Goal: Task Accomplishment & Management: Complete application form

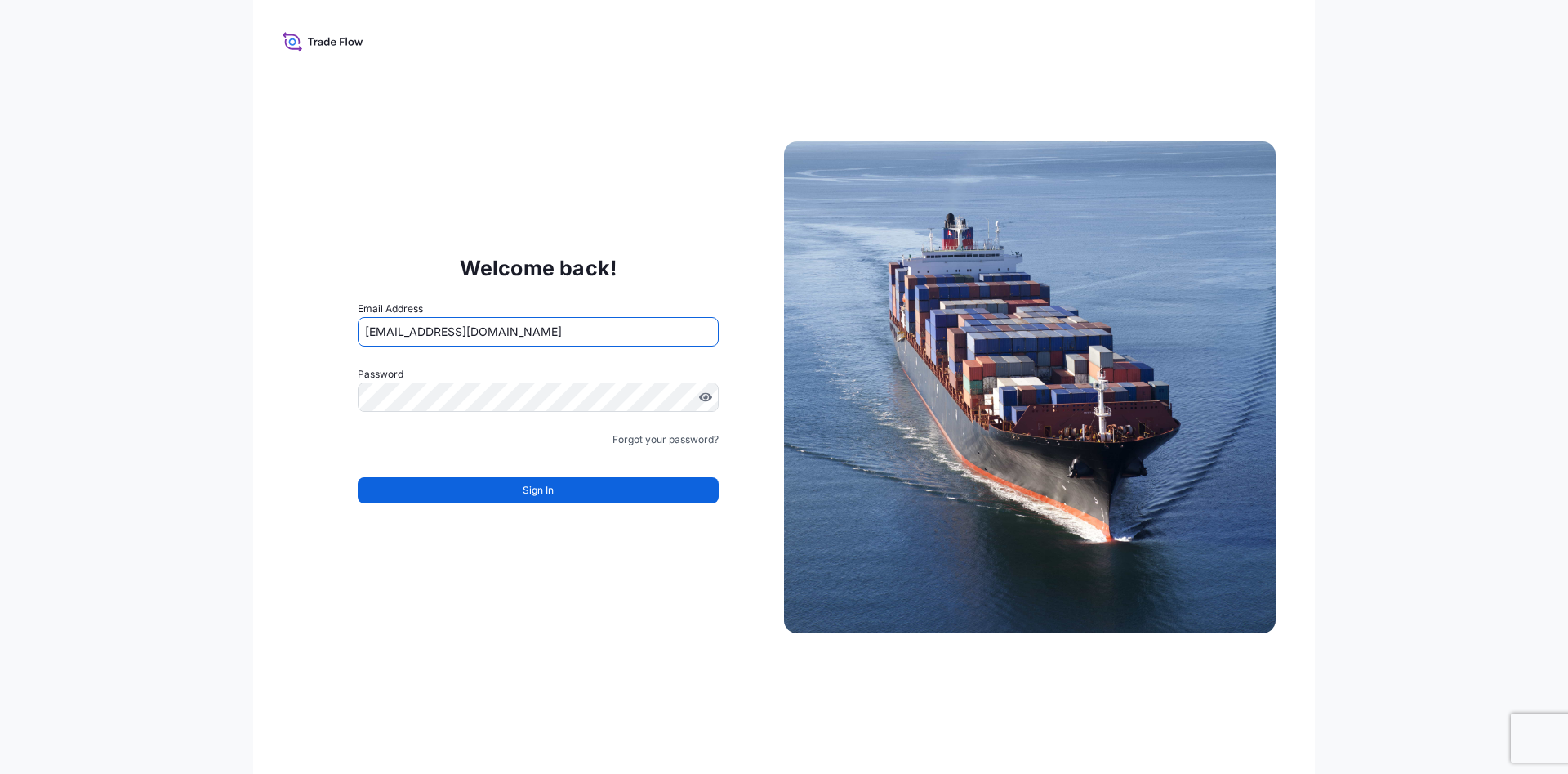
drag, startPoint x: 636, startPoint y: 327, endPoint x: 150, endPoint y: 329, distance: 486.0
click at [357, 329] on input "ejoseph+lyondell@tradetechnologies.com" at bounding box center [538, 332] width 361 height 29
type input "e"
click at [236, 384] on div "Welcome back! Email Address e Password Must include: Upper & lower case letters…" at bounding box center [784, 387] width 1568 height 774
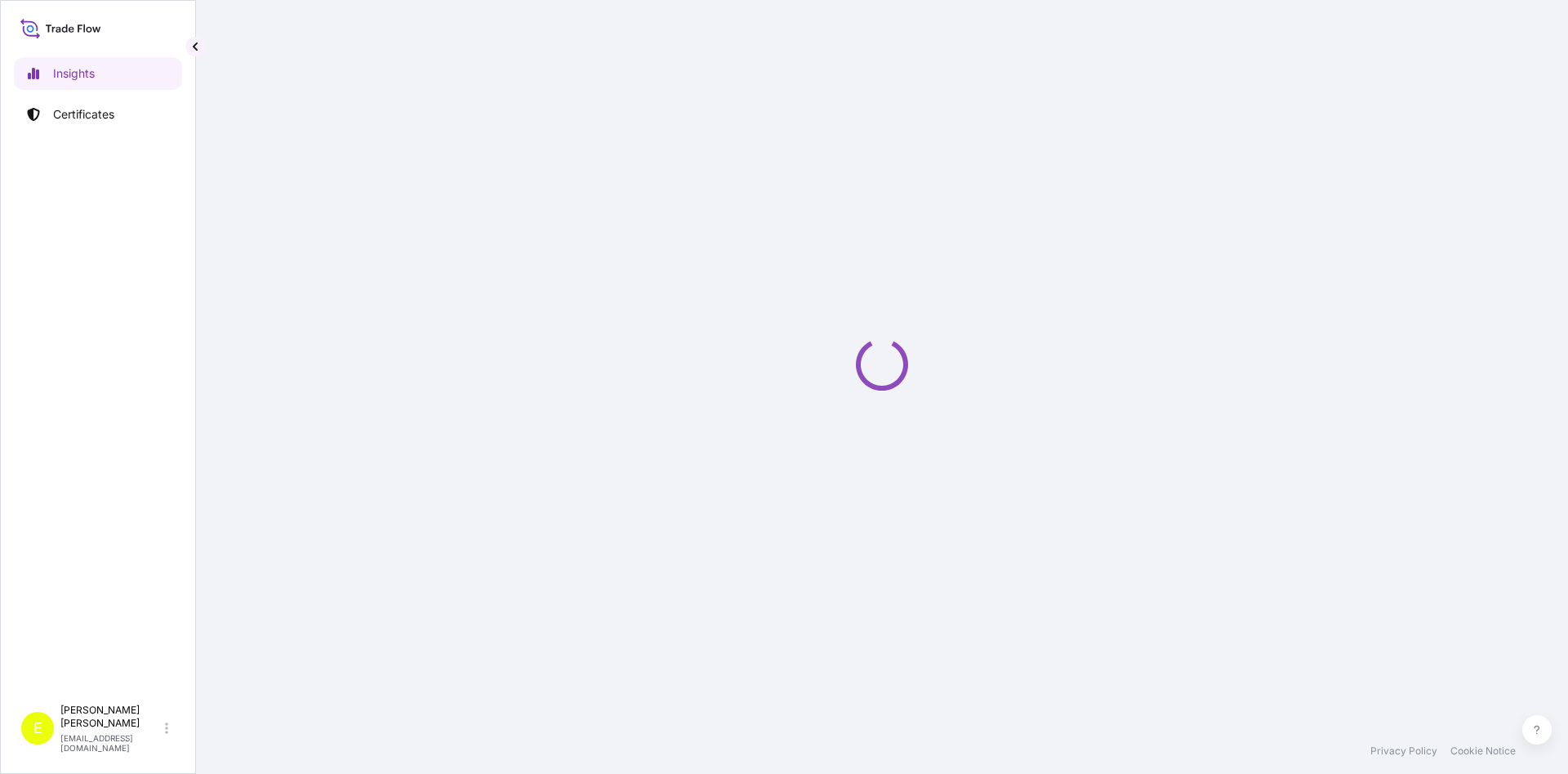
select select "2025"
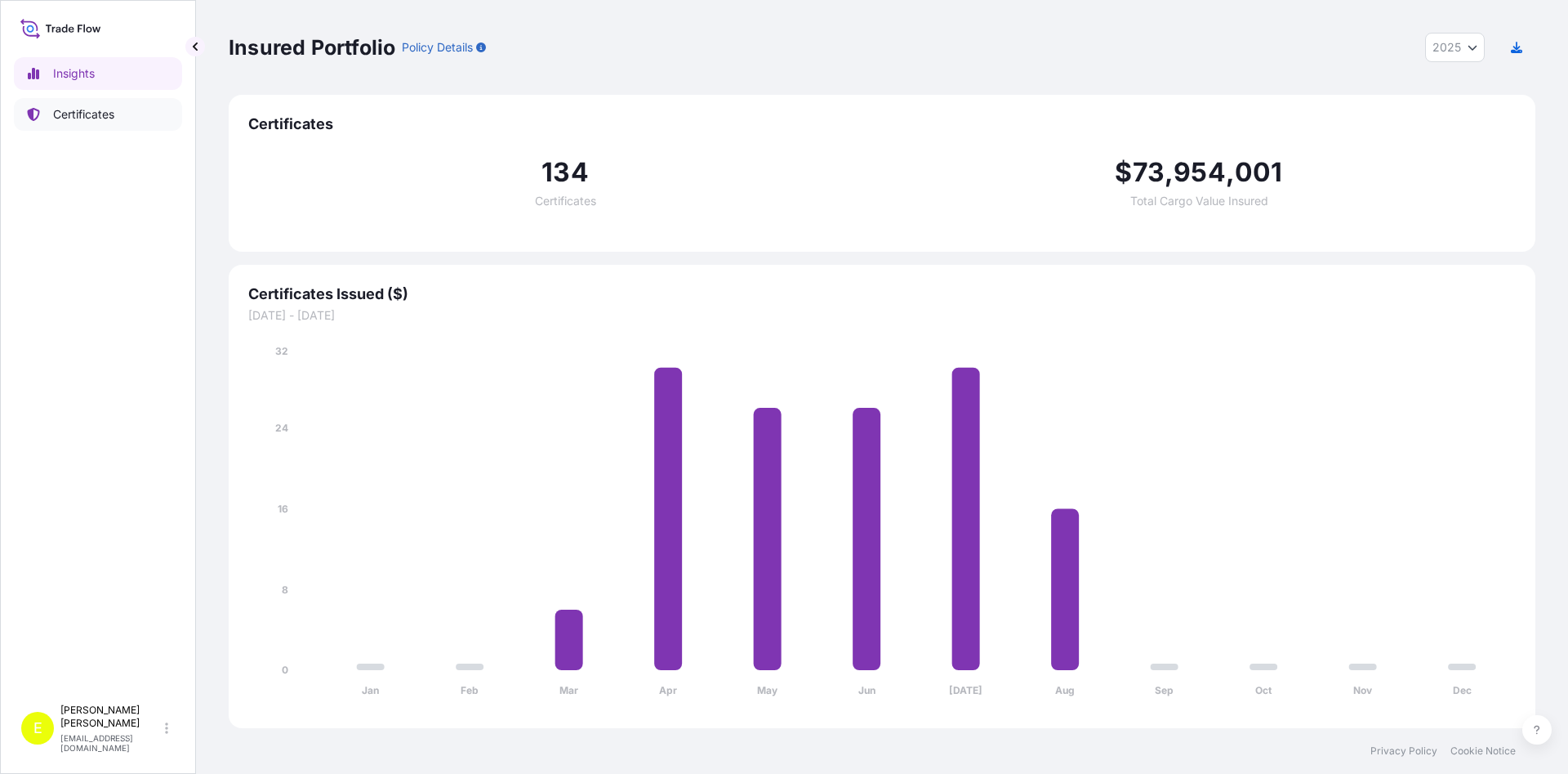
click at [76, 121] on p "Certificates" at bounding box center [83, 114] width 61 height 16
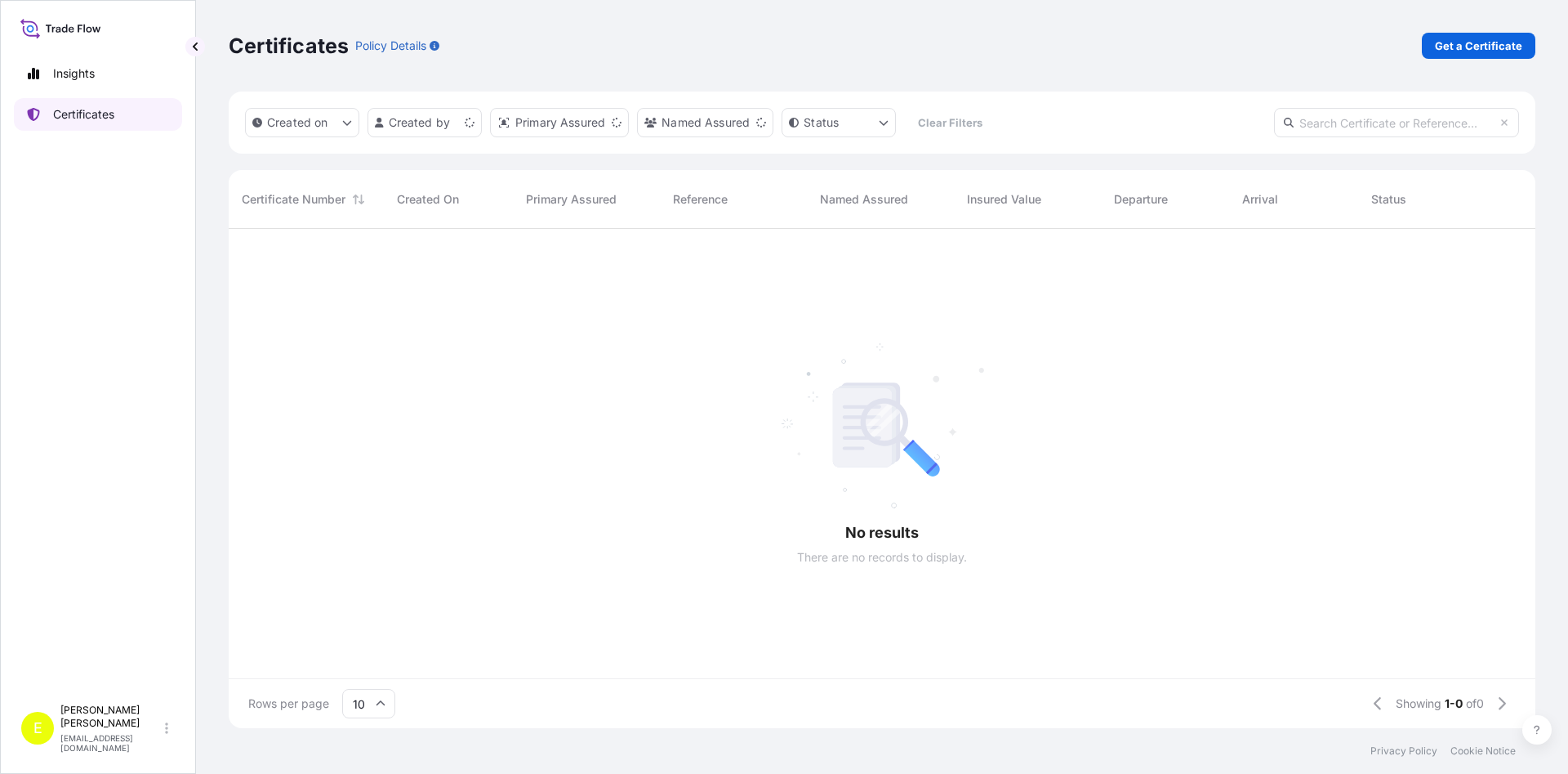
scroll to position [508, 1306]
click at [1437, 53] on link "Get a Certificate" at bounding box center [1478, 45] width 113 height 26
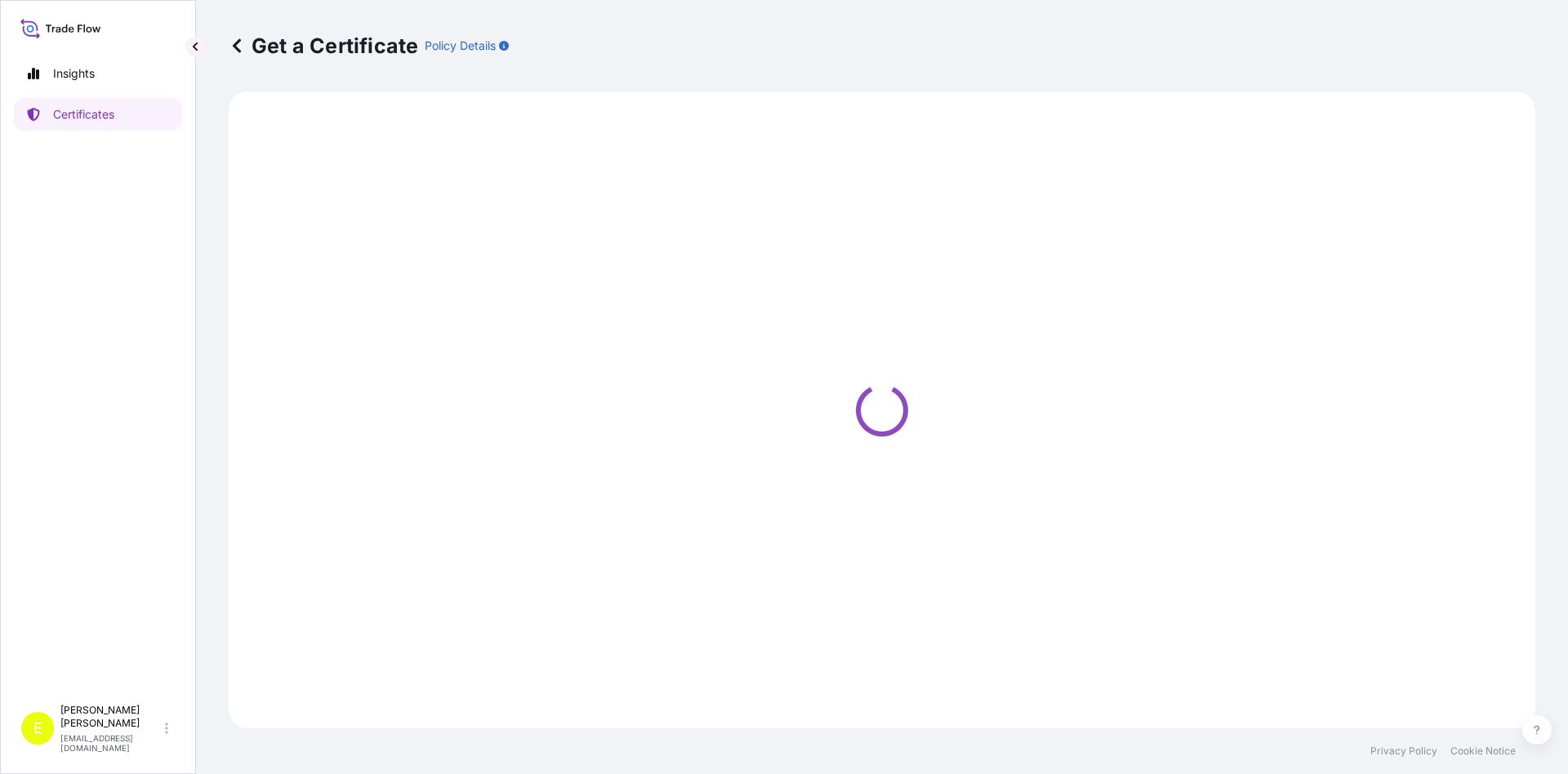
select select "Barge"
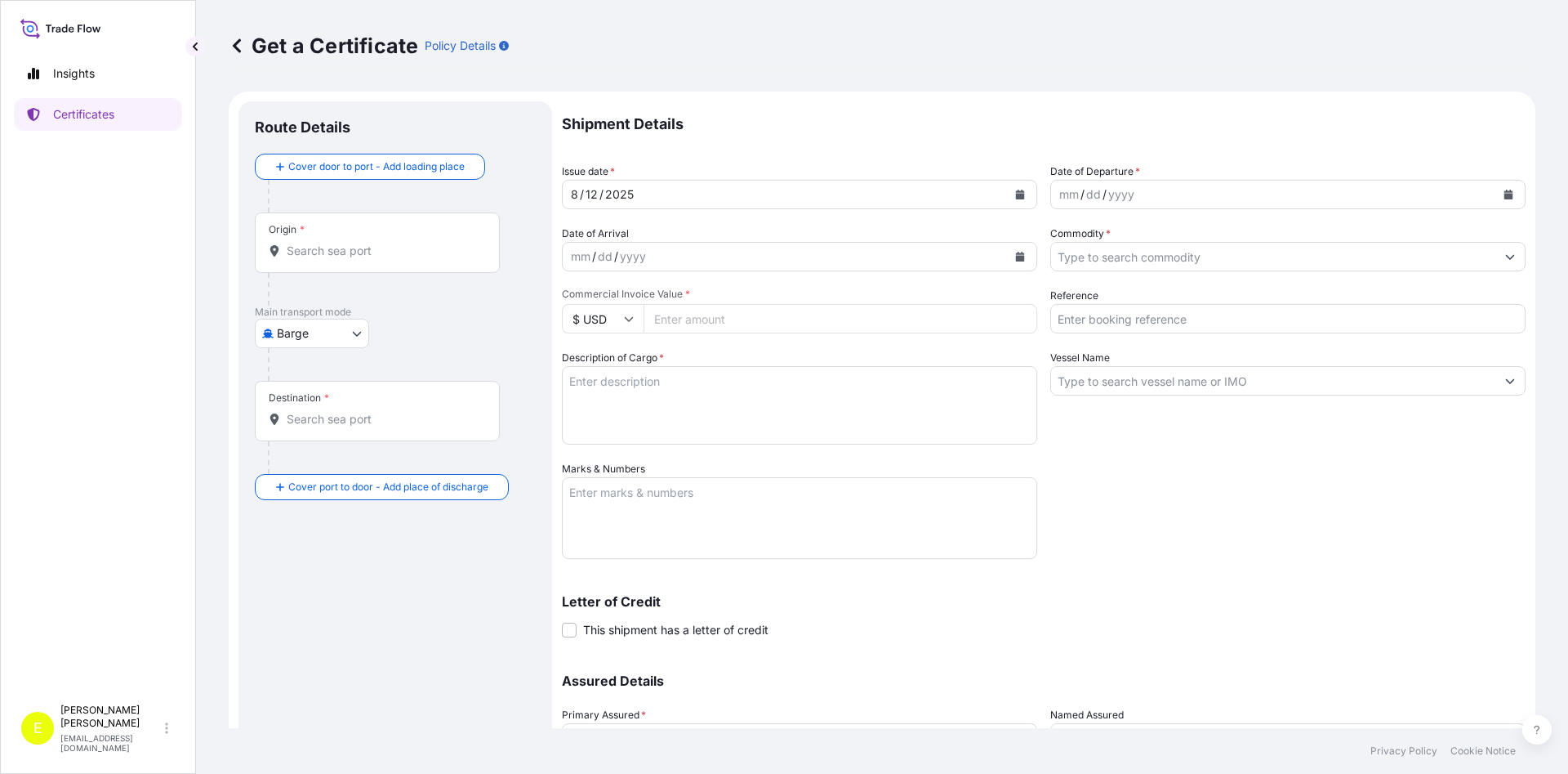
click at [305, 337] on body "Insights Certificates E Elizabeth Joseph ejoseph@tradetechnologies.com Get a Ce…" at bounding box center [784, 387] width 1568 height 774
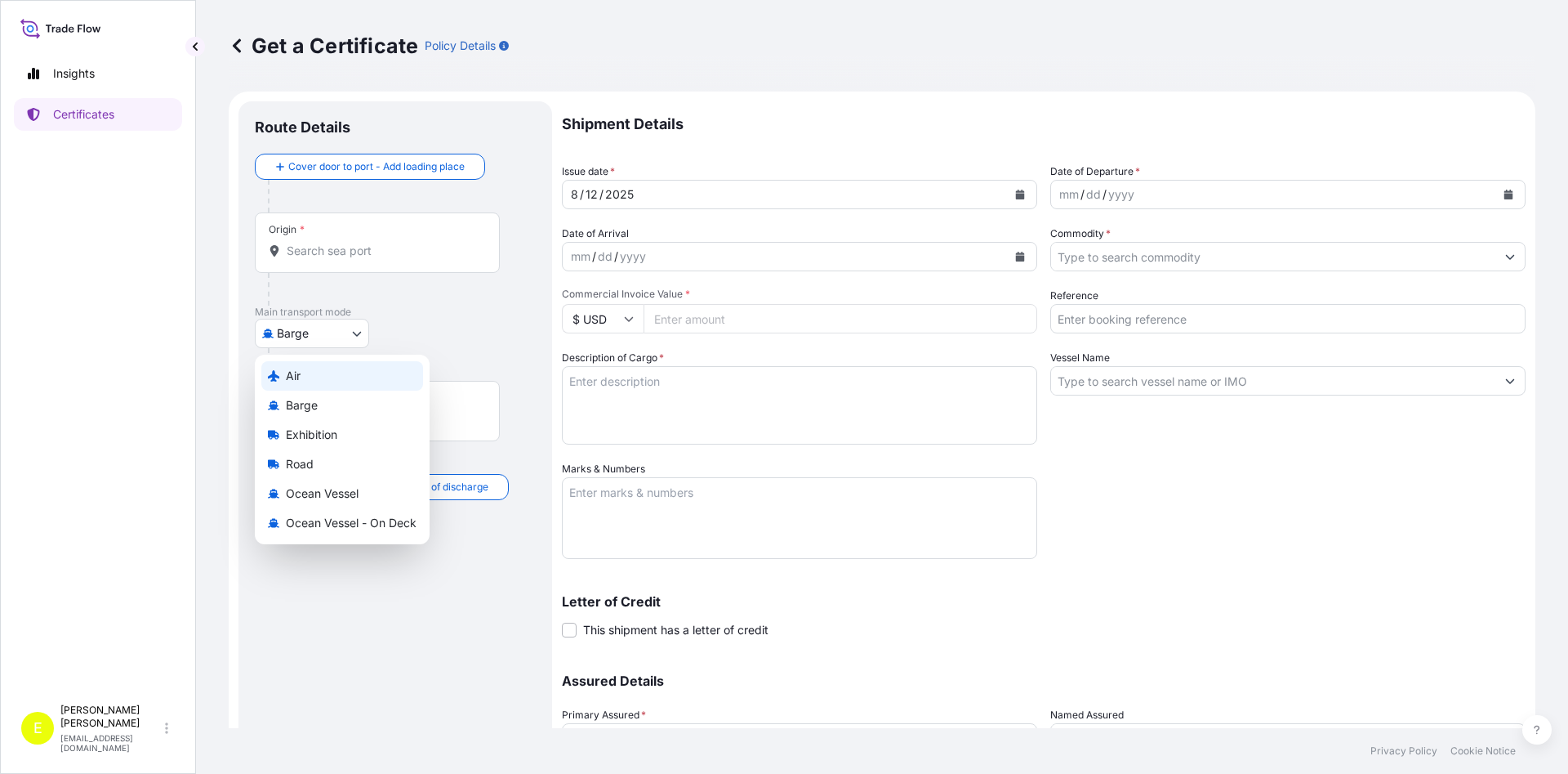
click at [300, 369] on span "Air" at bounding box center [294, 375] width 15 height 16
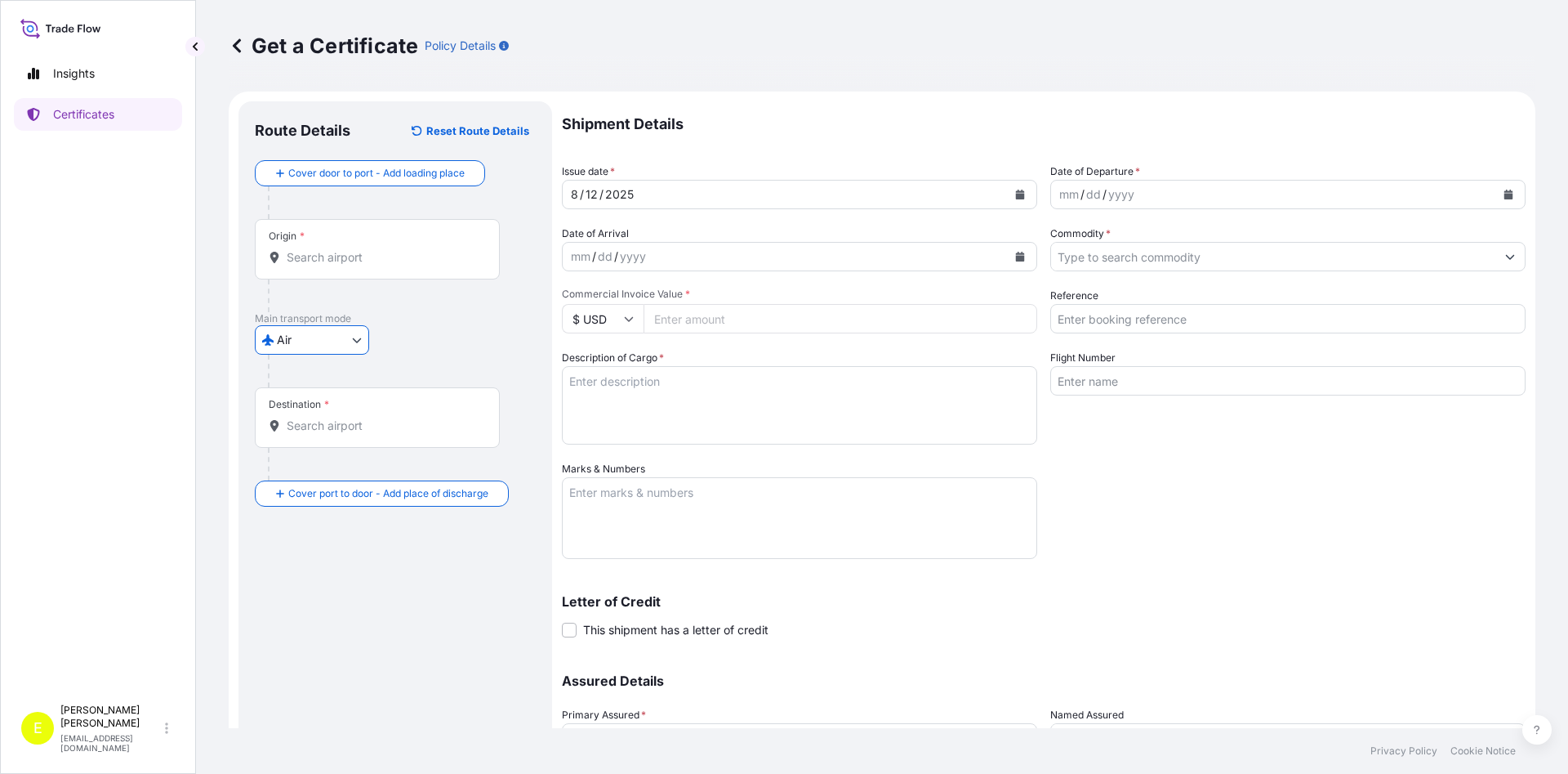
click at [329, 263] on input "Origin *" at bounding box center [383, 257] width 193 height 16
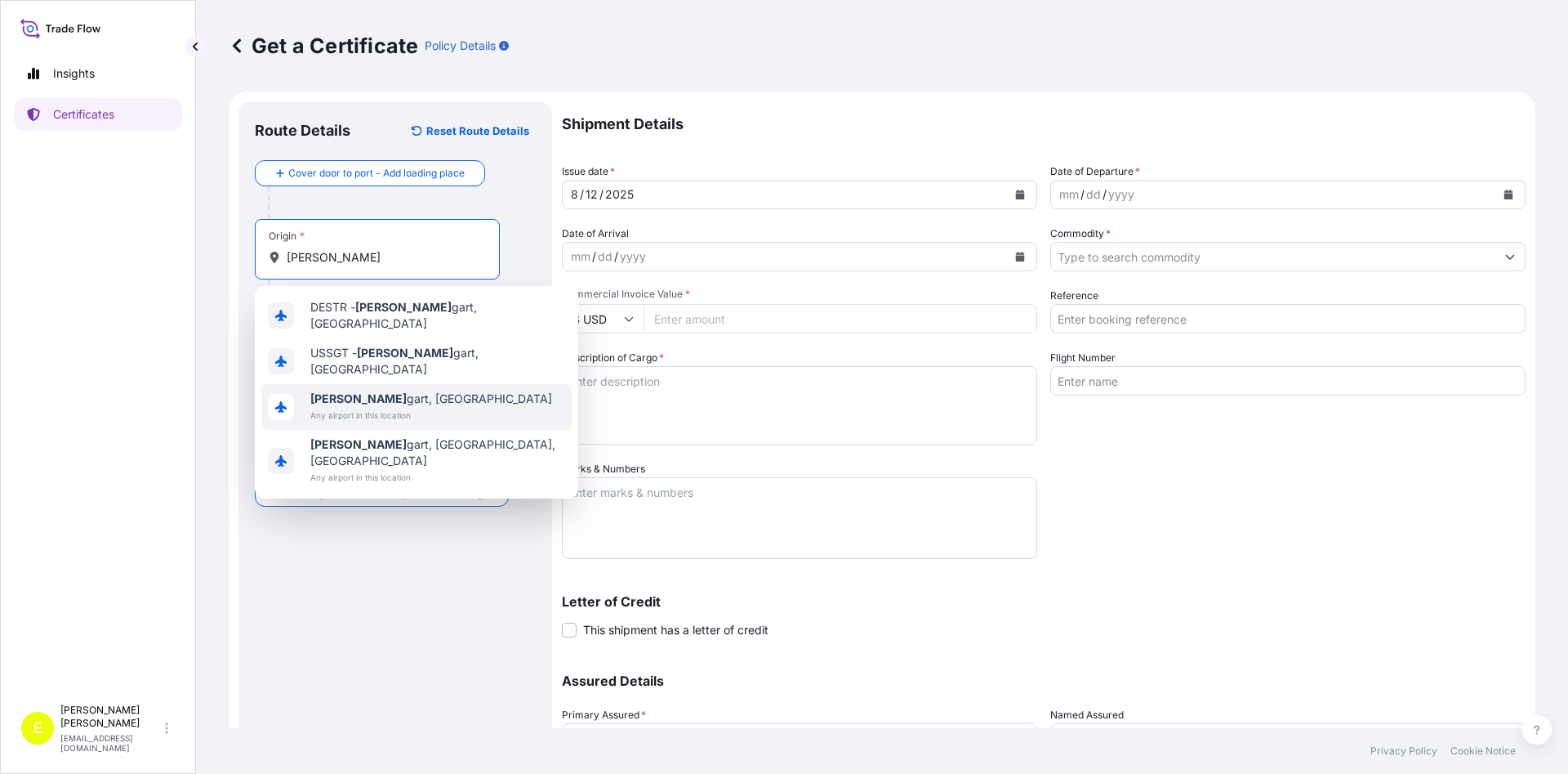
click at [383, 407] on span "Any airport in this location" at bounding box center [431, 415] width 242 height 16
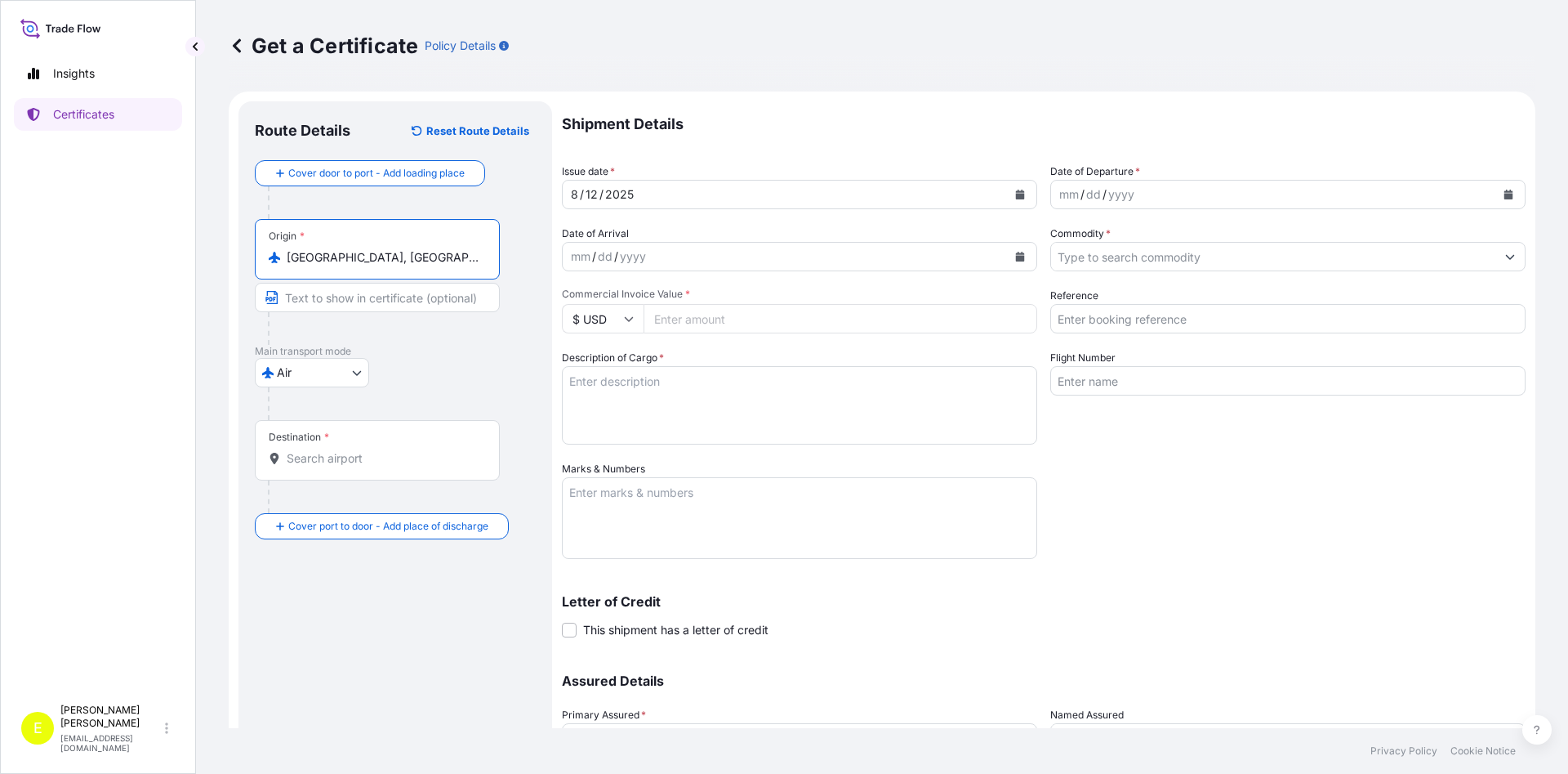
drag, startPoint x: 403, startPoint y: 264, endPoint x: 287, endPoint y: 263, distance: 116.0
click at [287, 263] on input "Stuttgart, Germany" at bounding box center [383, 257] width 193 height 16
type input "Stuttgart, Germany"
click at [319, 301] on input "Text to appear on certificate" at bounding box center [378, 297] width 245 height 29
paste input "Stuttgart, Germany"
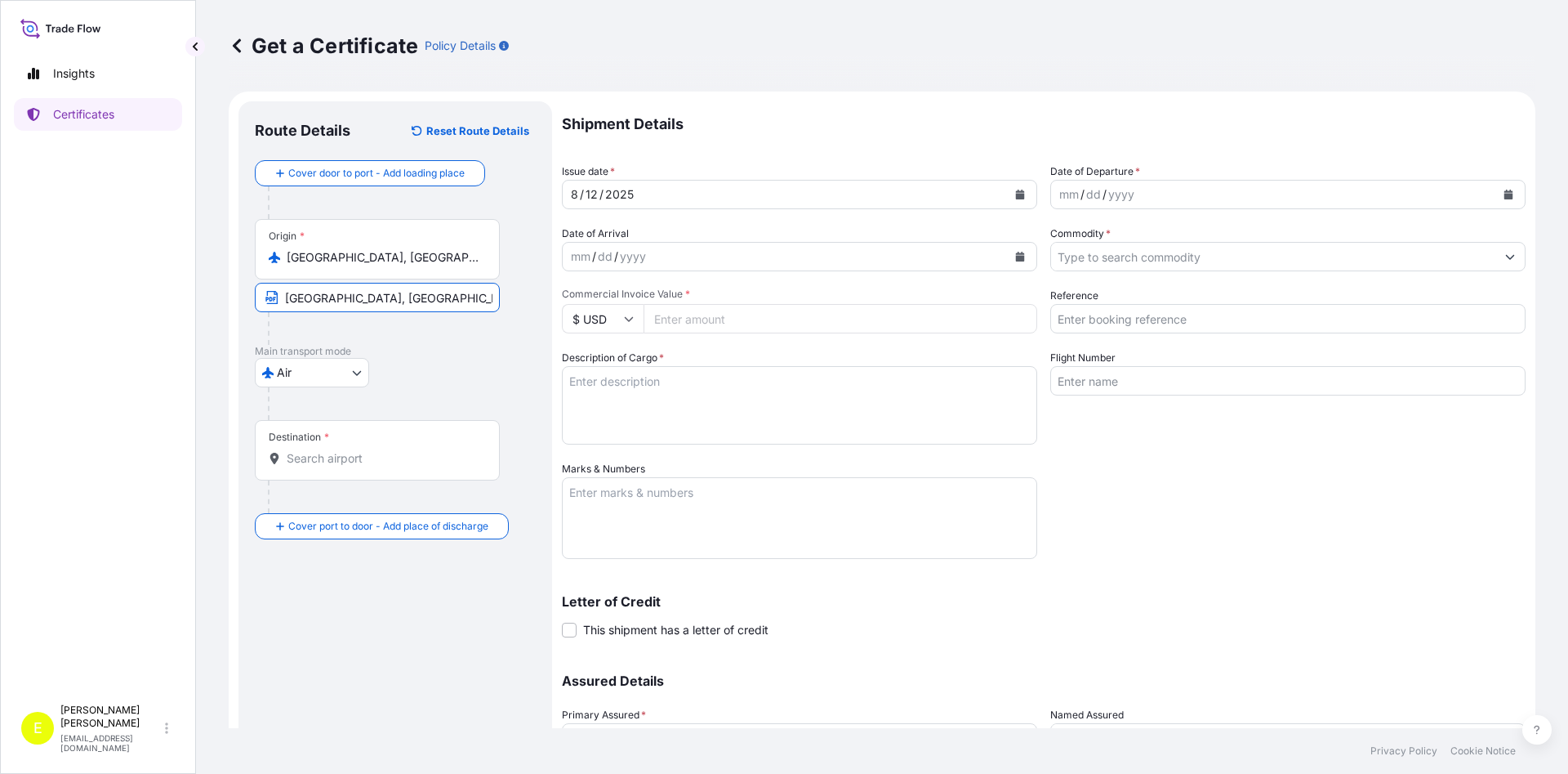
type input "Stuttgart, Germany"
click at [321, 458] on input "Destination *" at bounding box center [383, 458] width 193 height 16
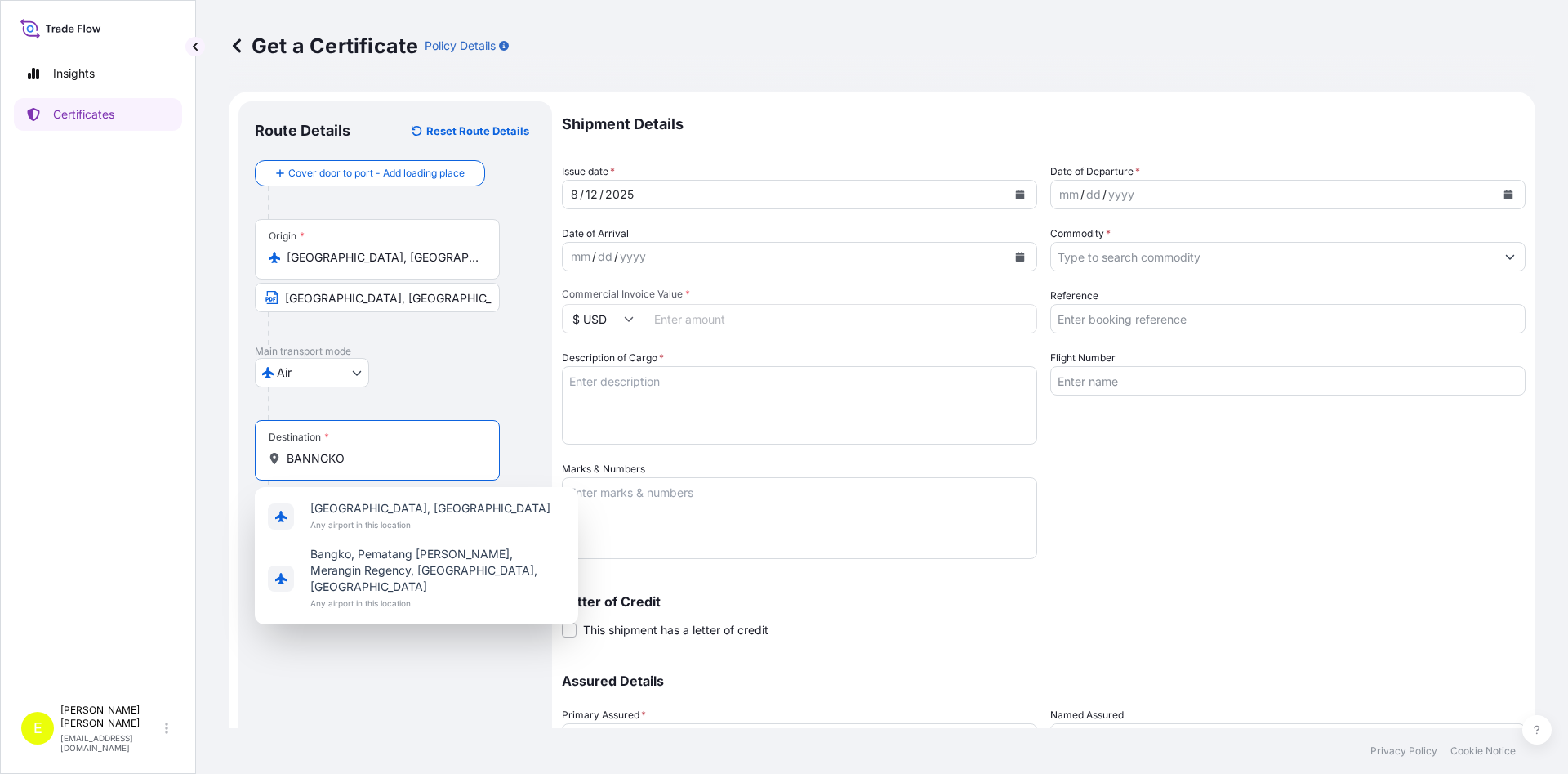
drag, startPoint x: 379, startPoint y: 454, endPoint x: 181, endPoint y: 471, distance: 198.7
click at [287, 467] on input "BANNGKO" at bounding box center [383, 458] width 193 height 16
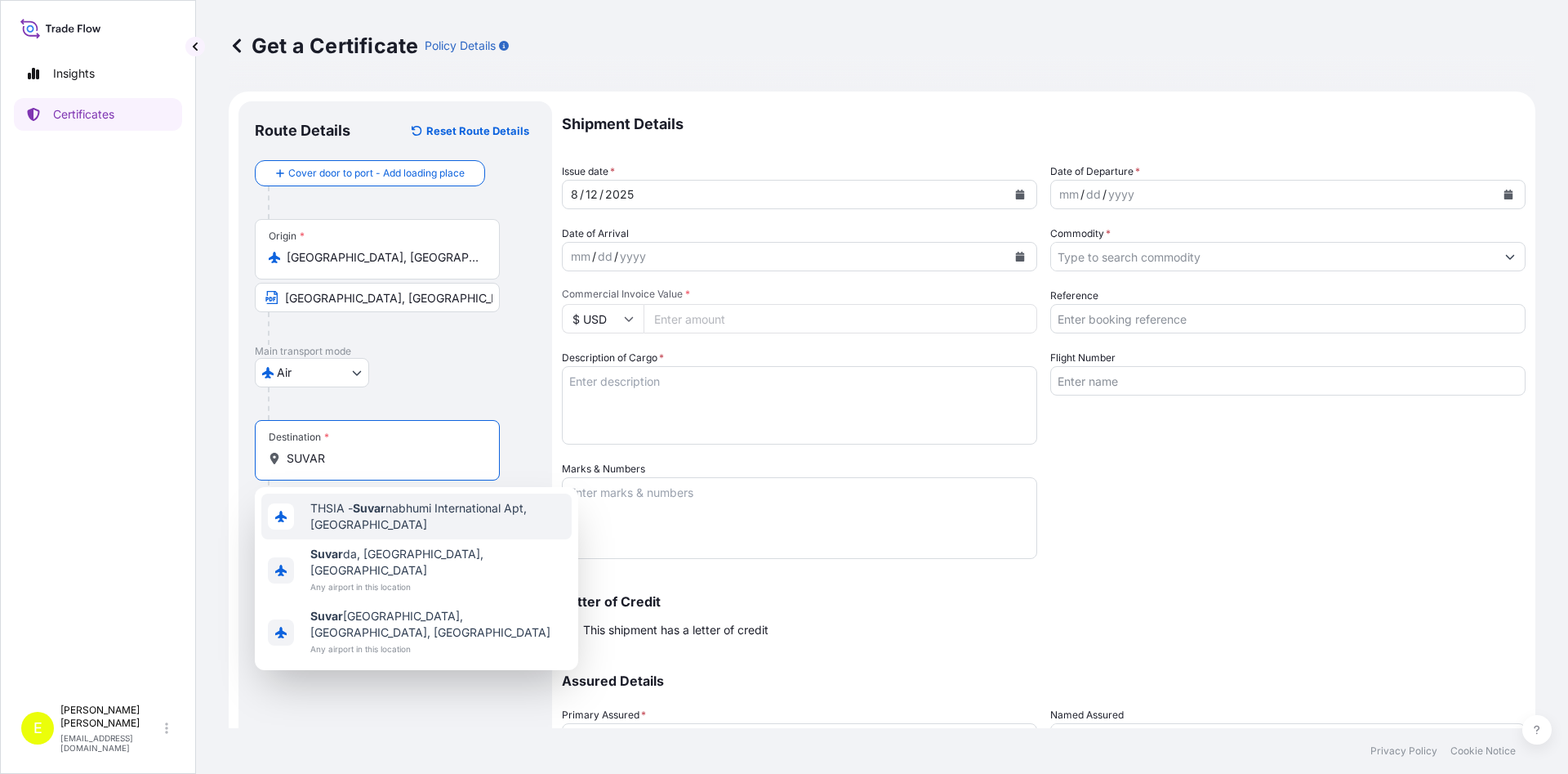
click at [453, 513] on span "THSIA - Suvar nabhumi International Apt, Thailand" at bounding box center [438, 516] width 255 height 33
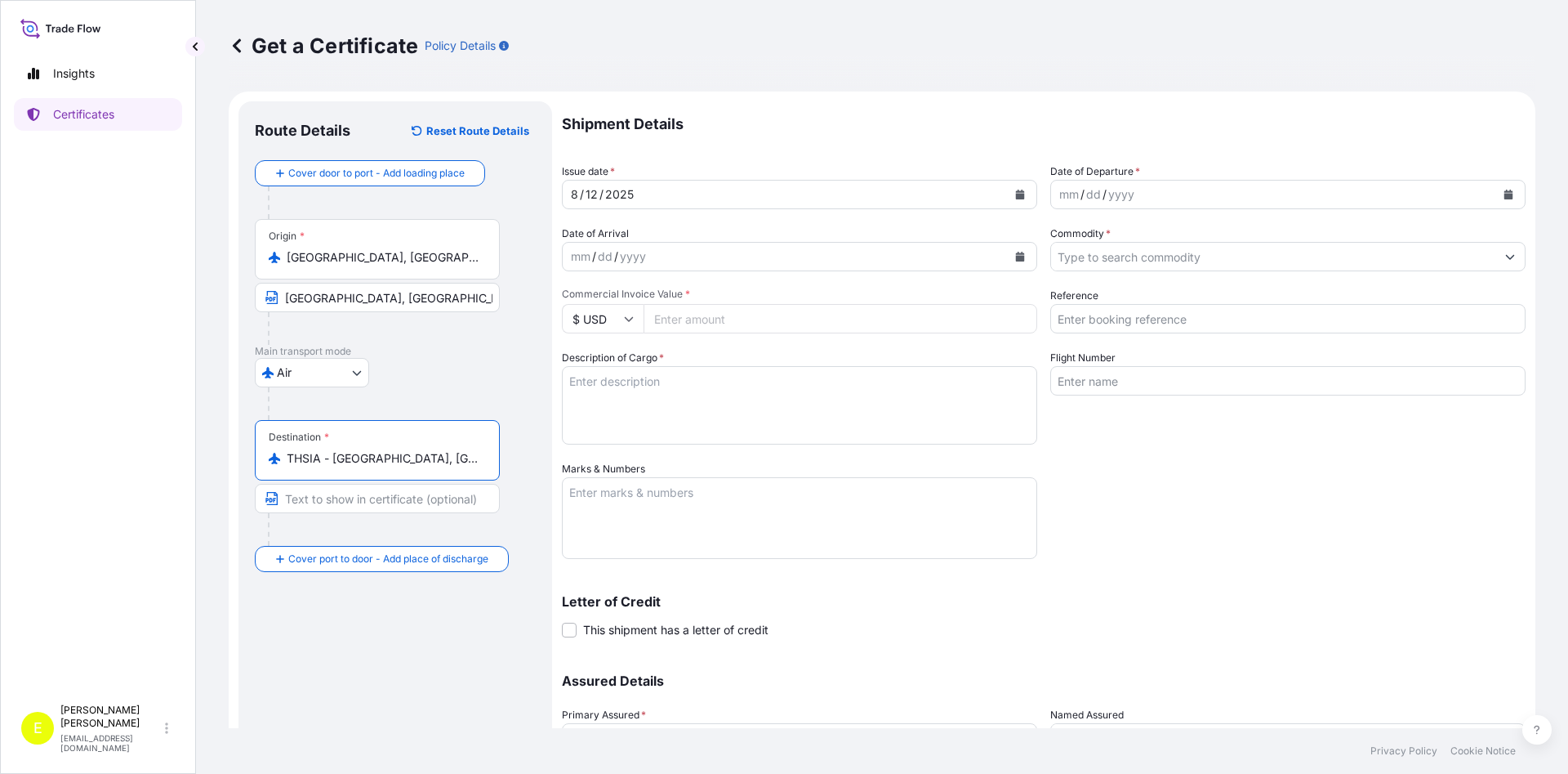
type input "THSIA - Suvarnabhumi International Apt, Thailand"
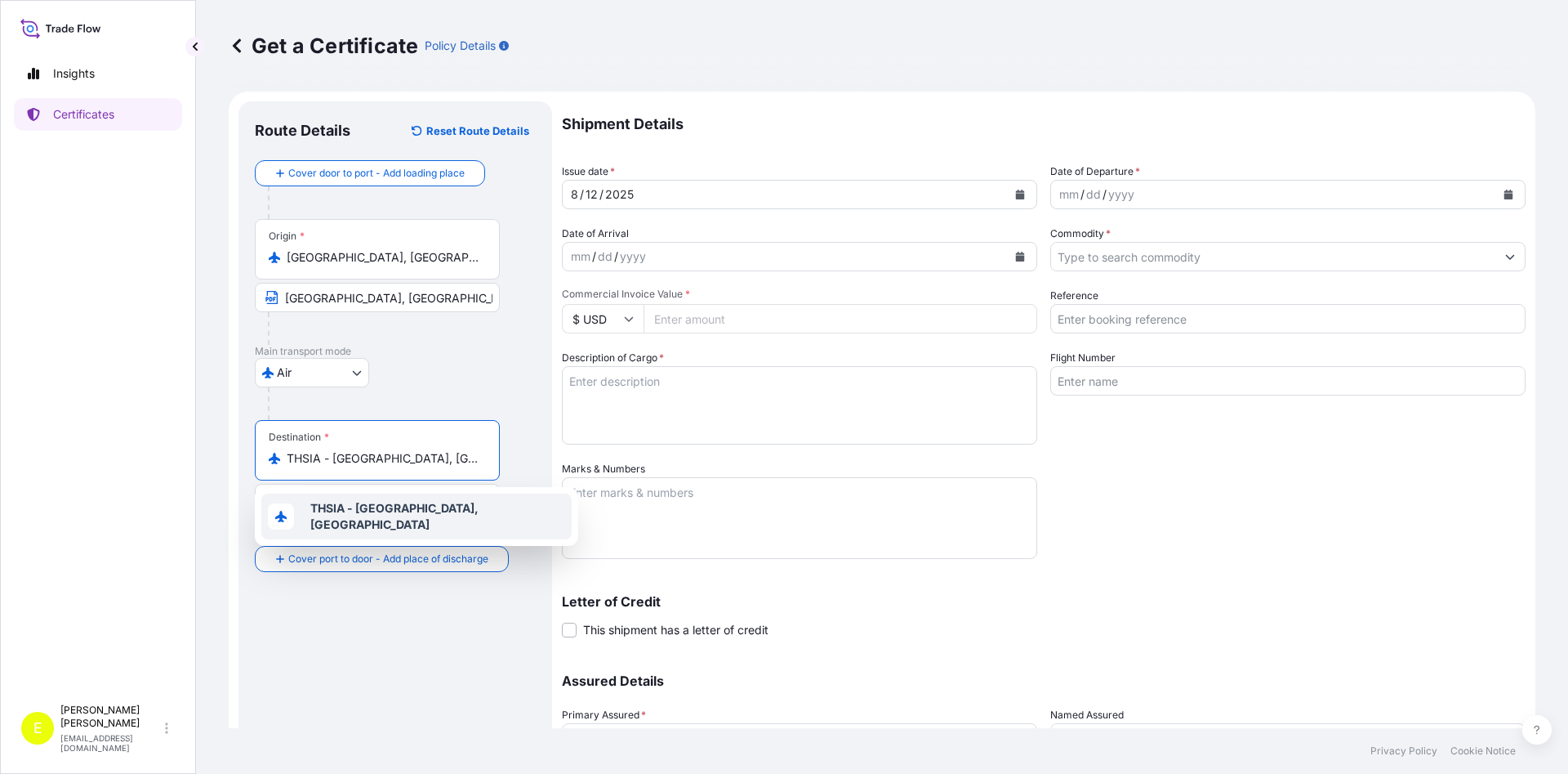
click at [310, 635] on div "Route Details Reset Route Details Cover door to port - Add loading place Place …" at bounding box center [395, 482] width 281 height 730
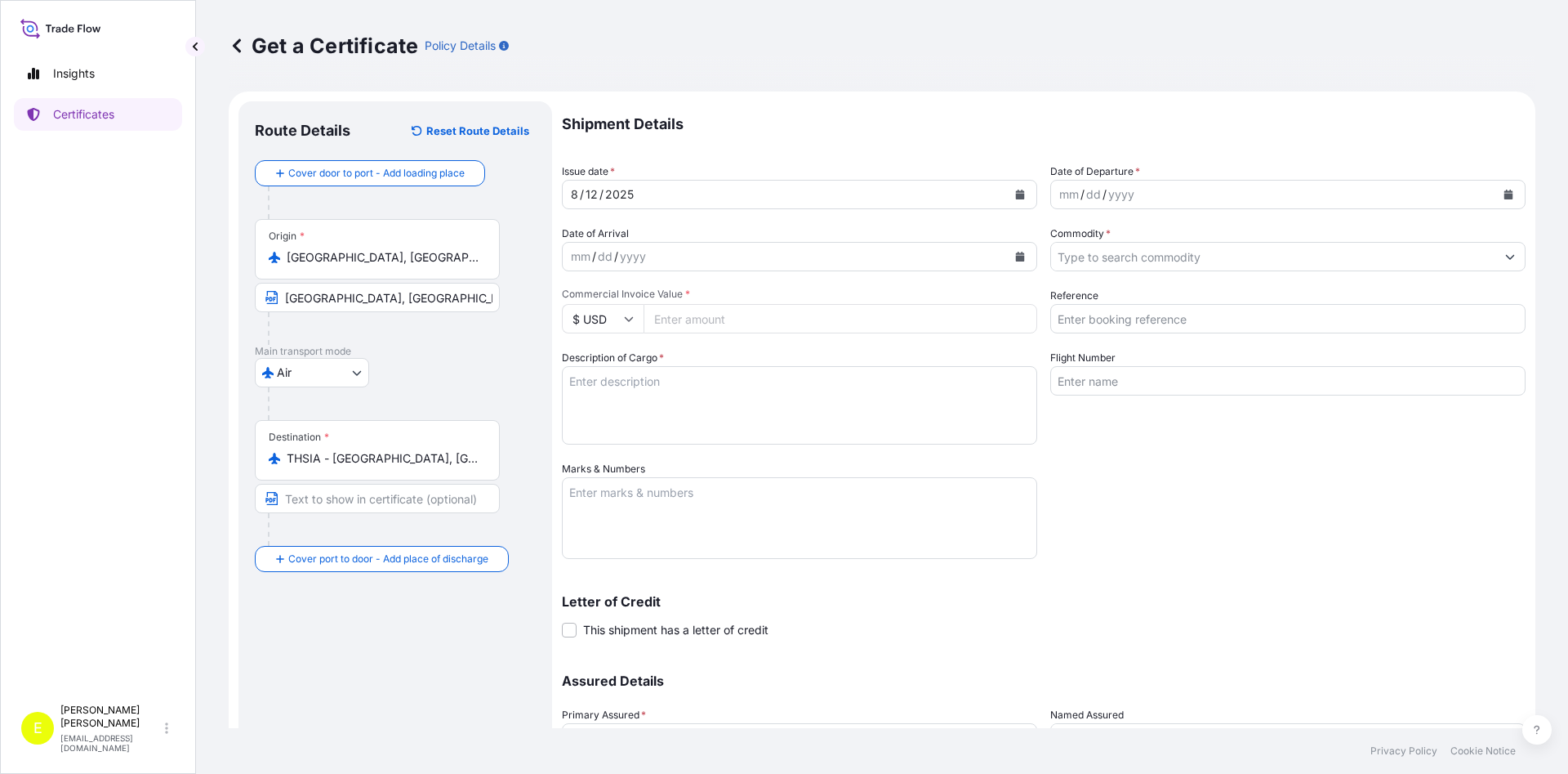
click at [305, 496] on input "Text to appear on certificate" at bounding box center [378, 498] width 245 height 29
paste input "SUVARNABHUMI AIRPORT, THAILAND"
type input "SUVARNABHUMI AIRPORT, THAILAND"
click at [399, 651] on div "Route Details Reset Route Details Cover door to port - Add loading place Place …" at bounding box center [395, 482] width 281 height 730
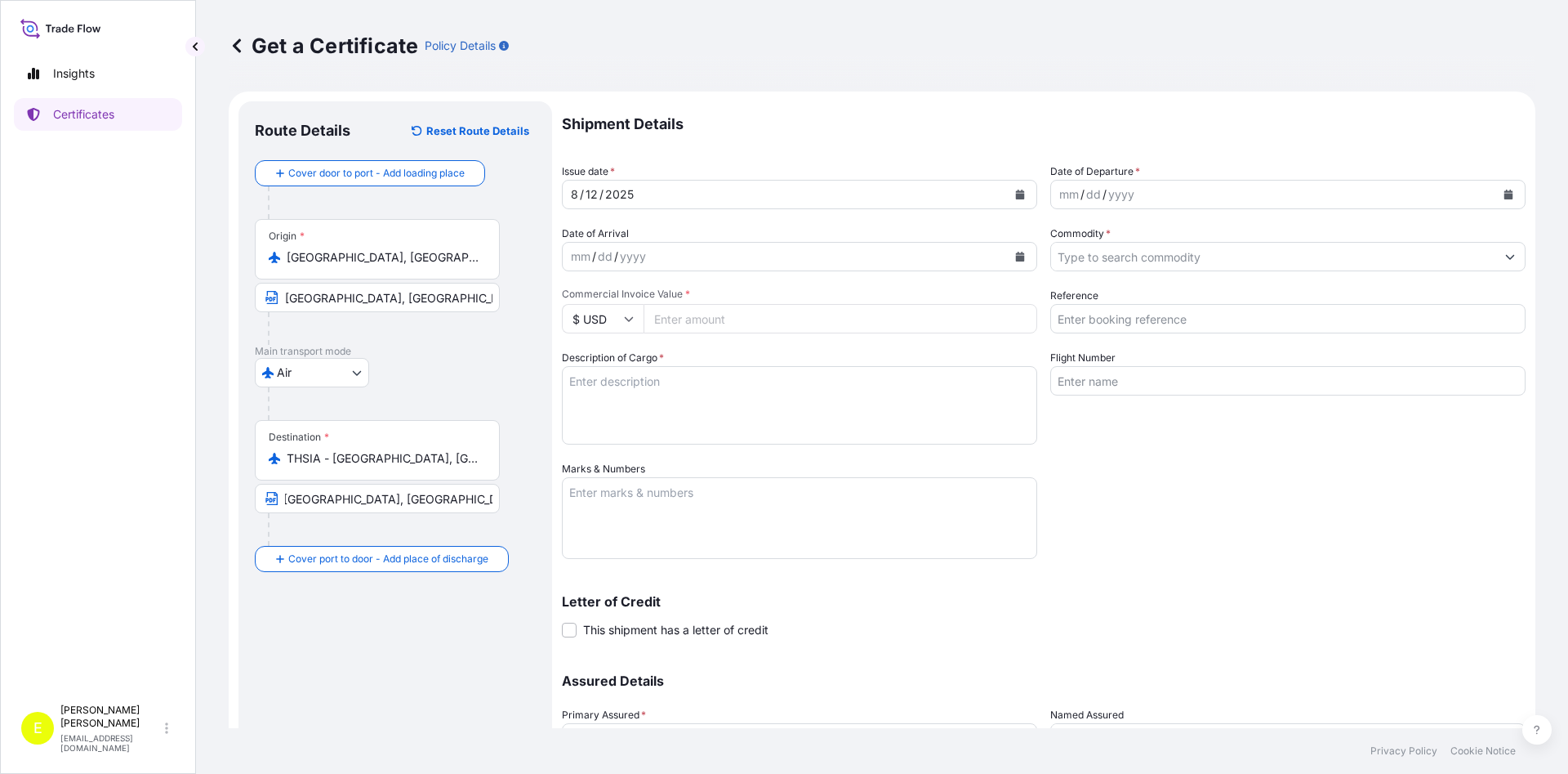
click at [1017, 190] on icon "Calendar" at bounding box center [1020, 195] width 10 height 10
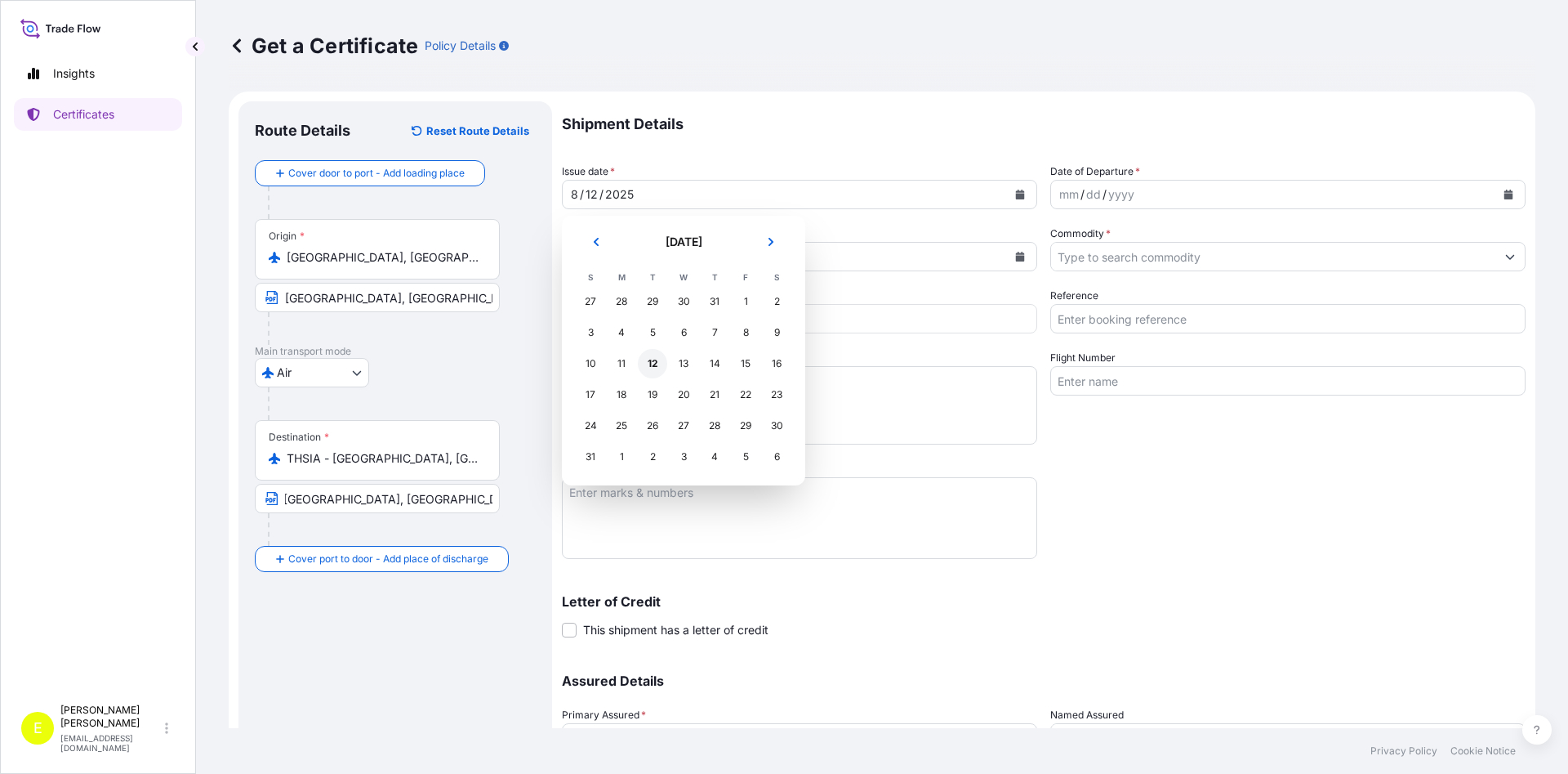
click at [657, 364] on div "12" at bounding box center [652, 363] width 29 height 29
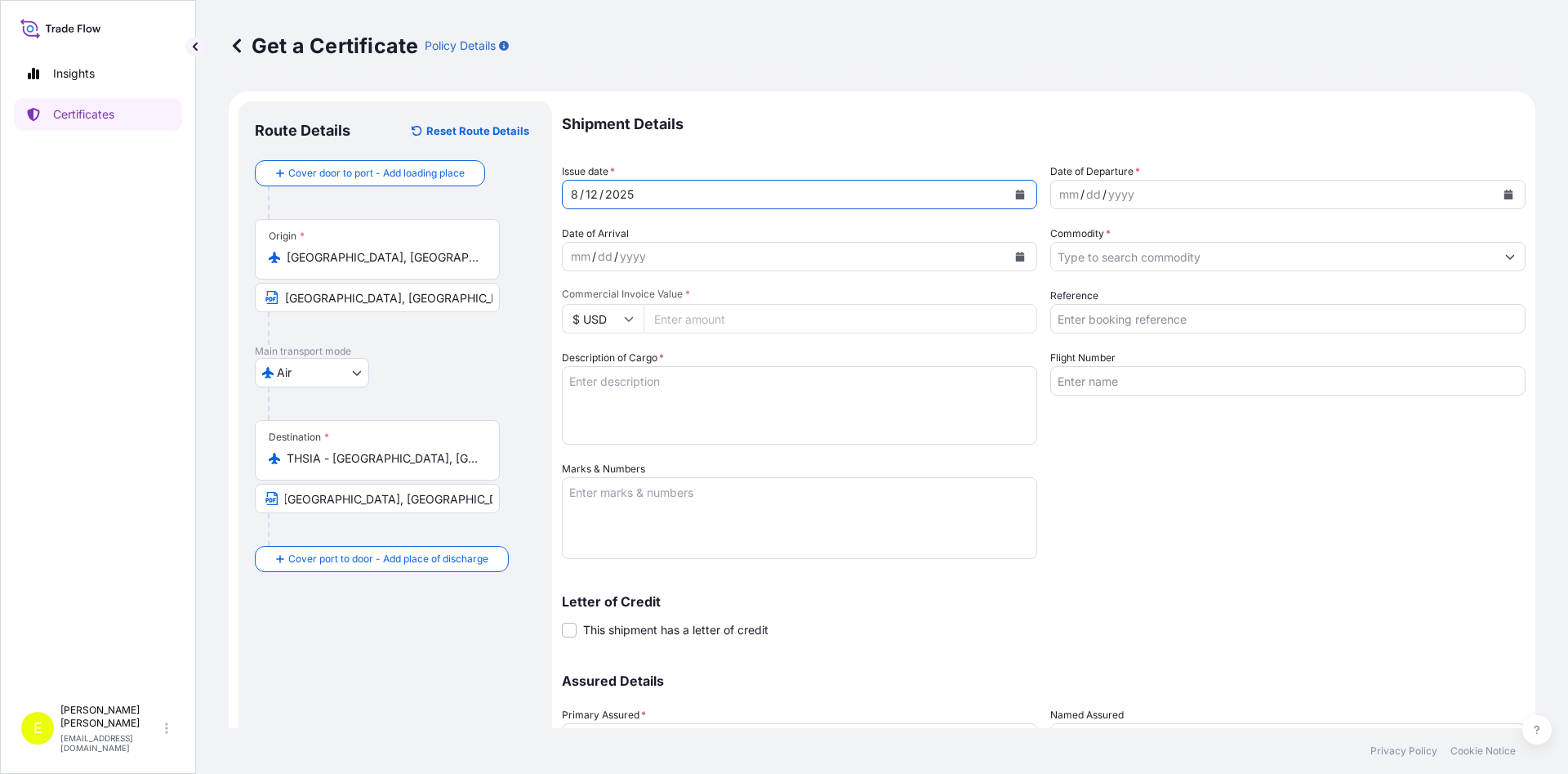
click at [1514, 198] on button "Calendar" at bounding box center [1508, 194] width 26 height 26
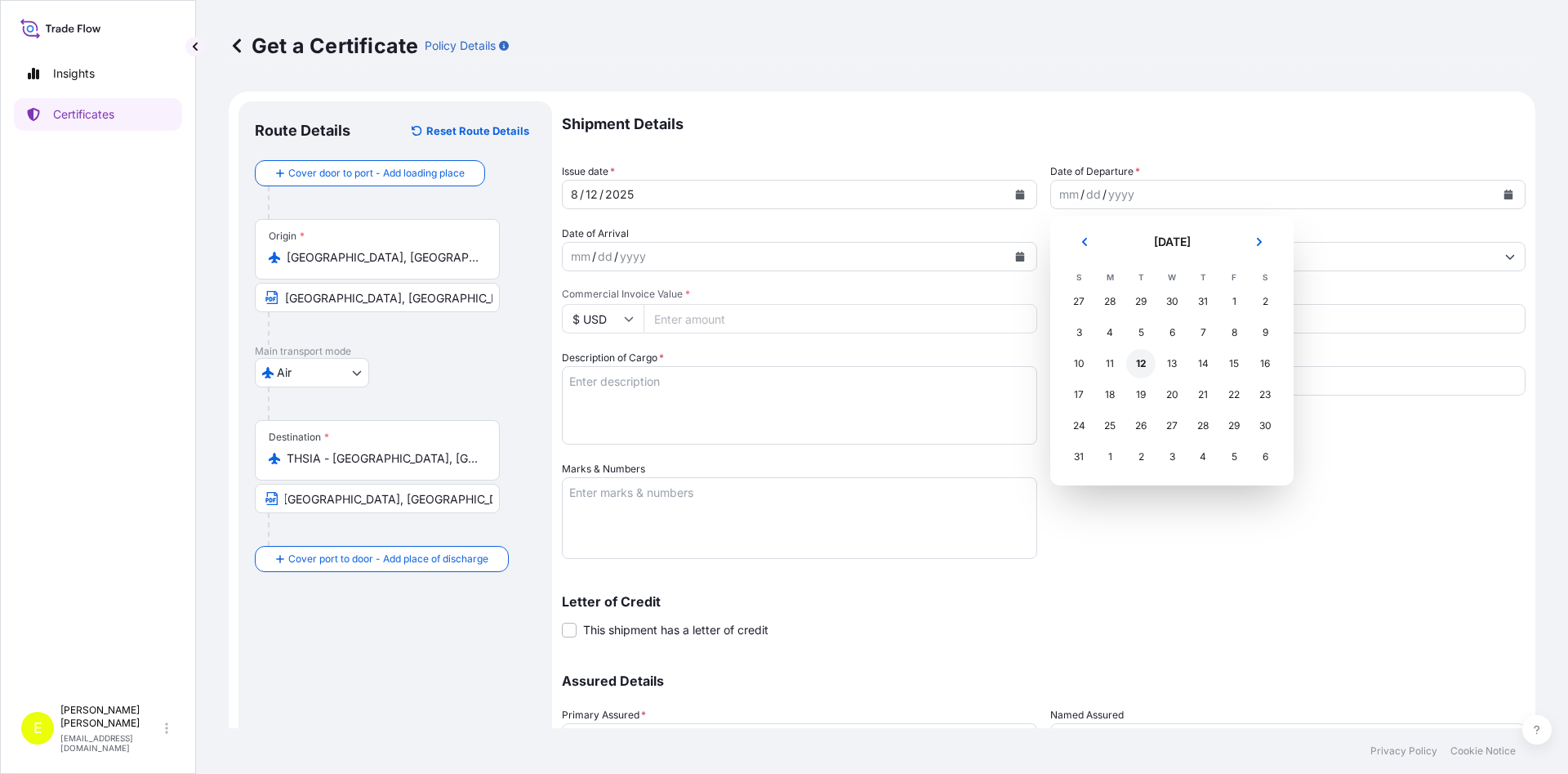
click at [1141, 369] on div "12" at bounding box center [1140, 363] width 29 height 29
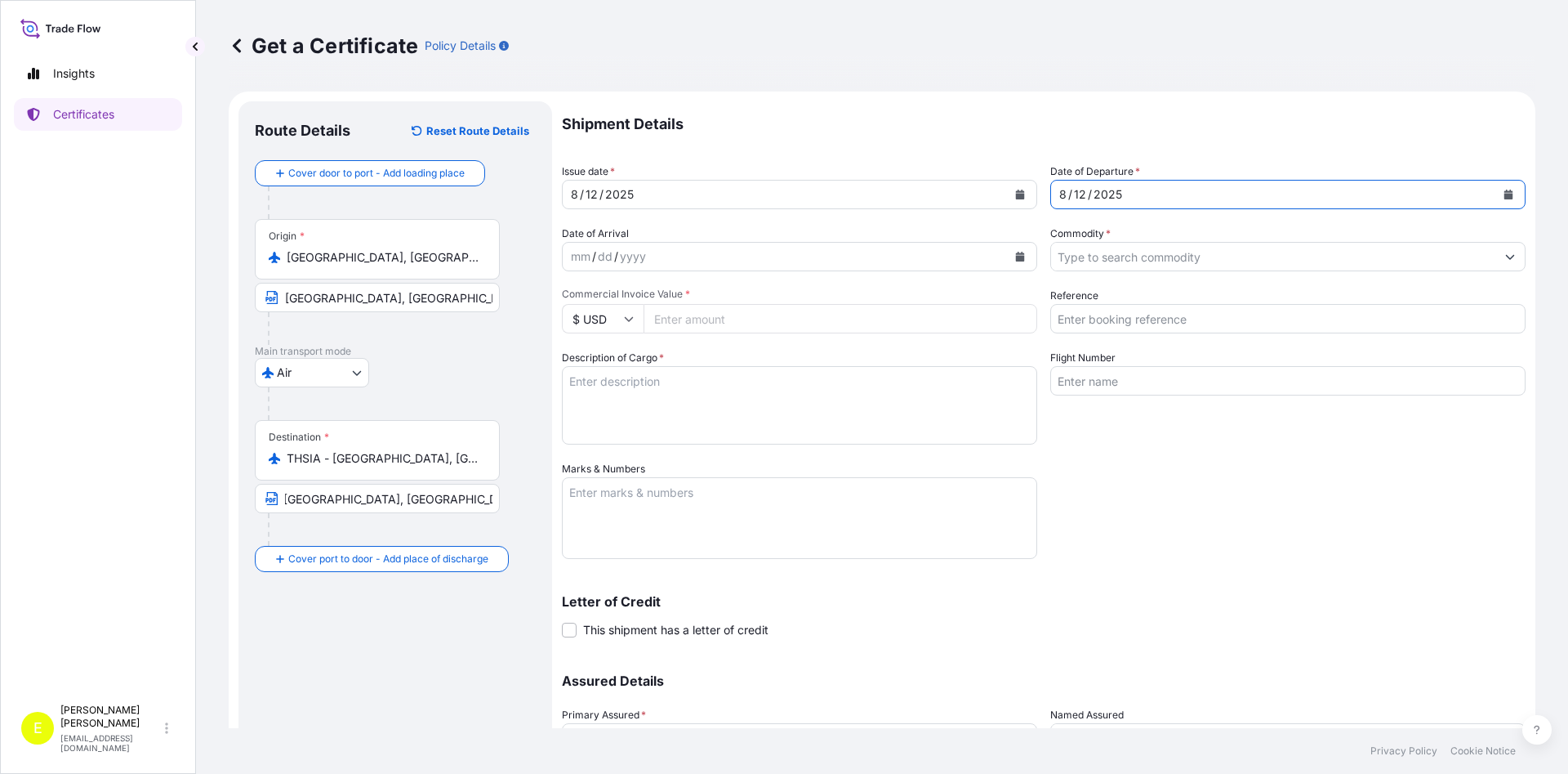
click at [1088, 260] on input "Commodity *" at bounding box center [1274, 256] width 445 height 29
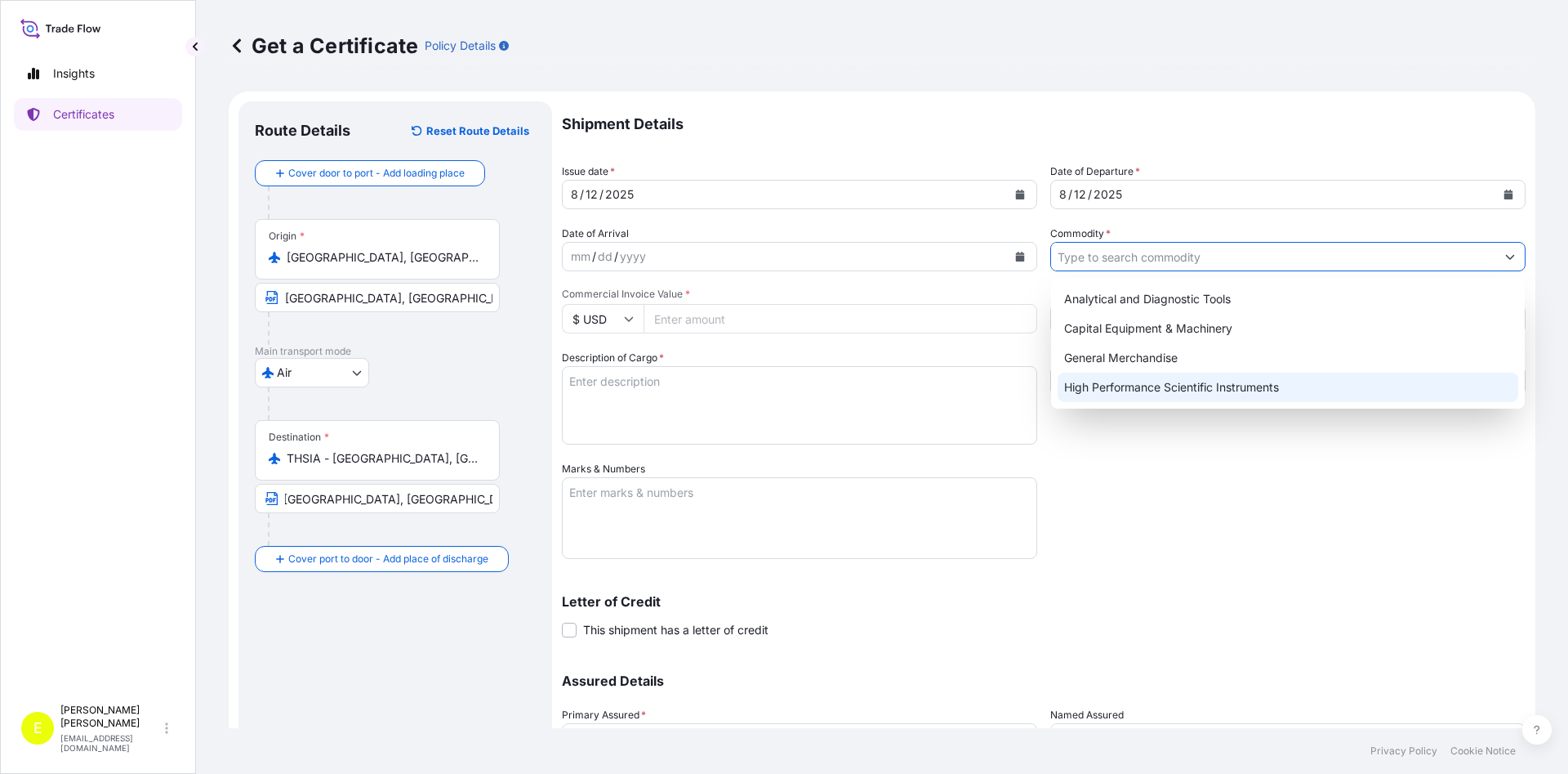
click at [1147, 384] on div "High Performance Scientific Instruments" at bounding box center [1287, 387] width 461 height 29
type input "High Performance Scientific Instruments"
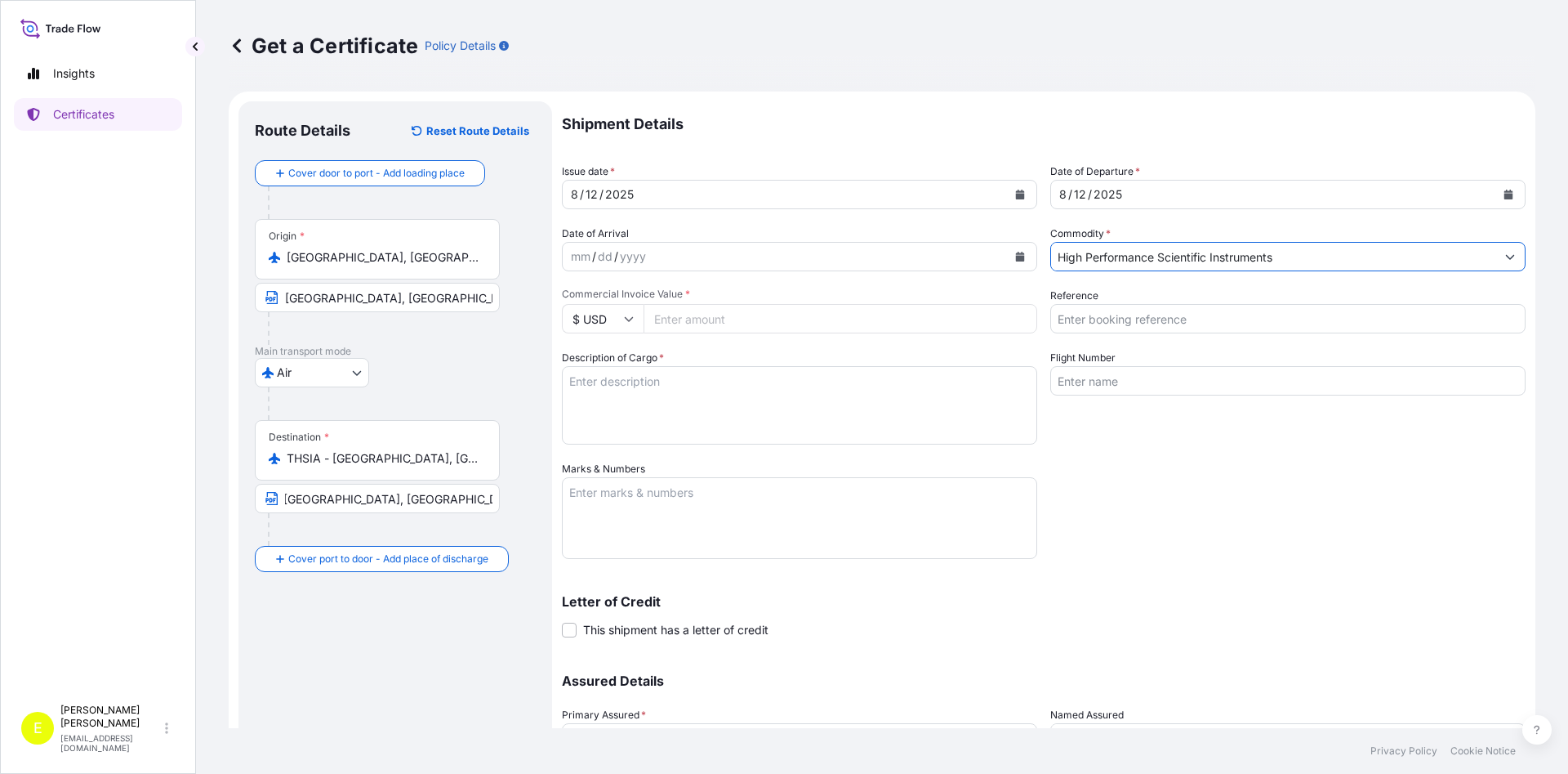
click at [702, 321] on input "Commercial Invoice Value *" at bounding box center [840, 318] width 393 height 29
type input "53350"
click at [1057, 318] on input "Reference" at bounding box center [1288, 318] width 475 height 29
type input "55082951"
click at [802, 409] on textarea "Description of Cargo *" at bounding box center [800, 405] width 475 height 78
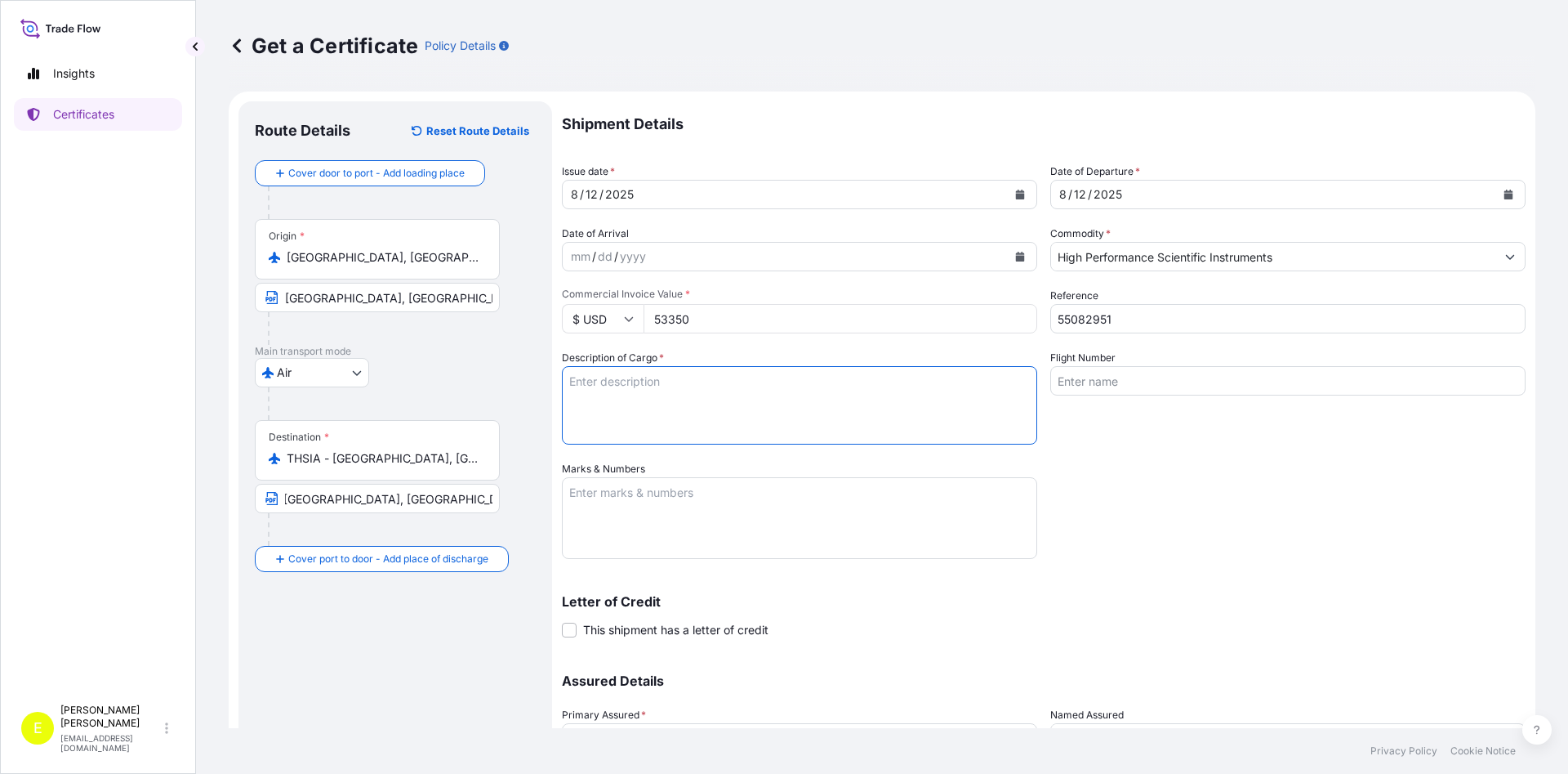
click at [643, 402] on textarea "Description of Cargo *" at bounding box center [800, 405] width 475 height 78
paste textarea "+ISYSALPHA ALPHA SYSTEM (1 PC)"
click at [565, 380] on textarea "+ISYSALPHA ALPHA SYSTEM (1 PC)" at bounding box center [800, 405] width 475 height 78
click at [790, 384] on textarea "ISYSALPHA ALPHA SYSTEM (1 PC)" at bounding box center [800, 405] width 475 height 78
paste textarea "LC NUMBER THF089369 DATED 250715 ISSUED BY KASIKORNBANK PUBLIC COMPANY LIMITED,…"
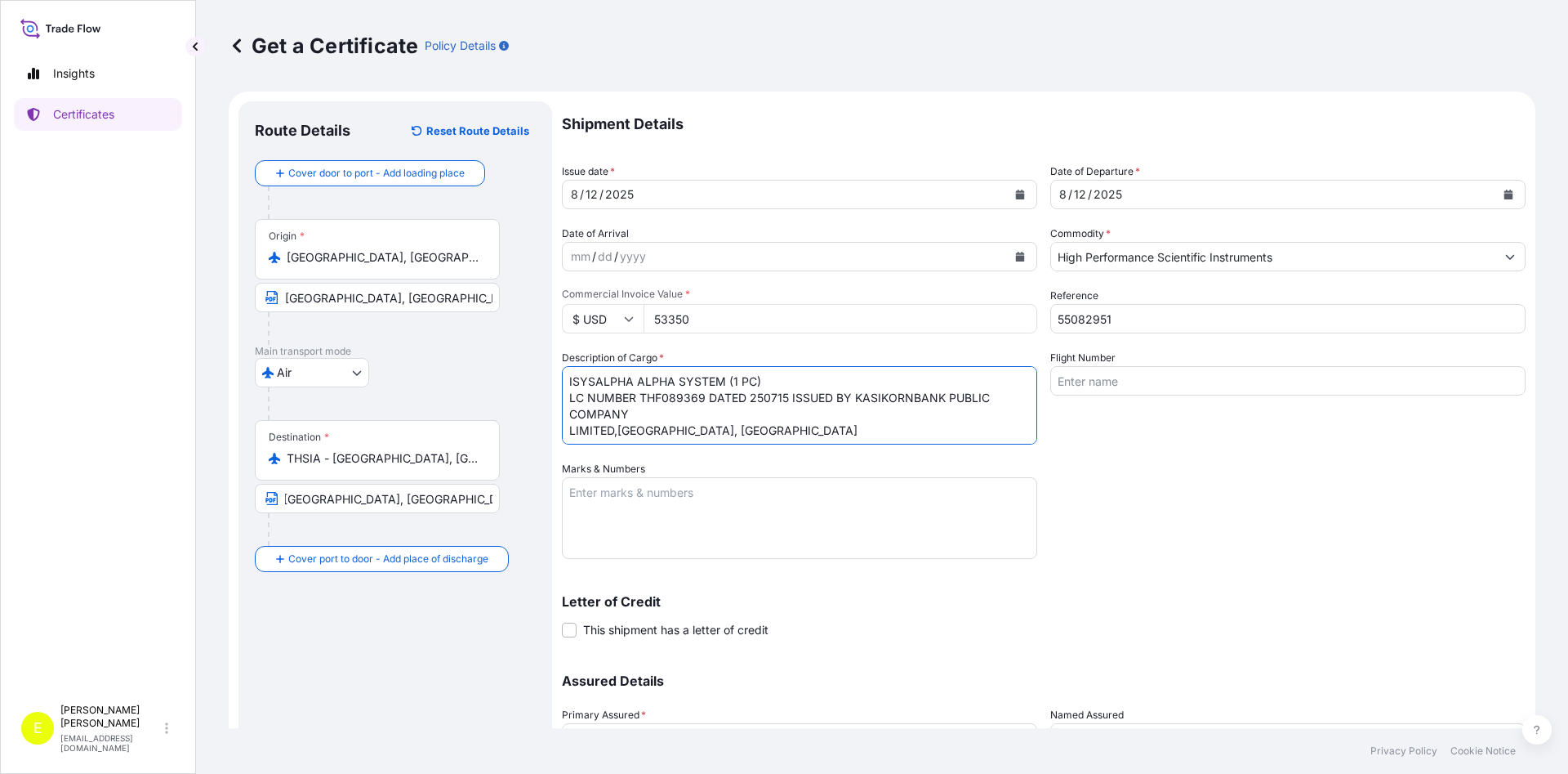
click at [694, 417] on textarea "ISYSALPHA ALPHA SYSTEM (1 PC) LC NUMBER THF089369 DATED 250715 ISSUED BY KASIKO…" at bounding box center [800, 405] width 475 height 78
type textarea "ISYSALPHA ALPHA SYSTEM (1 PC) LC NUMBER THF089369 DATED 250715 ISSUED BY KASIKO…"
click at [656, 511] on textarea "Marks & Numbers" at bounding box center [800, 517] width 475 height 81
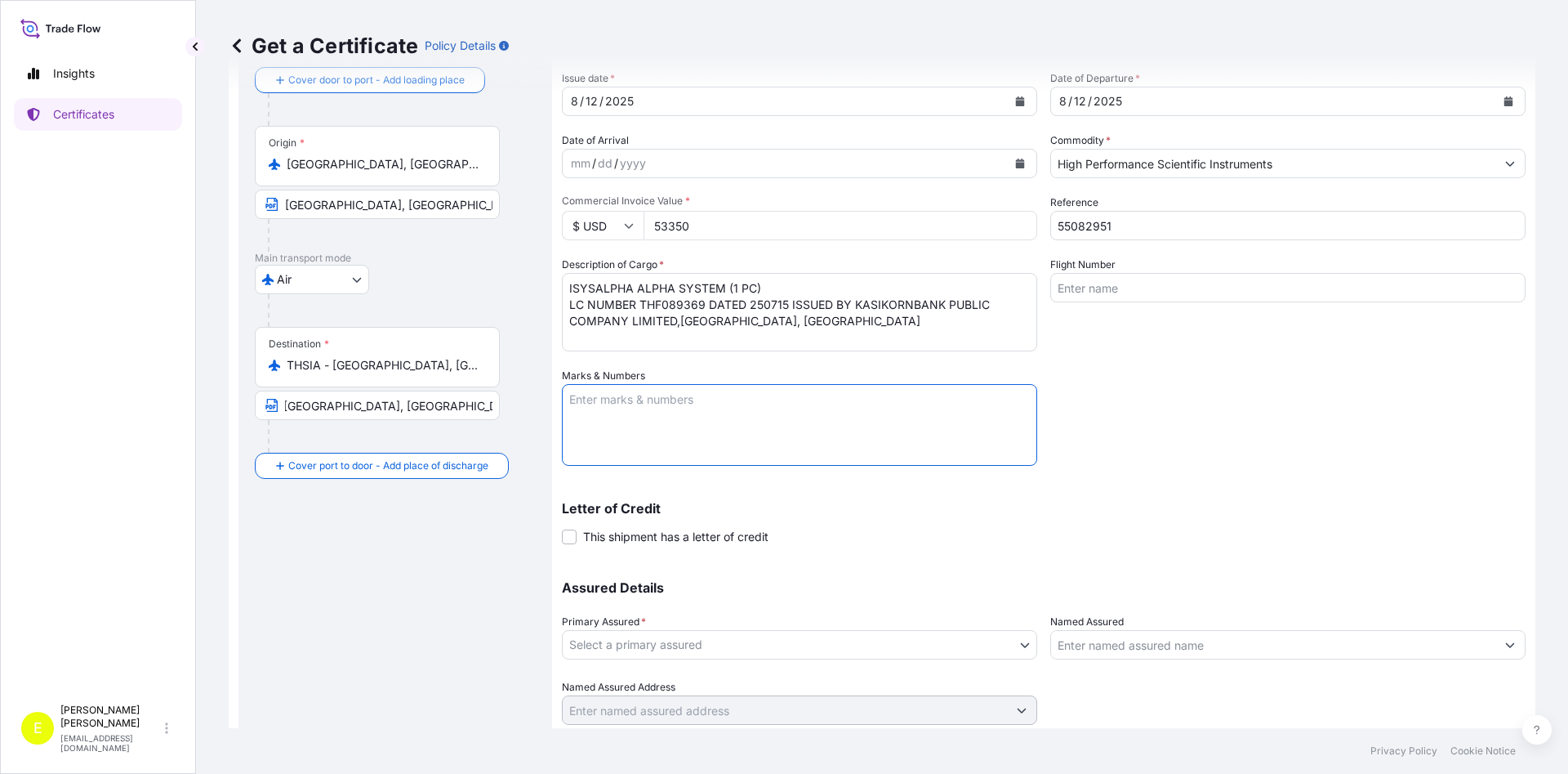
scroll to position [136, 0]
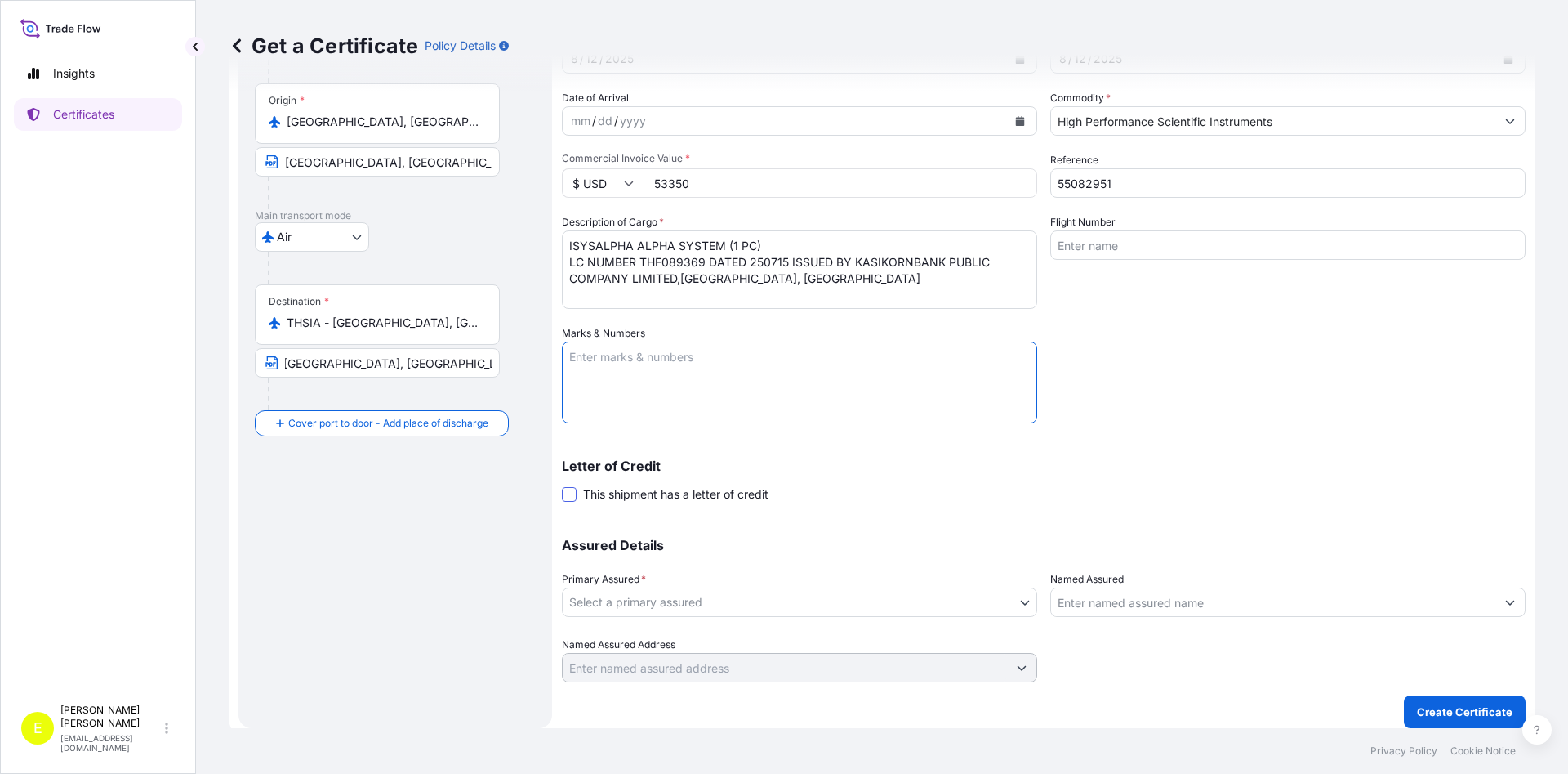
click at [569, 496] on span at bounding box center [570, 494] width 15 height 15
click at [562, 485] on input "This shipment has a letter of credit" at bounding box center [562, 485] width 0 height 0
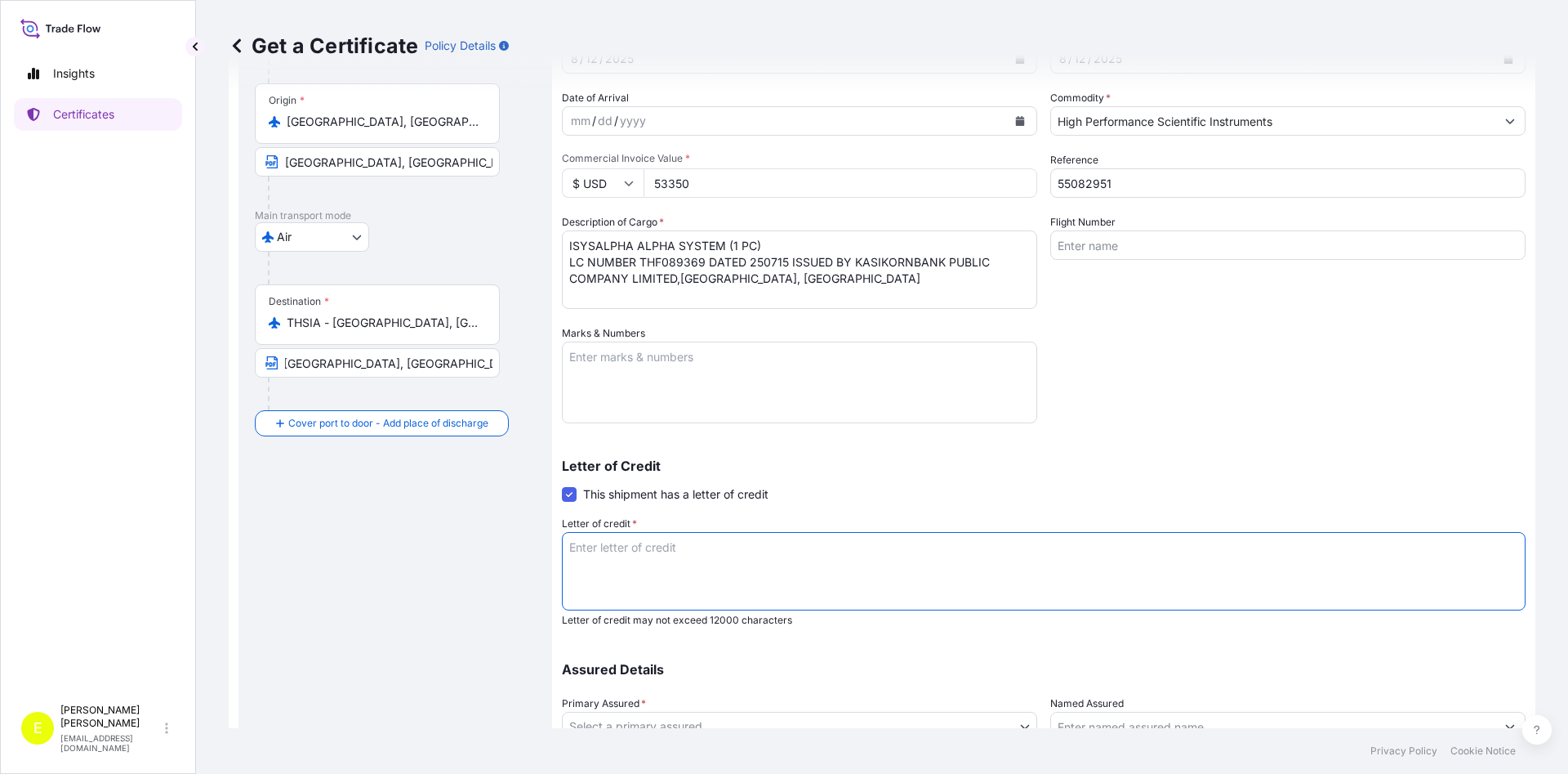
click at [649, 564] on textarea "Letter of credit *" at bounding box center [1044, 571] width 964 height 78
paste textarea "INSURANCE POLICY OR CERTIFICATE IN DUPLICATE FOR 110 PERCENT OF INVOICE VALUE S…"
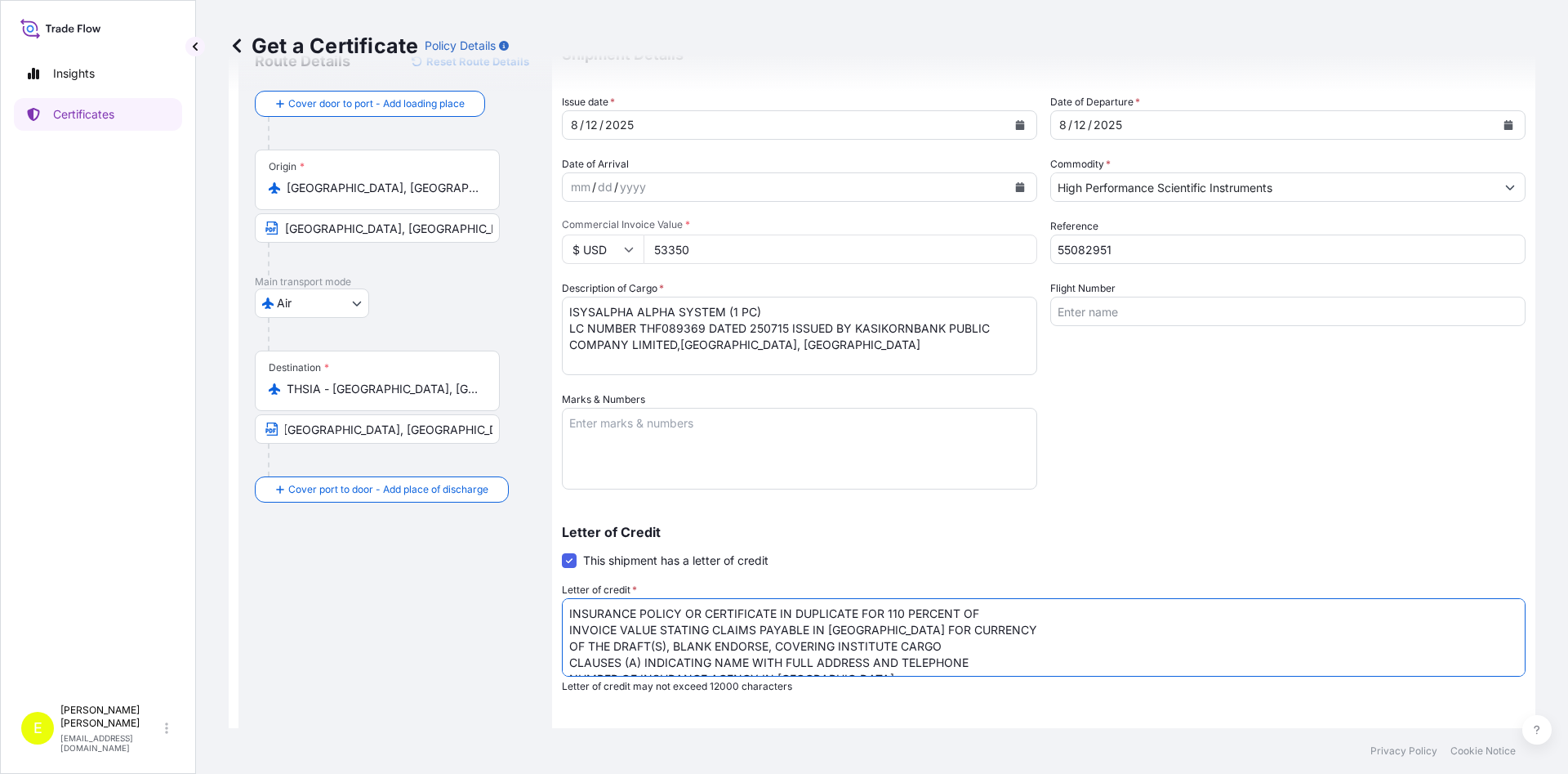
scroll to position [38, 0]
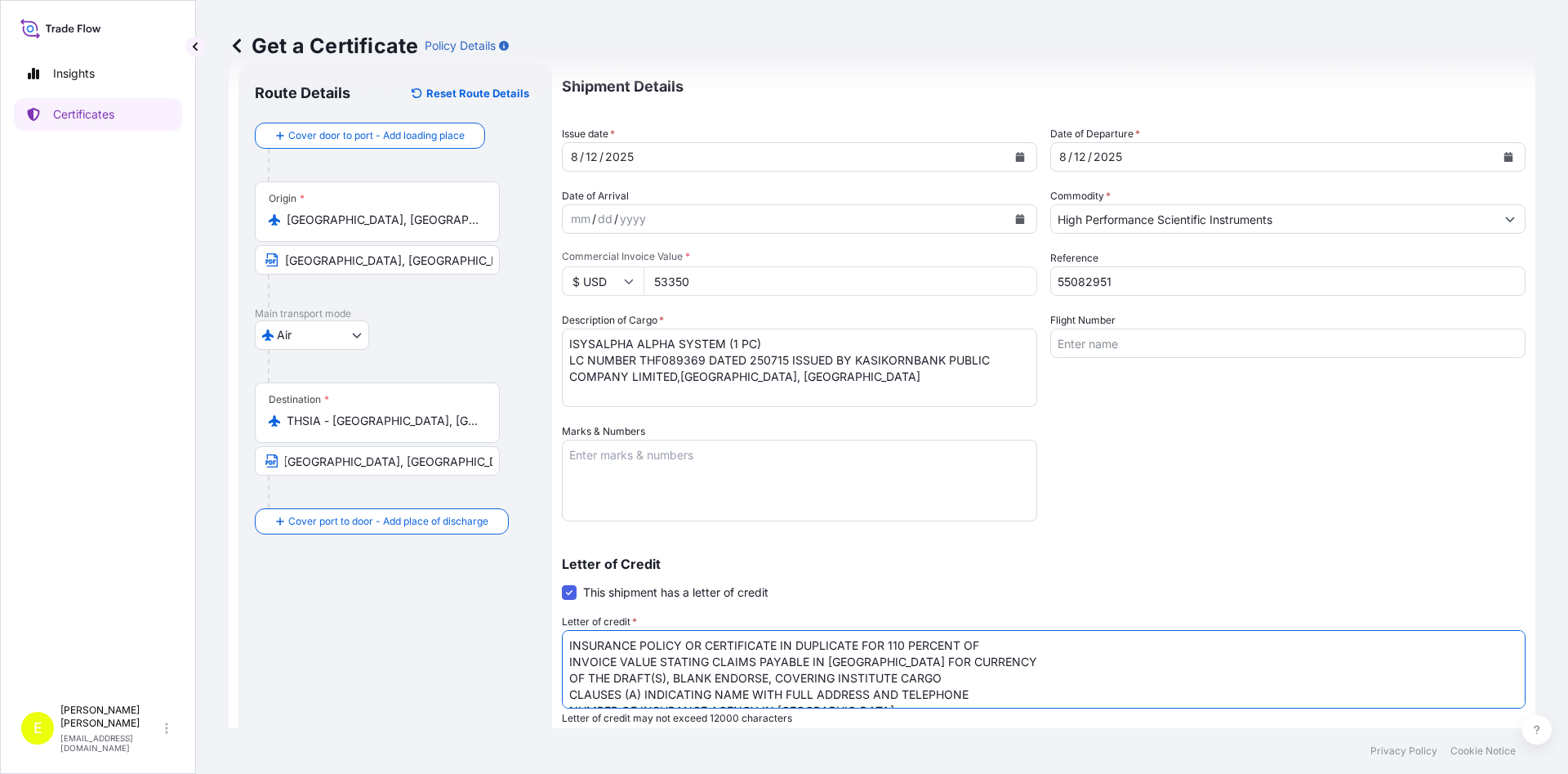
click at [657, 653] on textarea "INSURANCE POLICY OR CERTIFICATE IN DUPLICATE FOR 110 PERCENT OF INVOICE VALUE S…" at bounding box center [1044, 668] width 964 height 78
click at [656, 651] on textarea "INSURANCE POLICY OR CERTIFICATE IN DUPLICATE FOR 110 PERCENT OF INVOICE VALUE S…" at bounding box center [1044, 668] width 964 height 78
click at [657, 647] on textarea "INSURANCE POLICY OR CERTIFICATE IN DUPLICATE FOR 110 PERCENT OF INVOICE VALUE S…" at bounding box center [1044, 668] width 964 height 78
click at [943, 644] on textarea "INSURANCE CERTIFICATE IN DUPLICATE FOR 110 PERCENT OF INVOICE VALUE STATING CLA…" at bounding box center [1044, 668] width 964 height 78
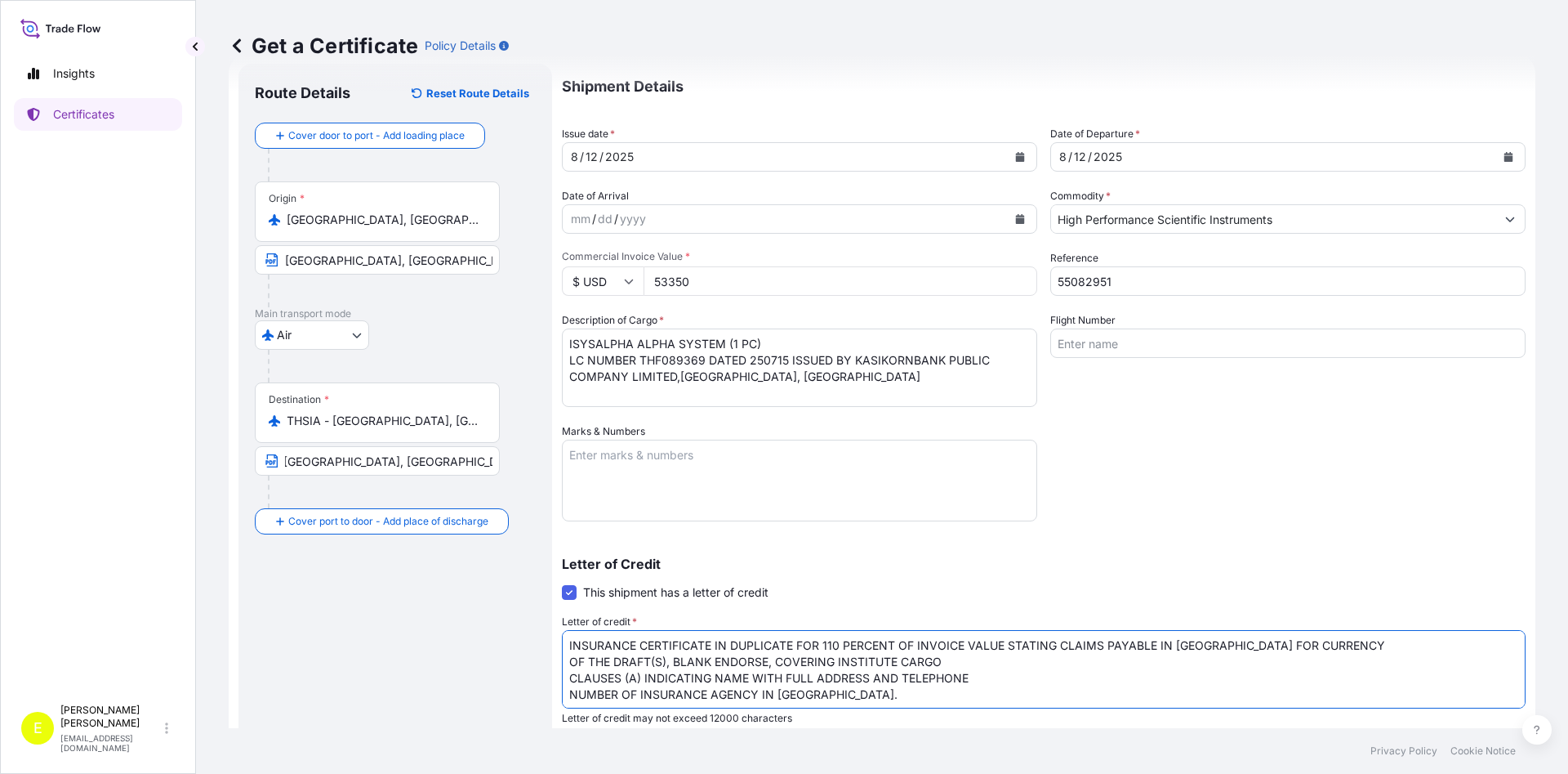
click at [1336, 647] on textarea "INSURANCE CERTIFICATE IN DUPLICATE FOR 110 PERCENT OF INVOICE VALUE STATING CLA…" at bounding box center [1044, 668] width 964 height 78
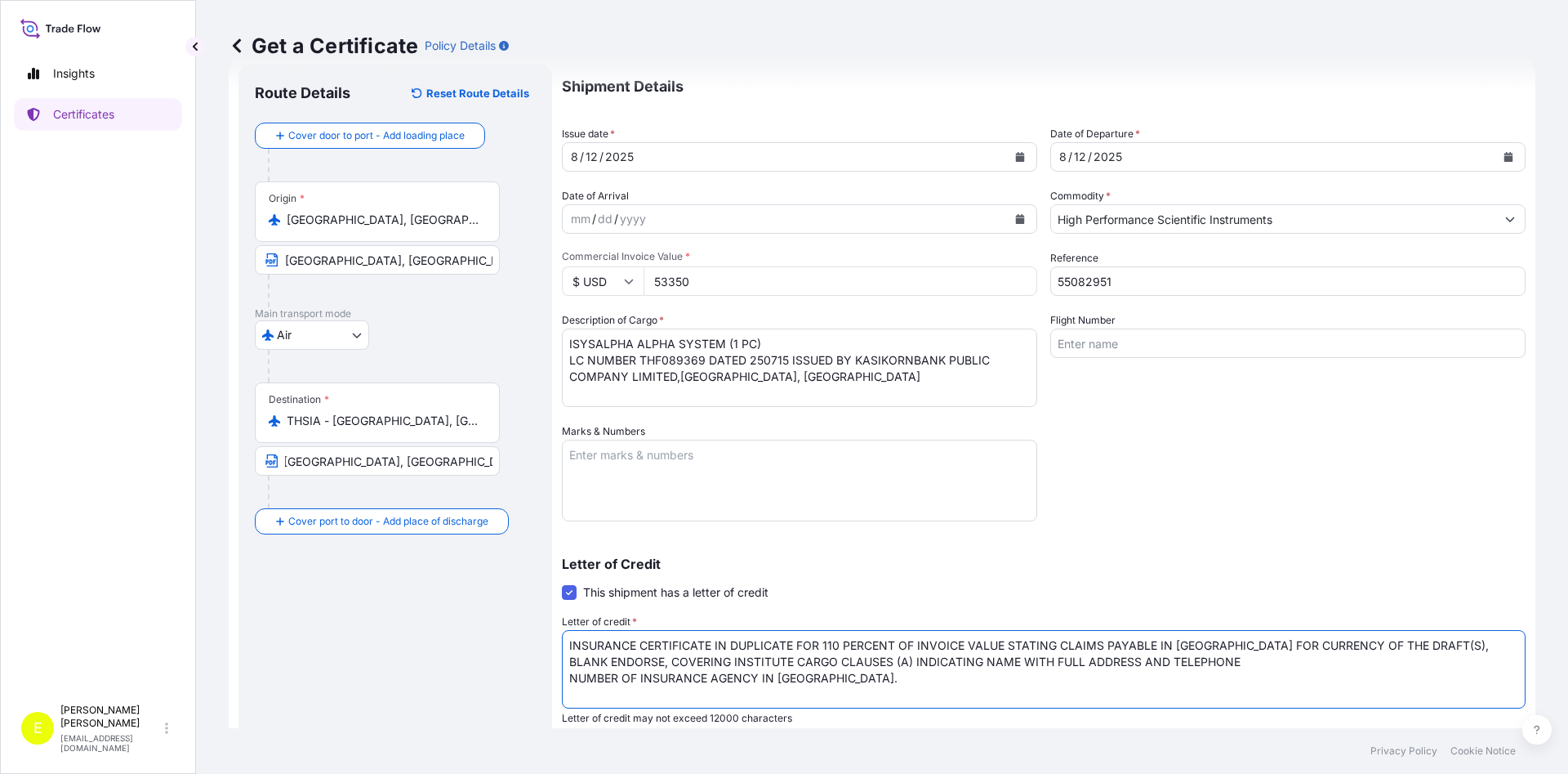
click at [1248, 668] on textarea "INSURANCE CERTIFICATE IN DUPLICATE FOR 110 PERCENT OF INVOICE VALUE STATING CLA…" at bounding box center [1044, 668] width 964 height 78
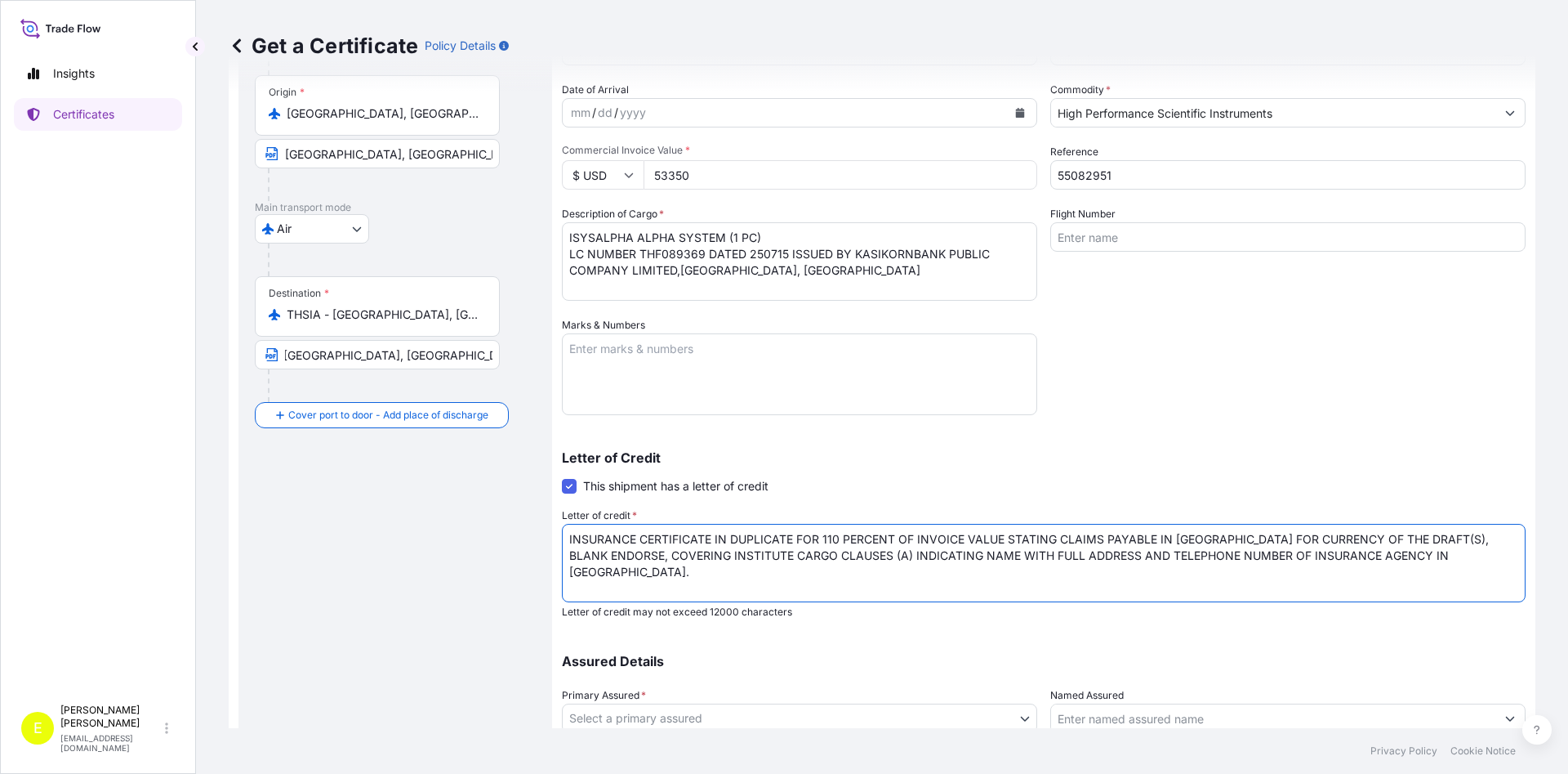
scroll to position [260, 0]
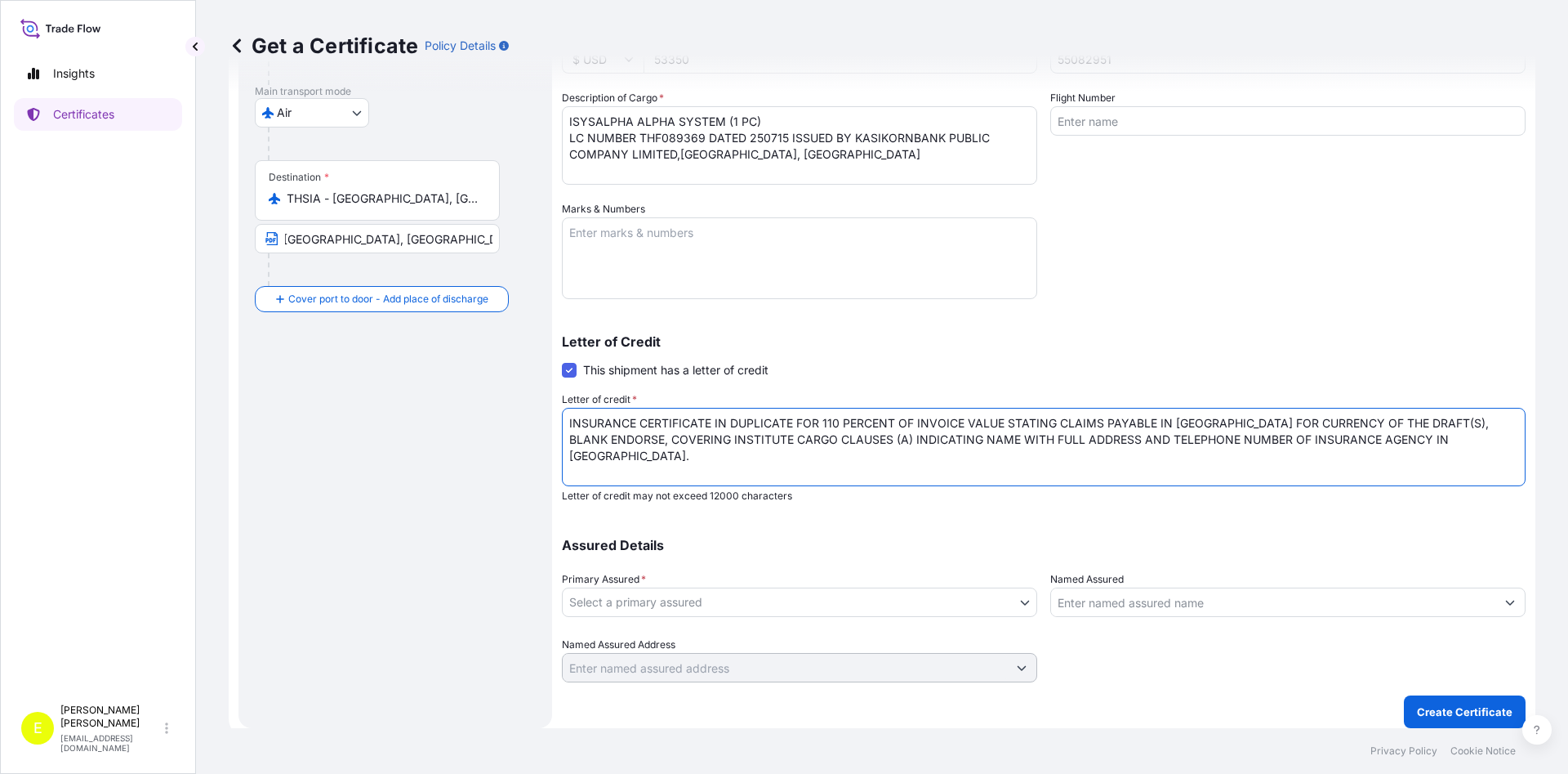
type textarea "INSURANCE CERTIFICATE IN DUPLICATE FOR 110 PERCENT OF INVOICE VALUE STATING CLA…"
click at [992, 608] on body "Insights Certificates E Elizabeth Joseph ejoseph@tradetechnologies.com Get a Ce…" at bounding box center [784, 387] width 1568 height 774
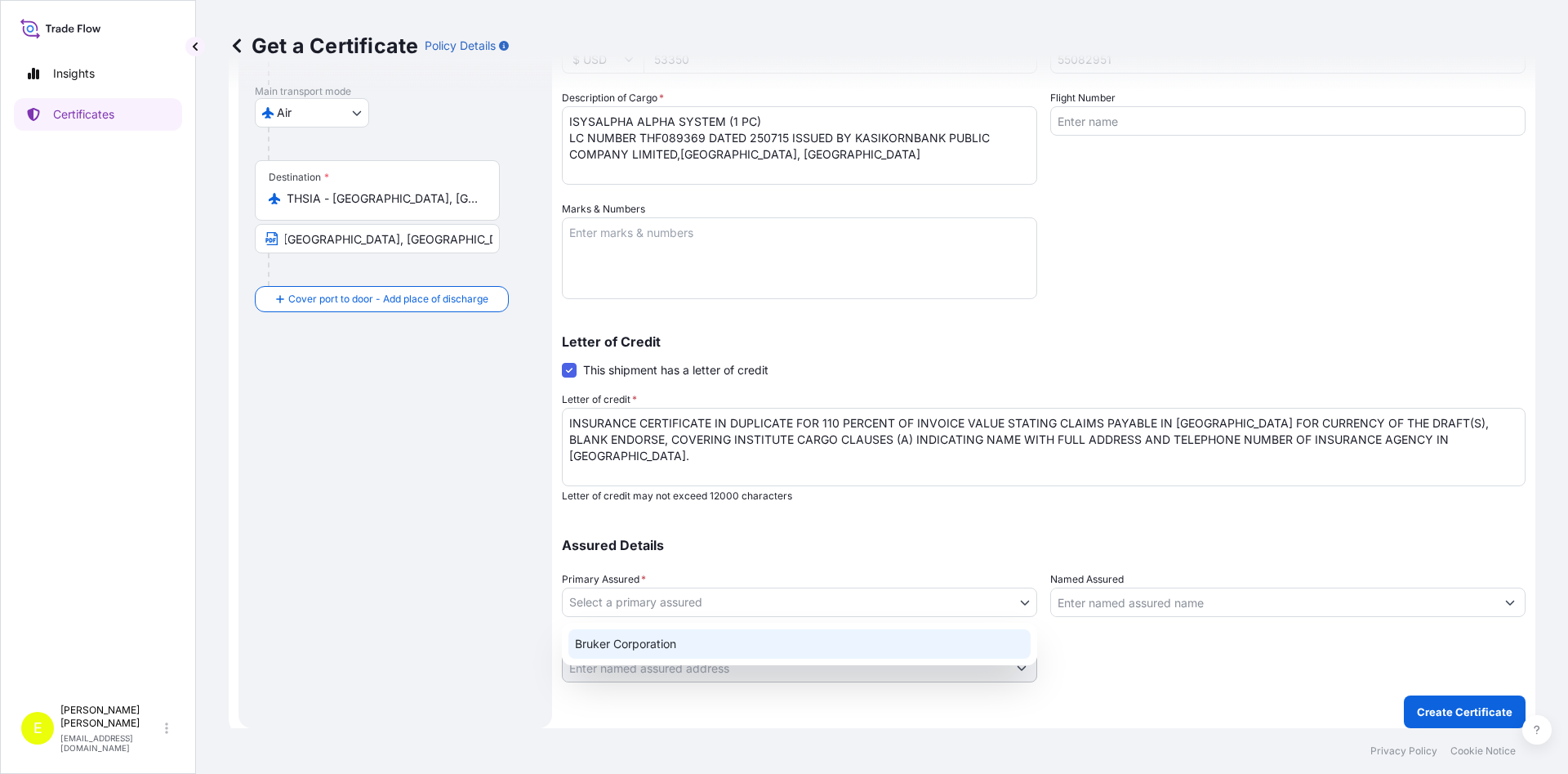
click at [769, 642] on div "Bruker Corporation" at bounding box center [799, 643] width 462 height 29
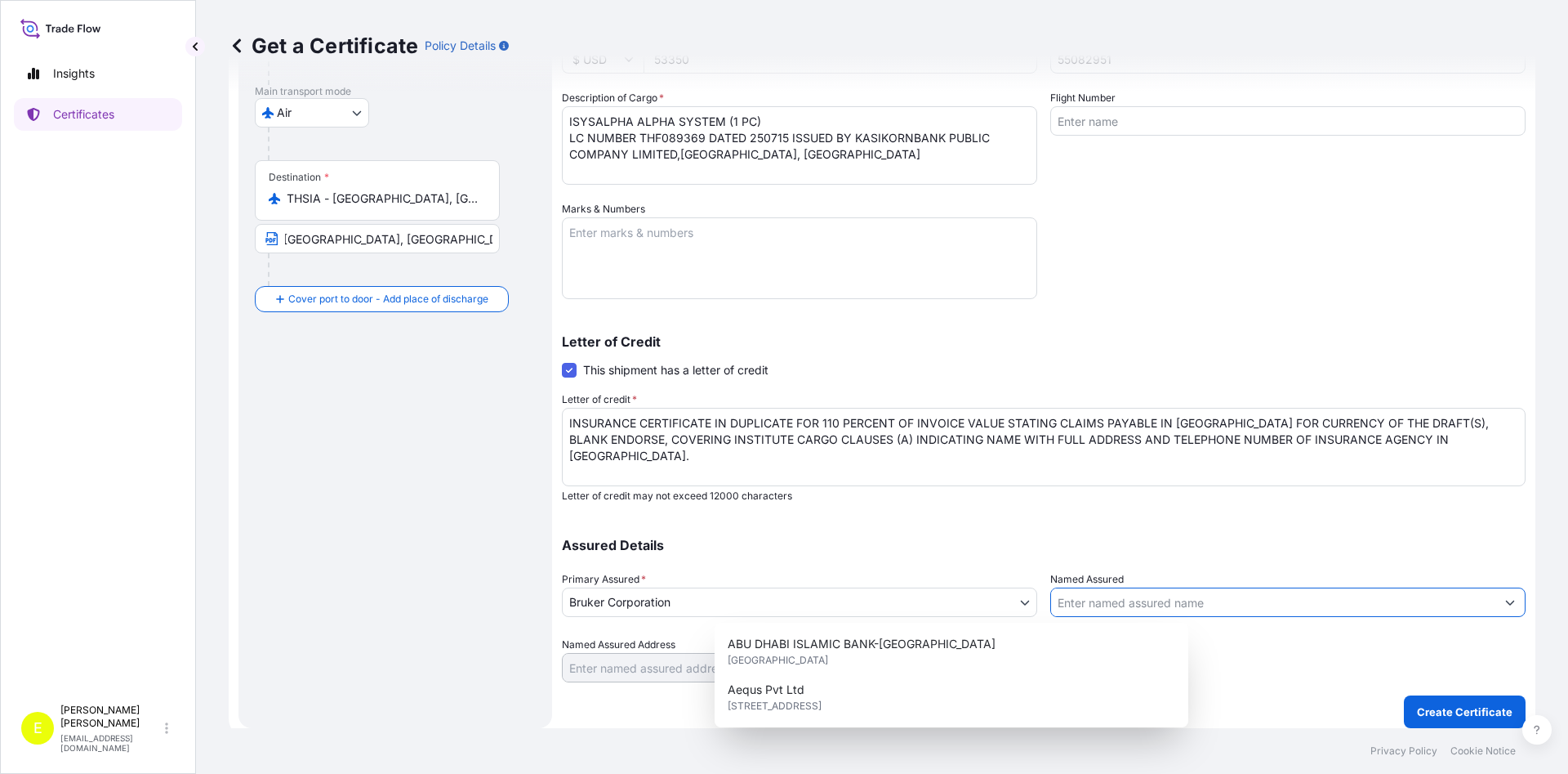
click at [1102, 603] on input "Named Assured" at bounding box center [1274, 602] width 445 height 29
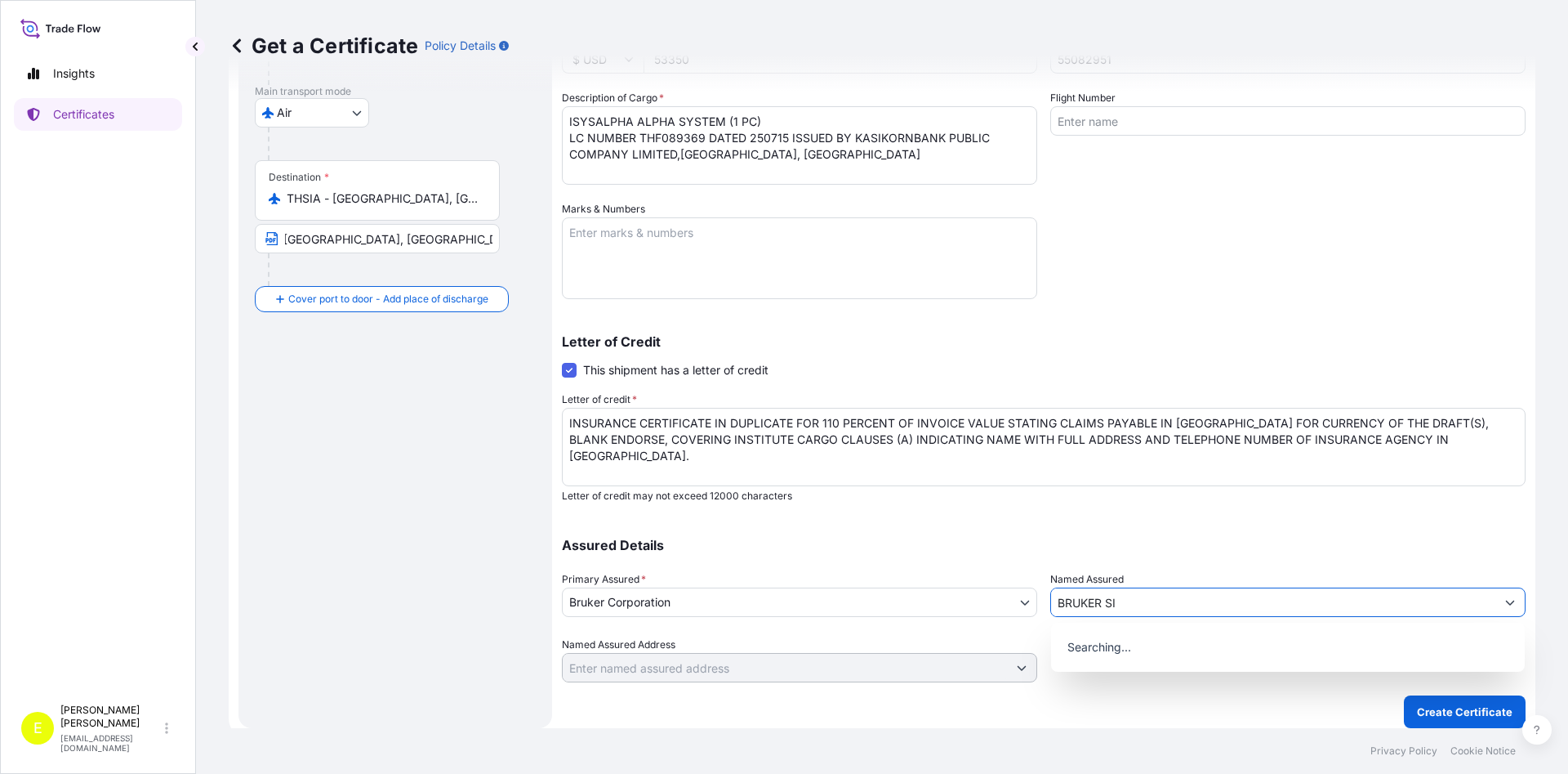
type input "BRUKER SIN"
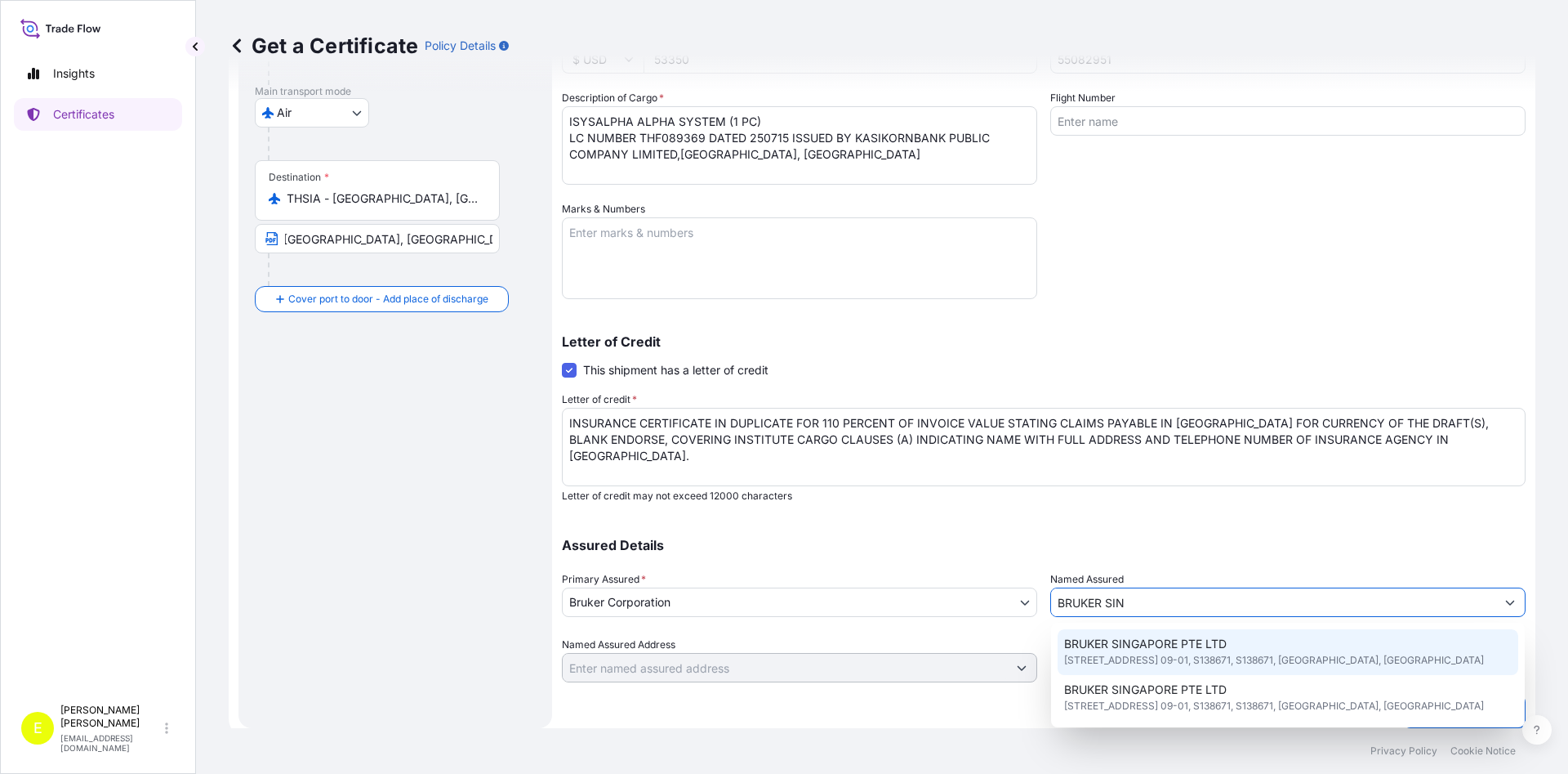
click at [1159, 649] on span "BRUKER SINGAPORE PTE LTD" at bounding box center [1145, 643] width 163 height 16
type input "30 BIOPOLIS STREET, MATRIX NO. 09-01, S138671"
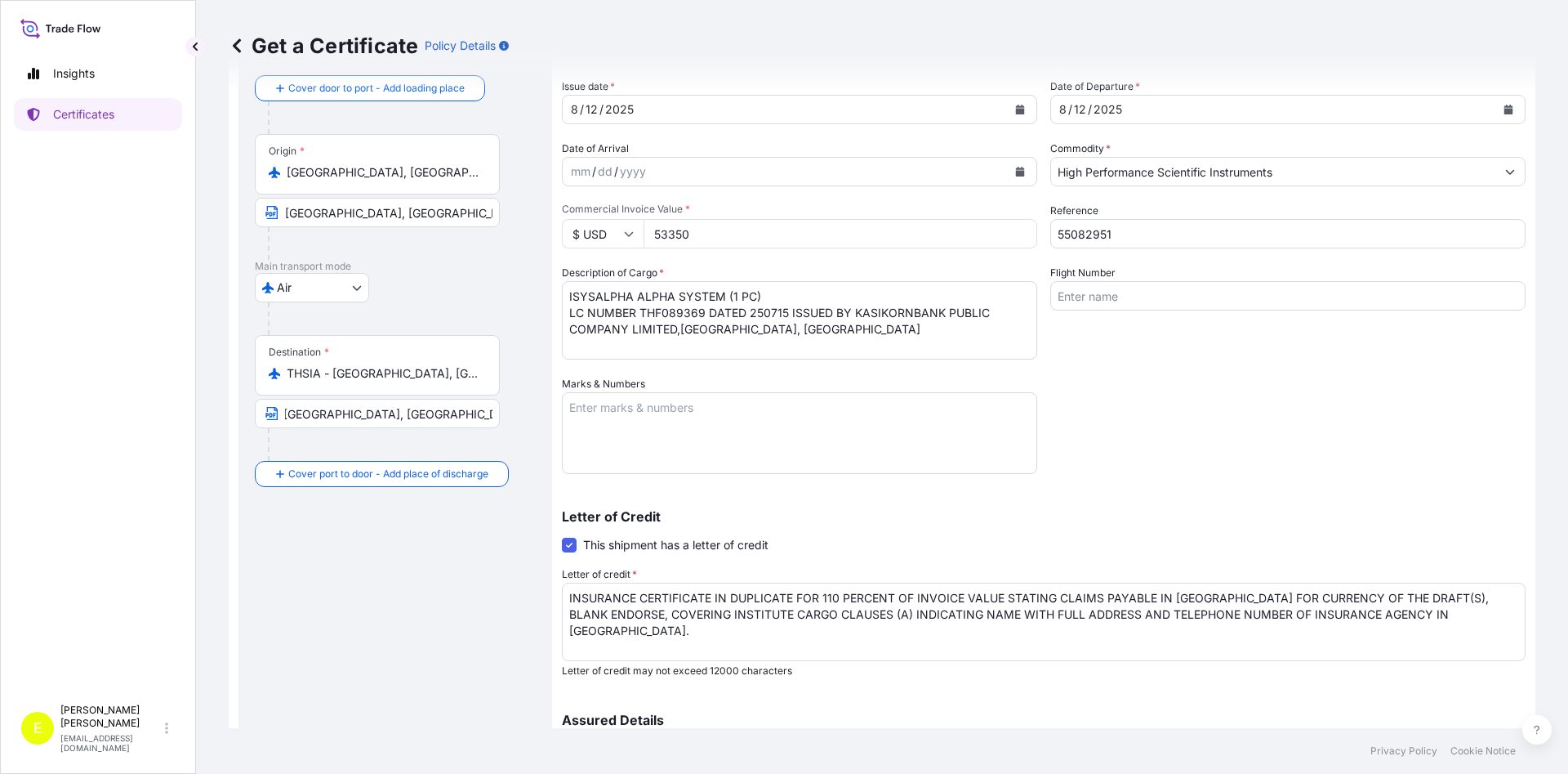
scroll to position [64, 0]
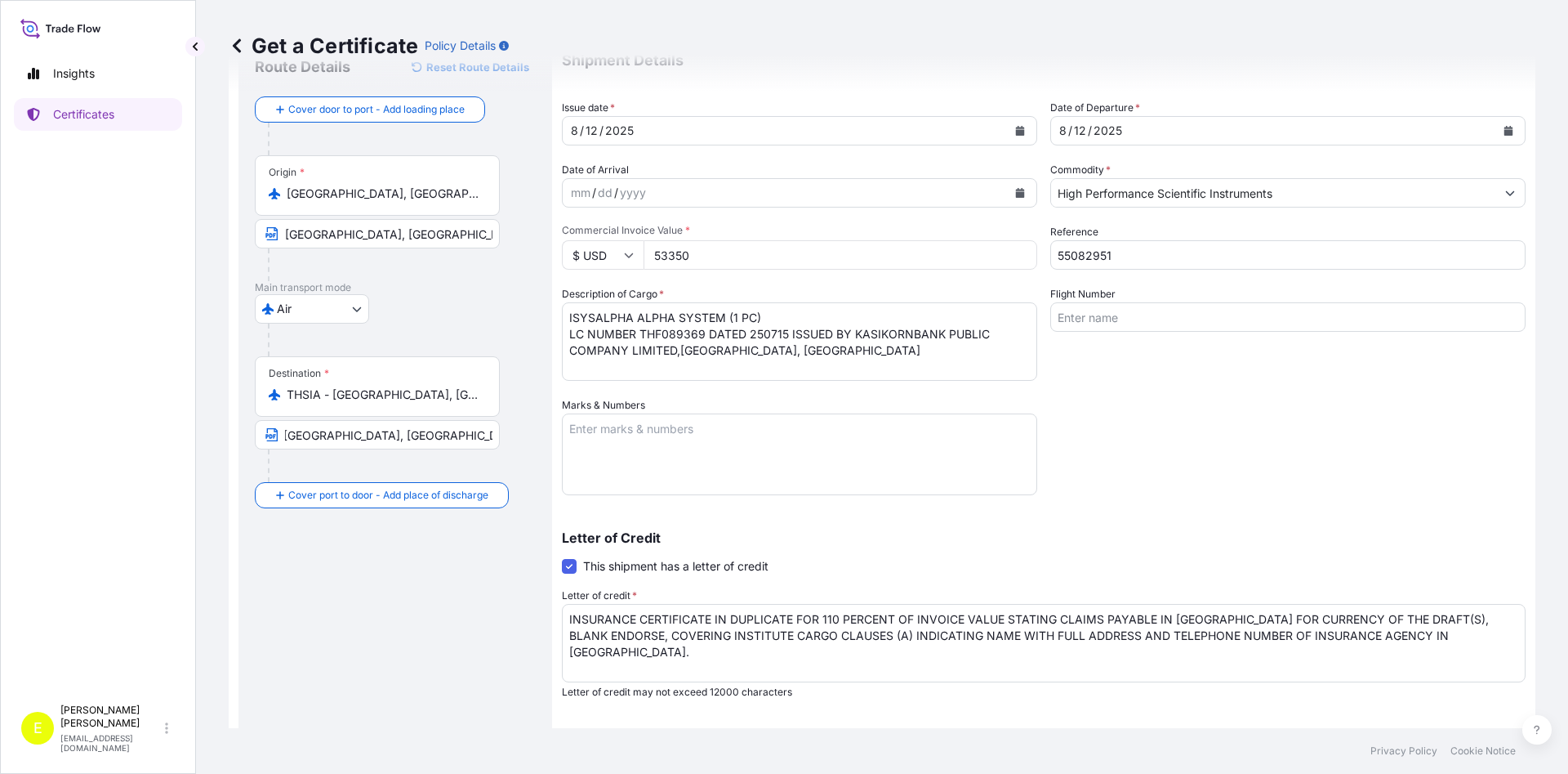
type input "BRUKER SINGAPORE PTE LTD"
click at [1097, 326] on input "Flight Number" at bounding box center [1288, 316] width 475 height 29
paste input "LH7239S"
click at [1230, 326] on input "LH7239S," at bounding box center [1288, 316] width 475 height 29
paste input "LH722"
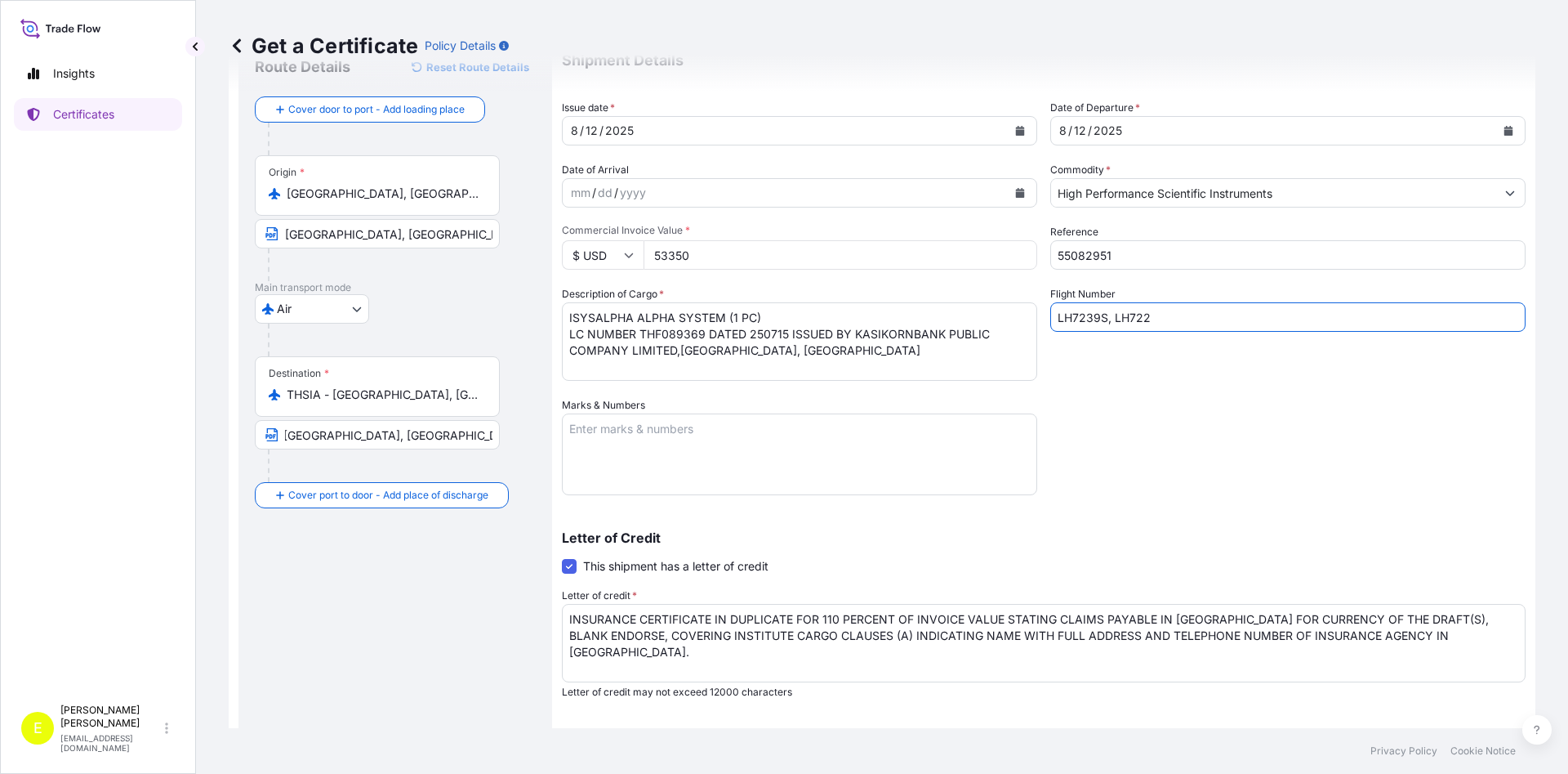
scroll to position [260, 0]
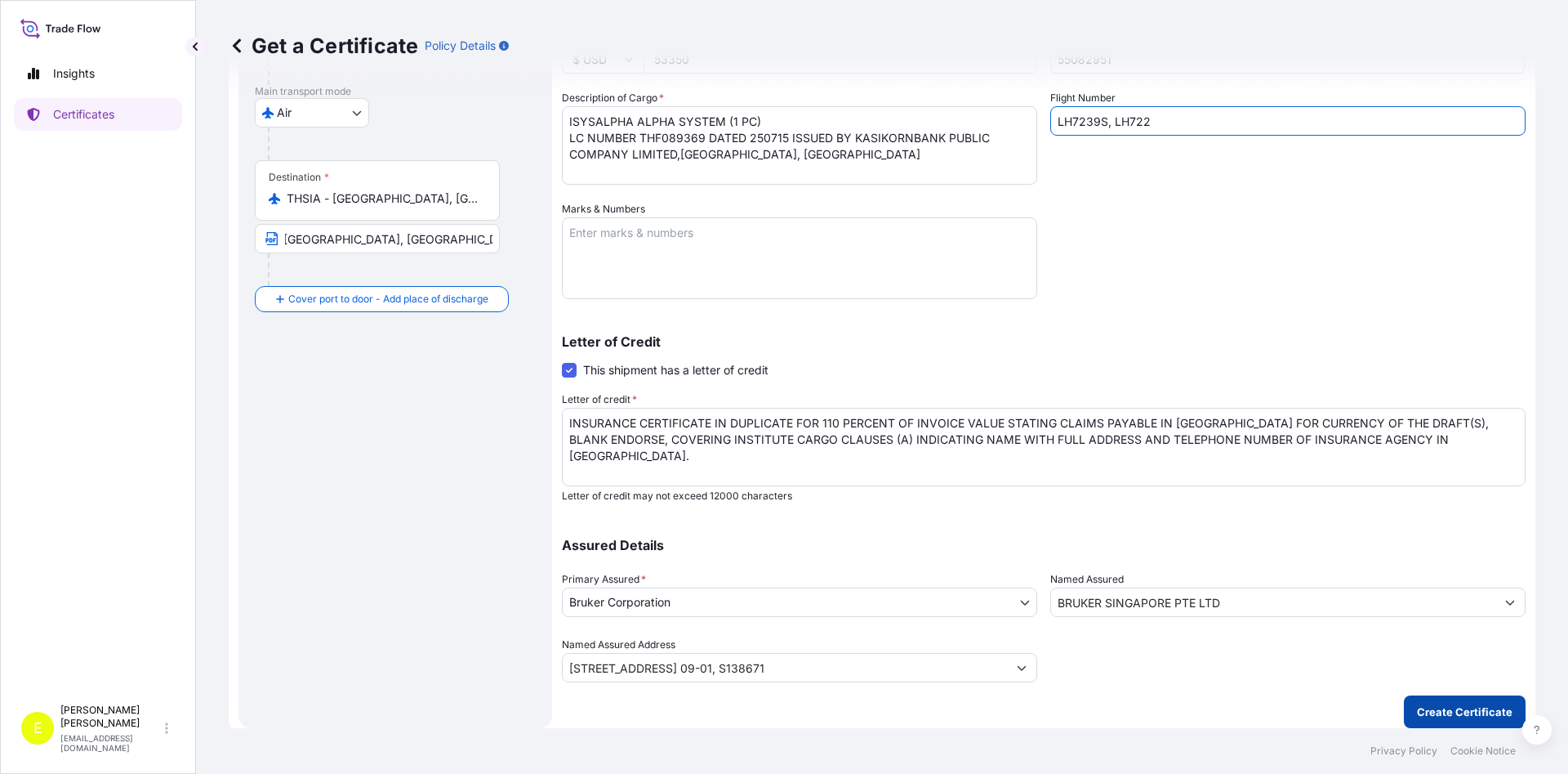
type input "LH7239S, LH722"
click at [1446, 706] on p "Create Certificate" at bounding box center [1465, 711] width 96 height 16
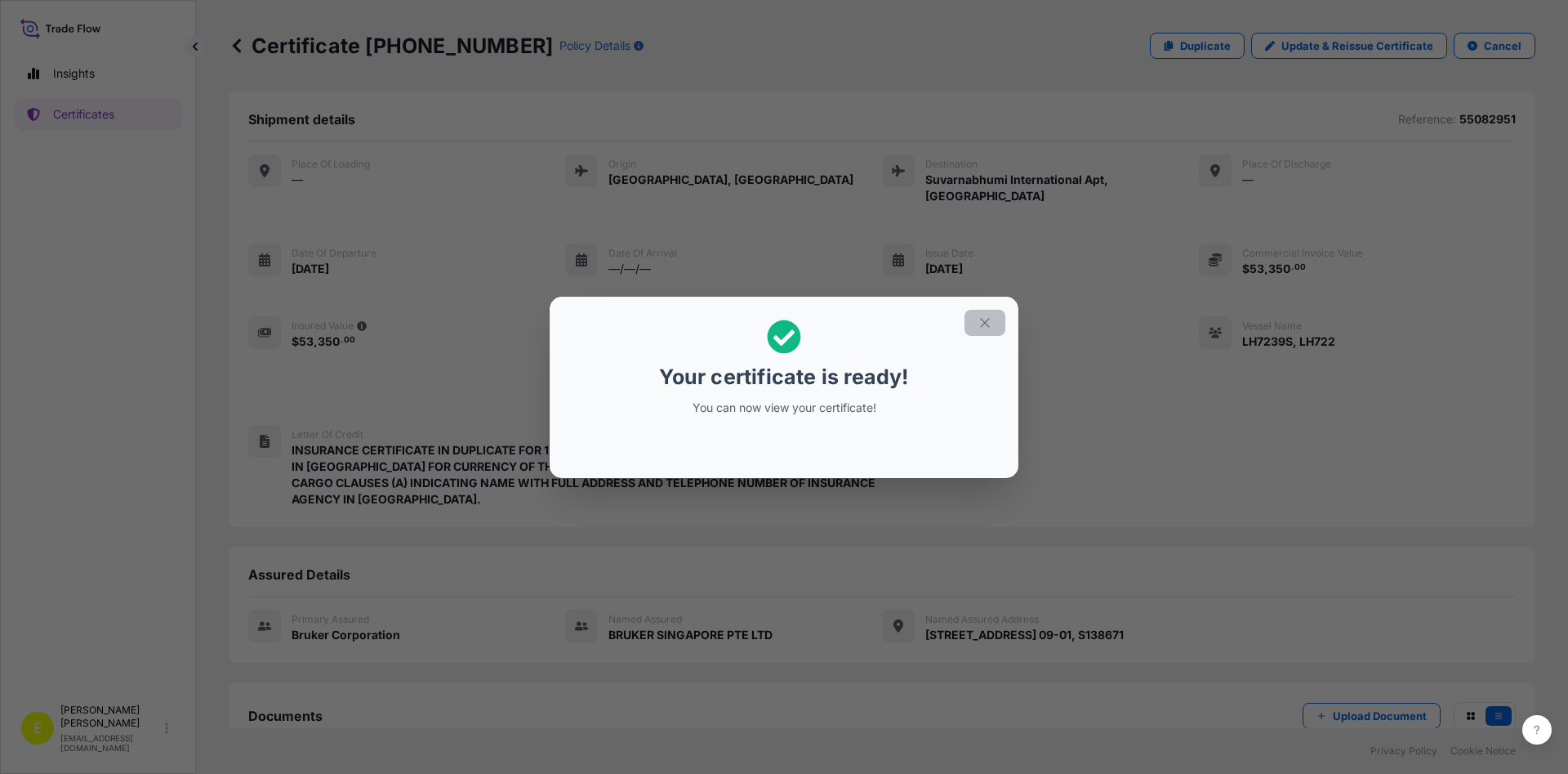
click at [990, 317] on icon "button" at bounding box center [985, 323] width 15 height 15
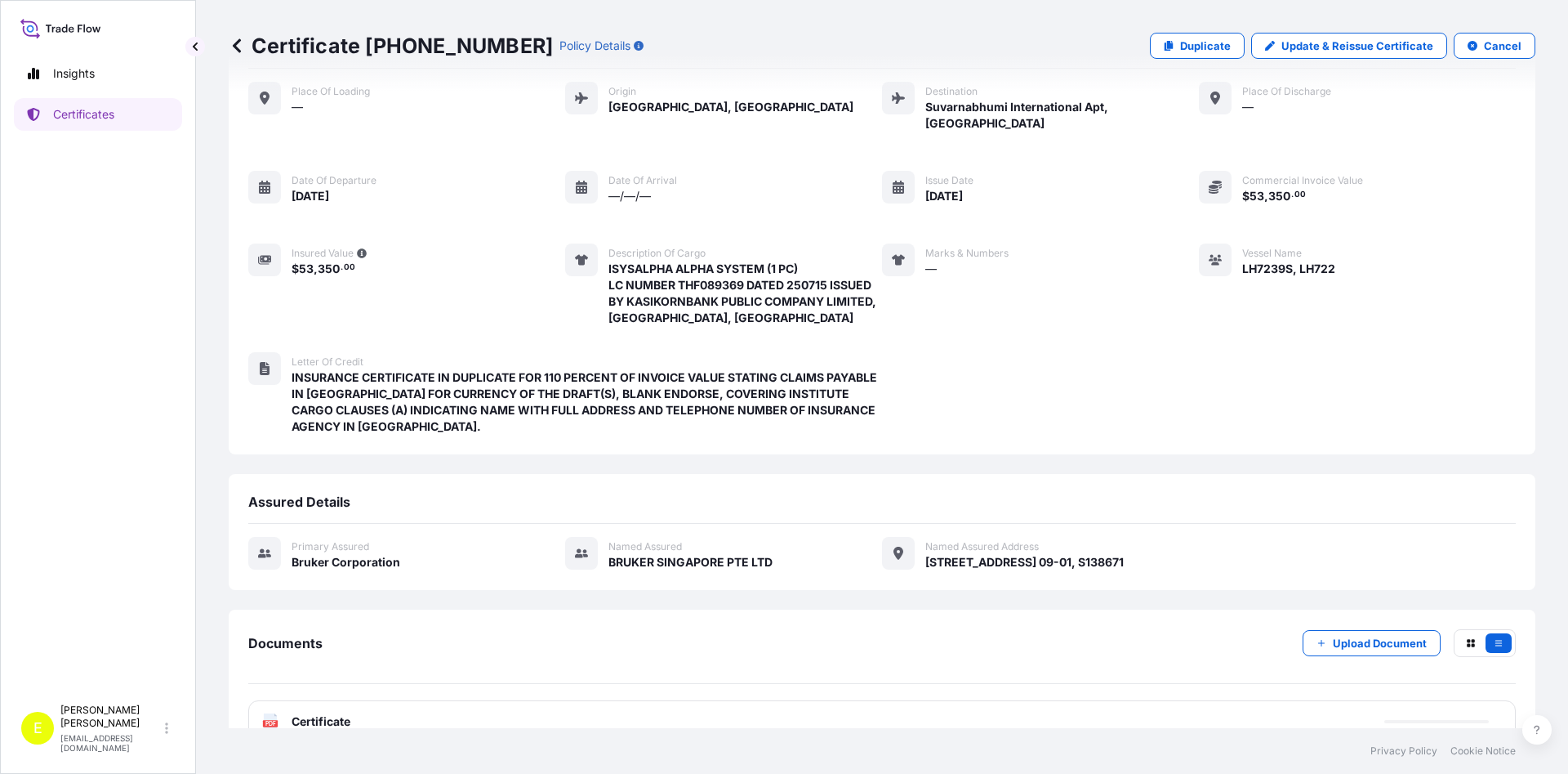
scroll to position [89, 0]
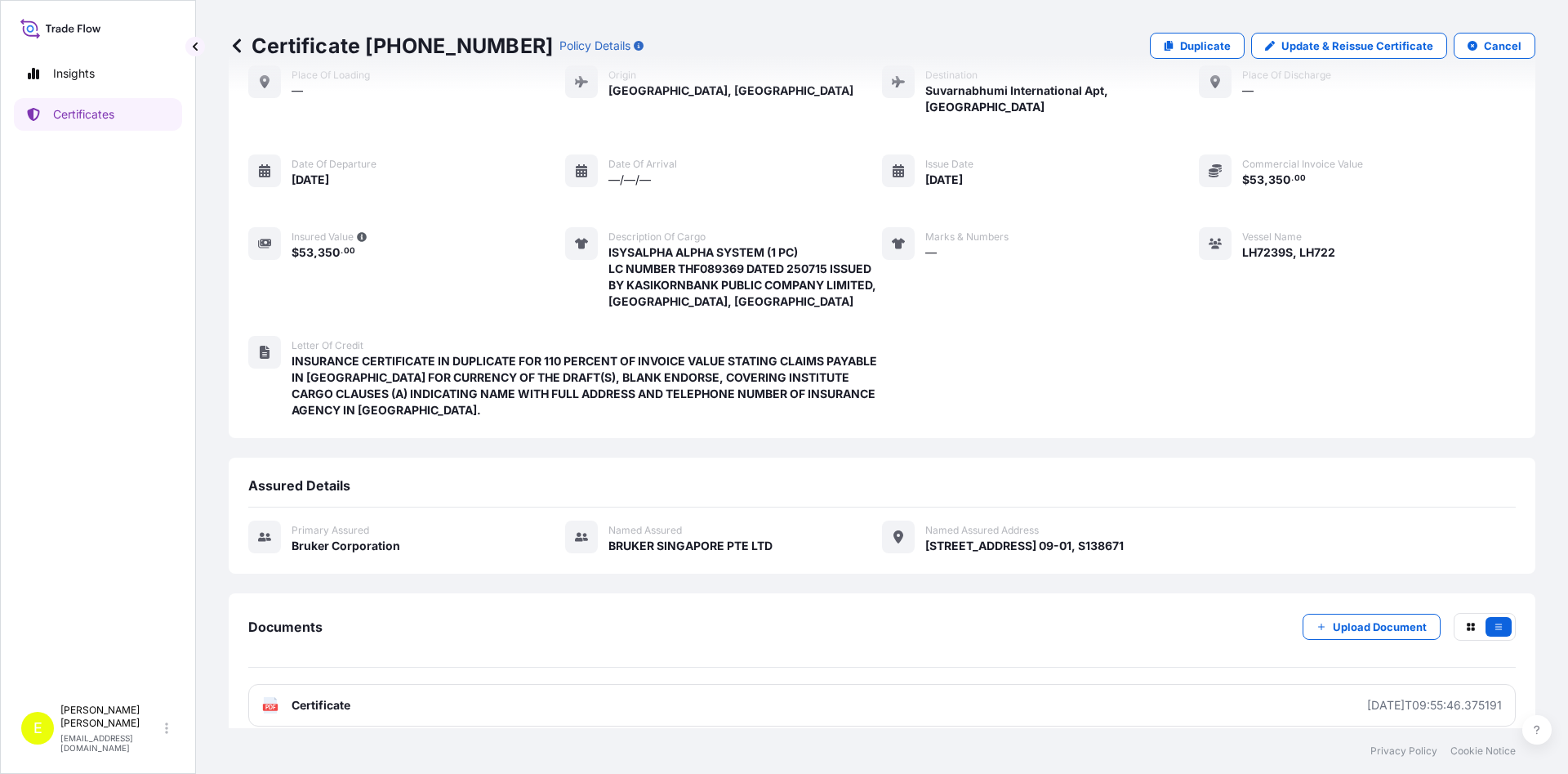
click at [320, 697] on span "Certificate" at bounding box center [320, 704] width 59 height 16
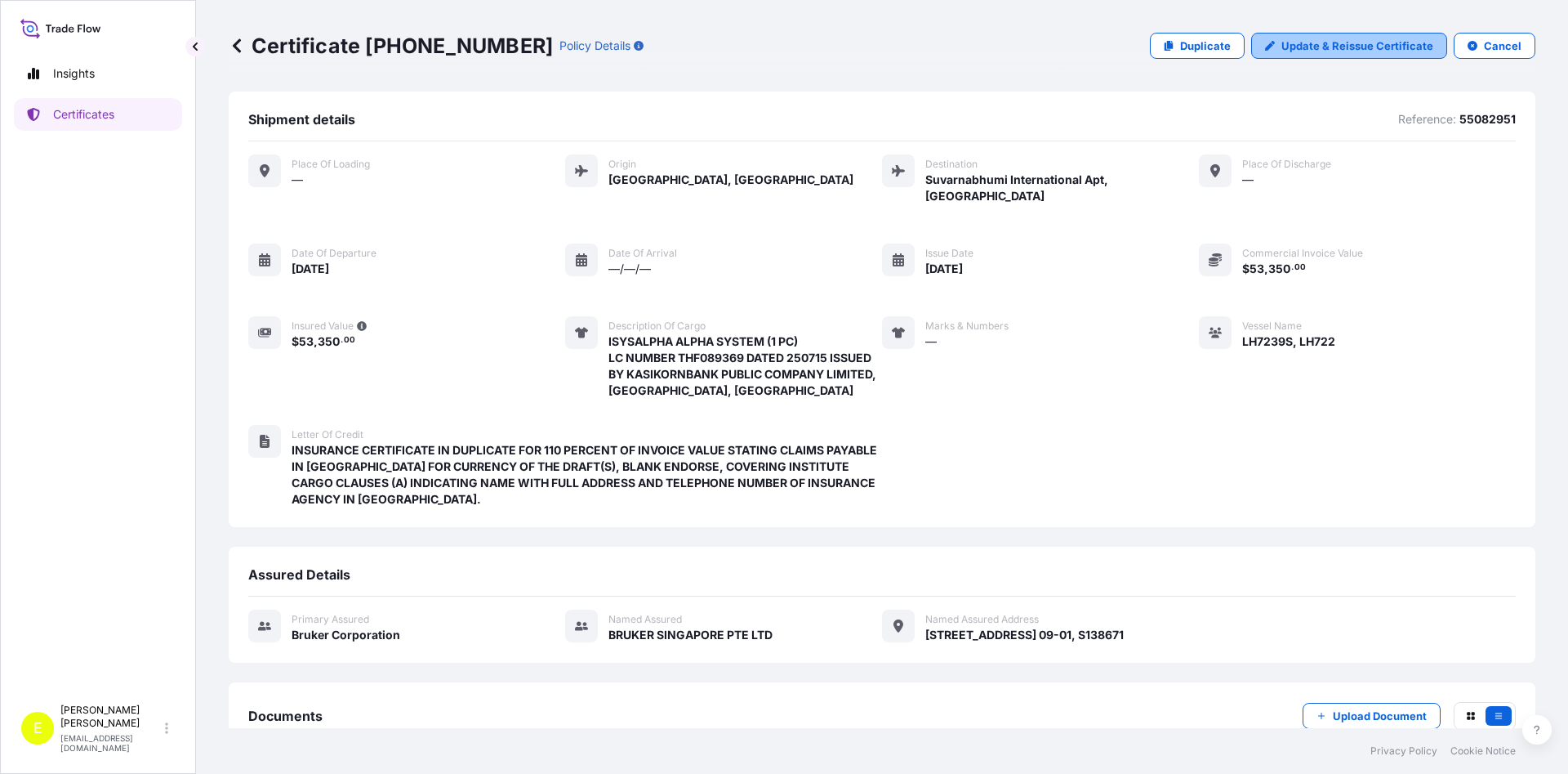
click at [1348, 50] on p "Update & Reissue Certificate" at bounding box center [1357, 45] width 152 height 16
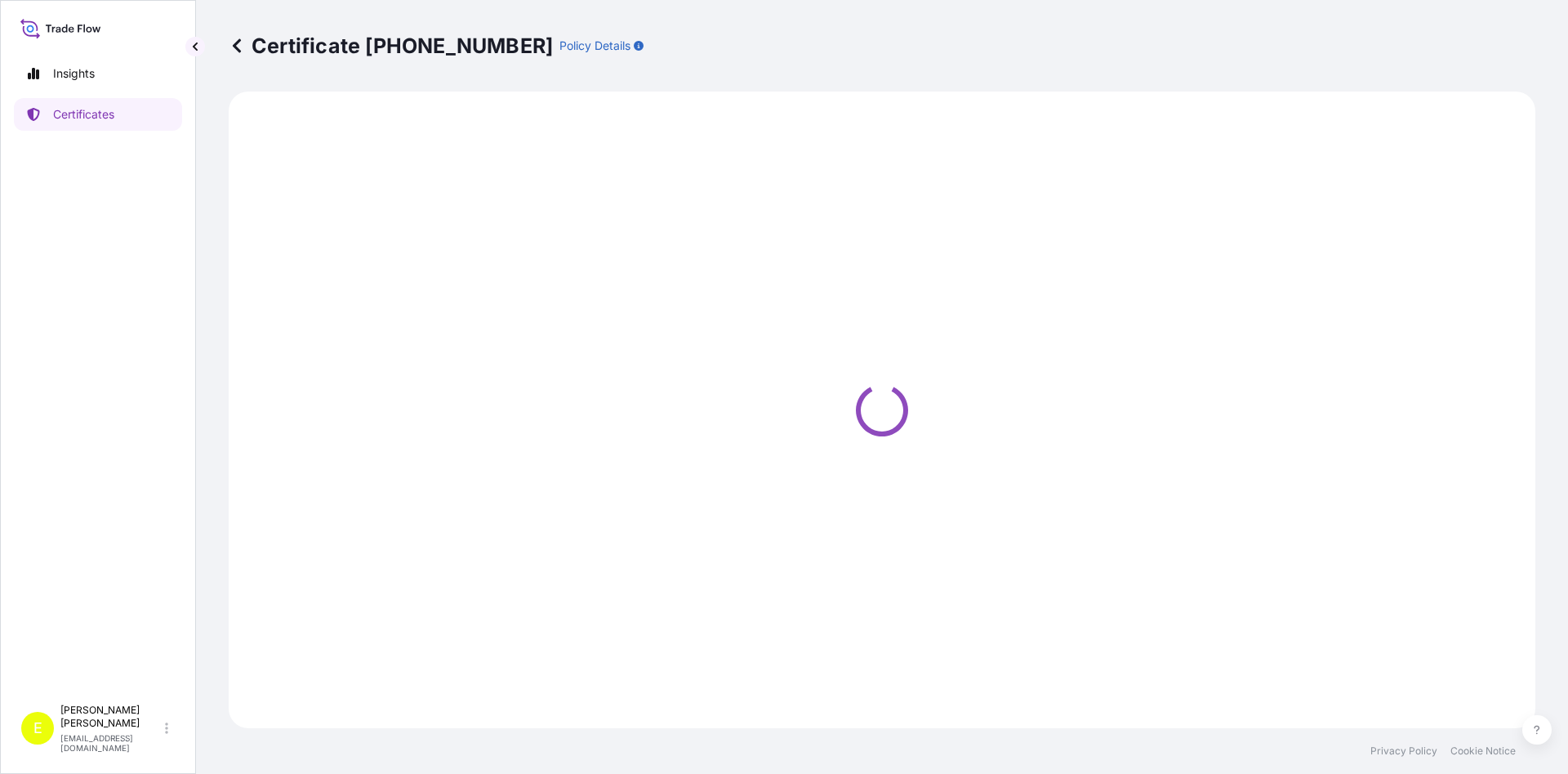
select select "Air"
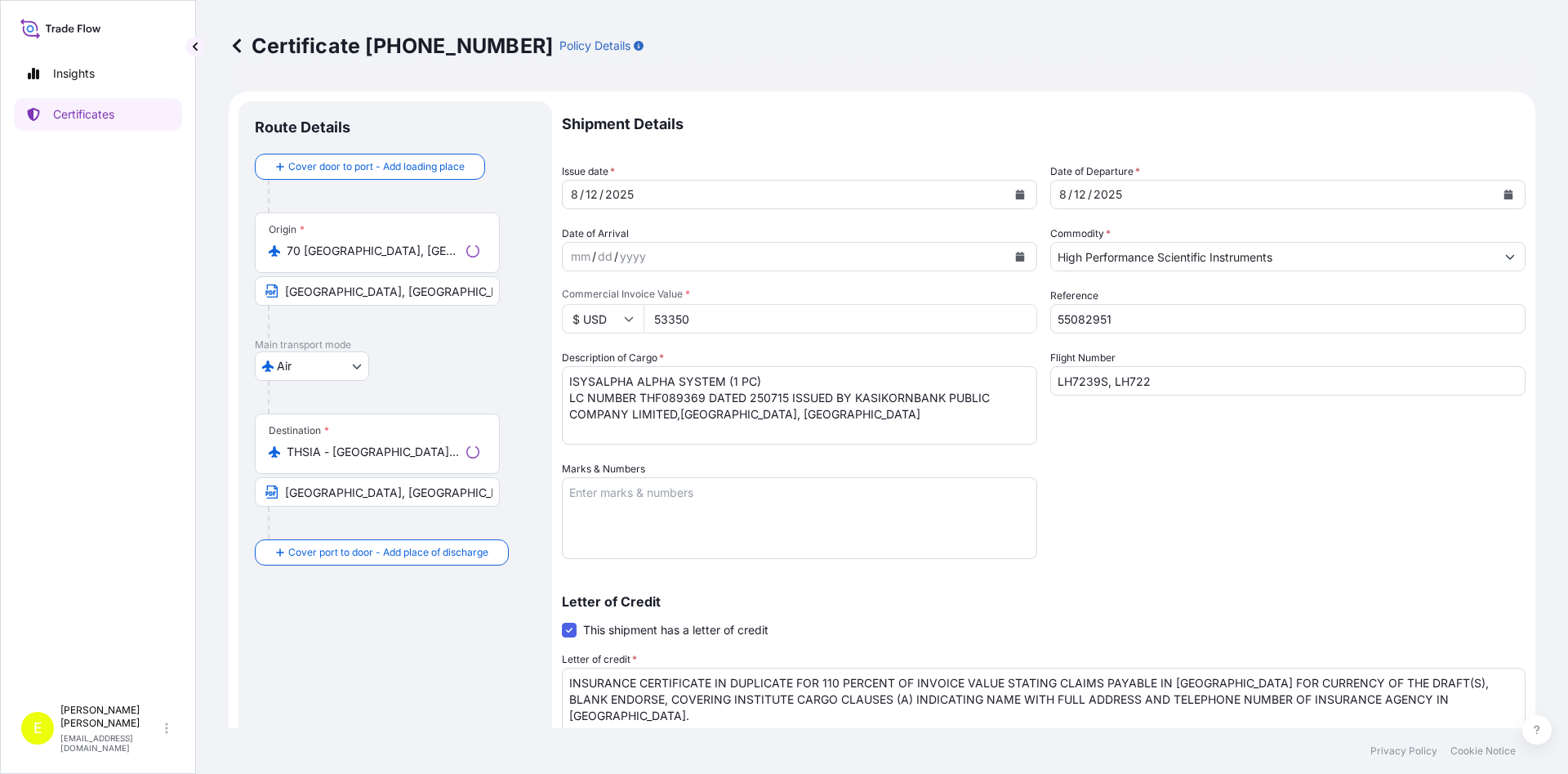
click at [628, 317] on icon at bounding box center [629, 319] width 10 height 10
click at [602, 367] on div "€ EUR" at bounding box center [602, 363] width 69 height 31
type input "€ EUR"
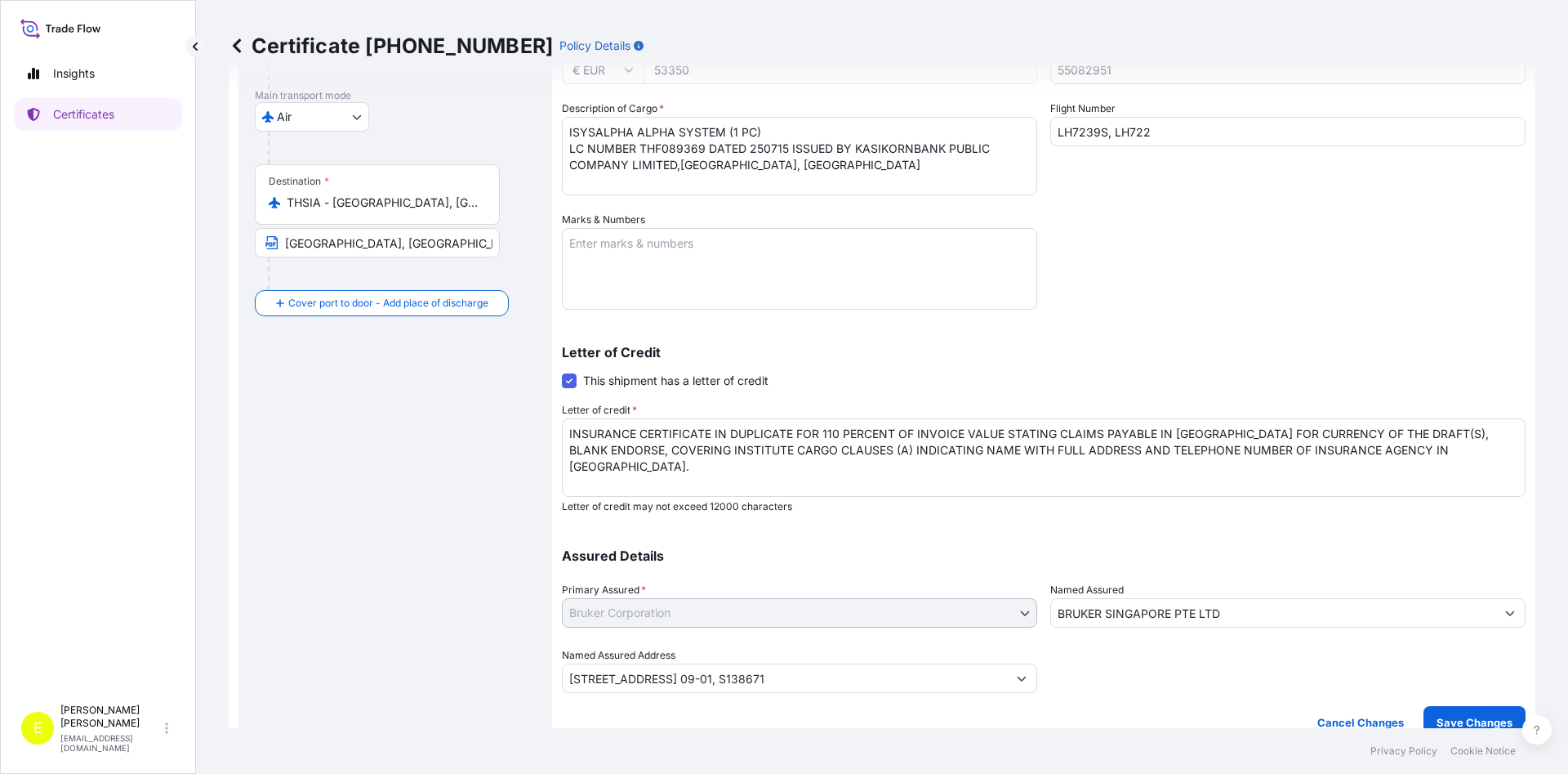
scroll to position [260, 0]
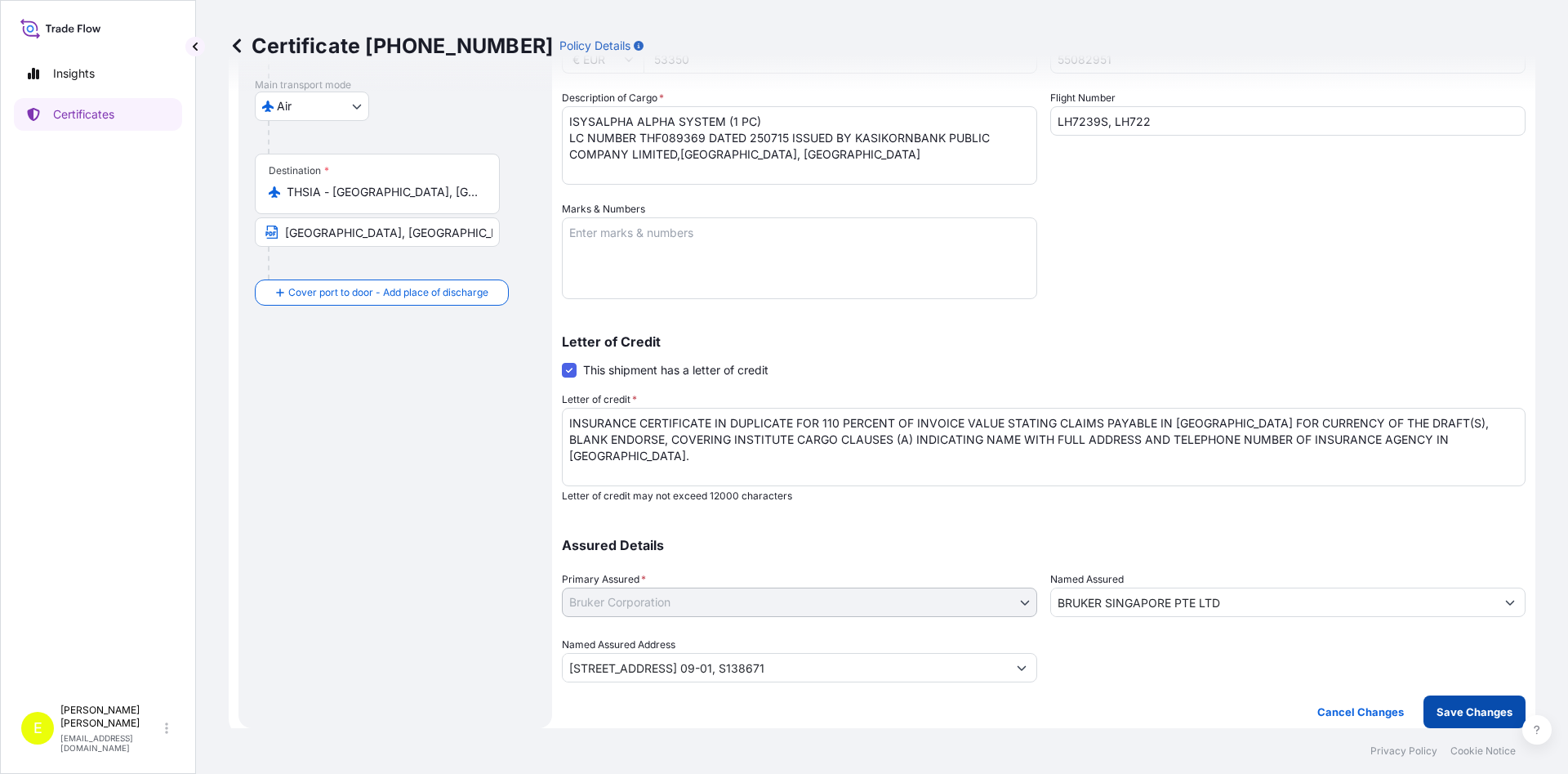
click at [1463, 713] on p "Save Changes" at bounding box center [1474, 711] width 76 height 16
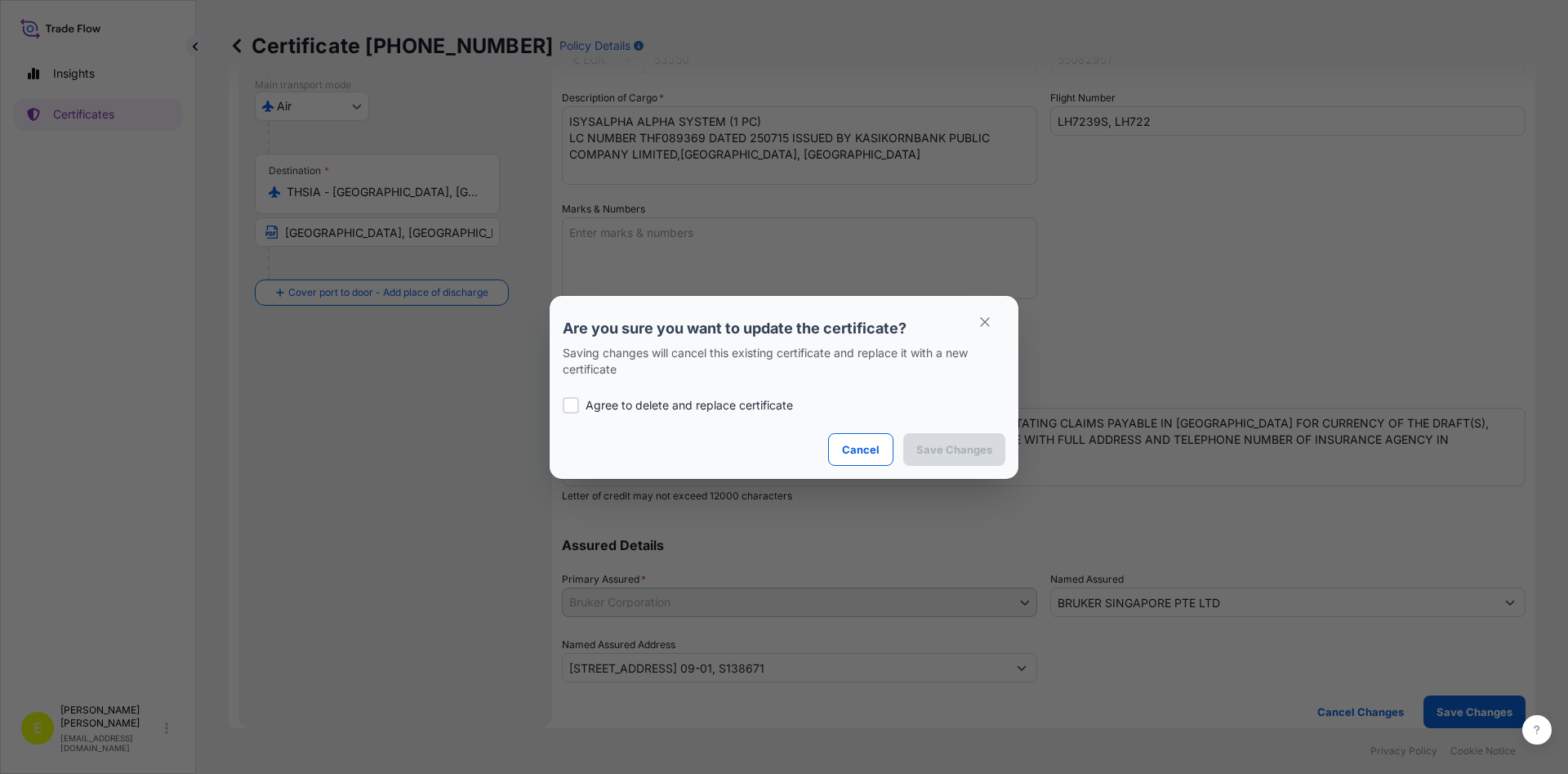
click at [682, 403] on p "Agree to delete and replace certificate" at bounding box center [689, 405] width 207 height 16
checkbox input "true"
click at [982, 454] on p "Save Changes" at bounding box center [954, 449] width 76 height 16
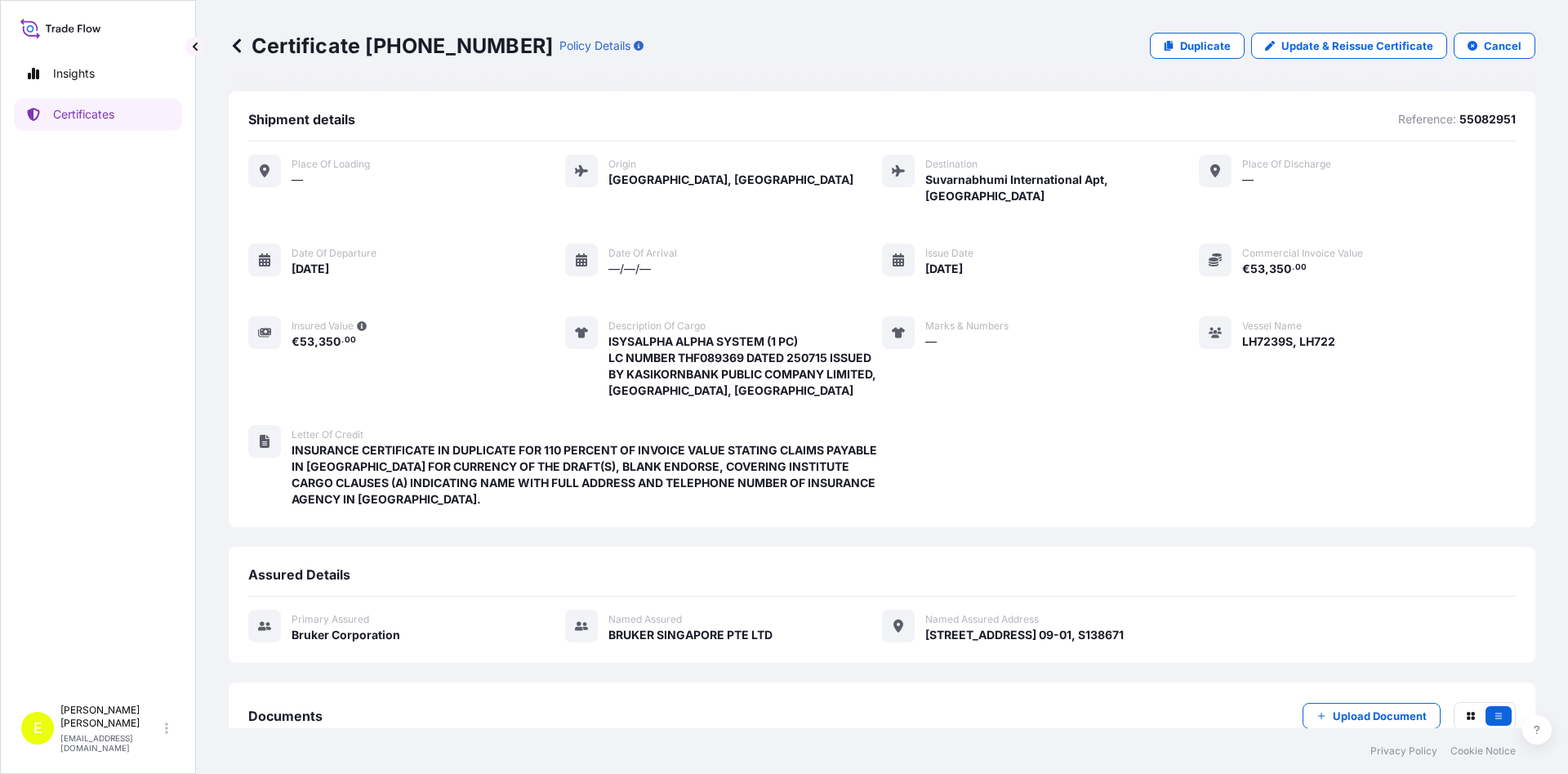
scroll to position [89, 0]
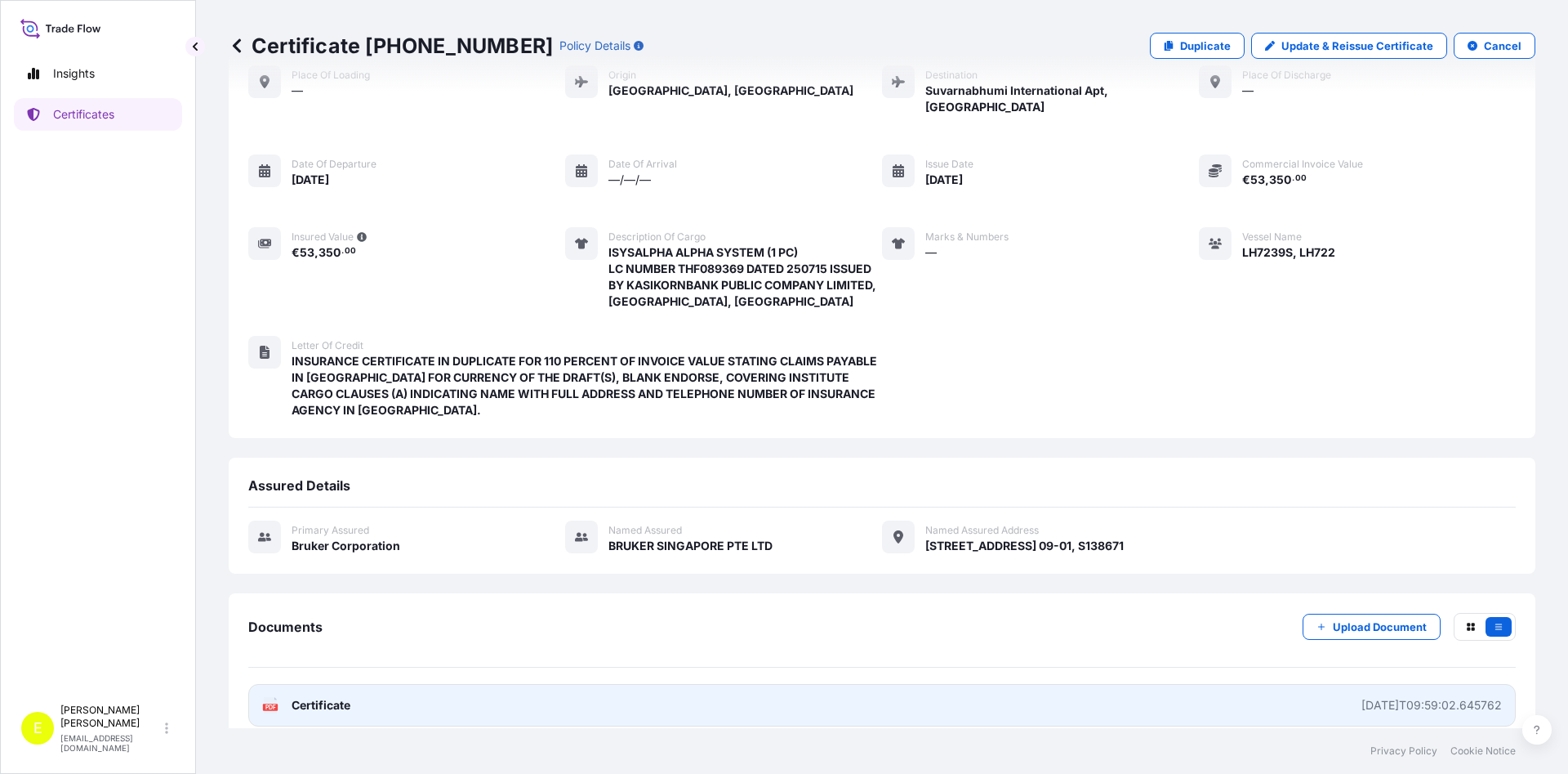
click at [305, 697] on span "Certificate" at bounding box center [320, 704] width 59 height 16
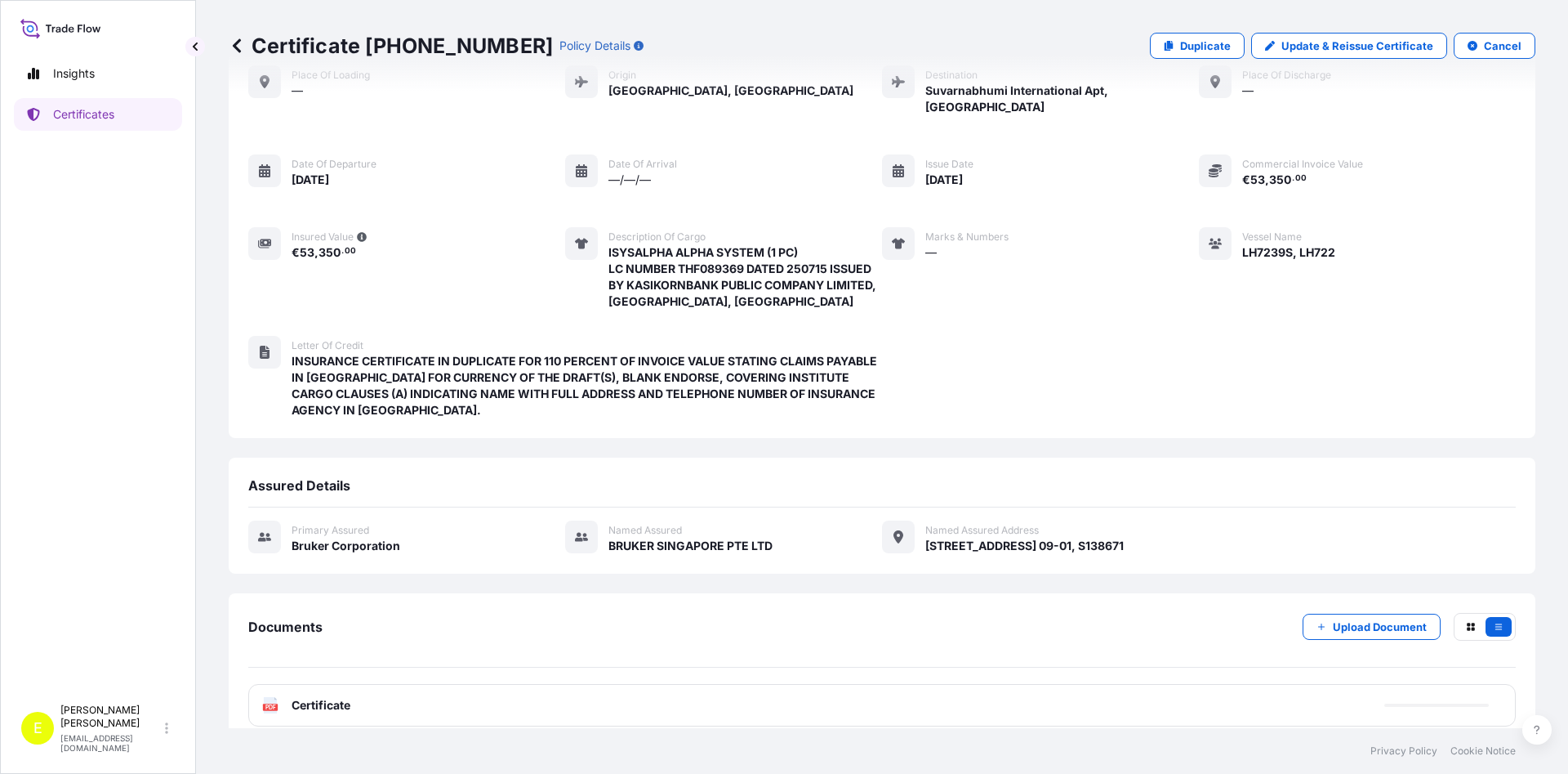
scroll to position [0, 0]
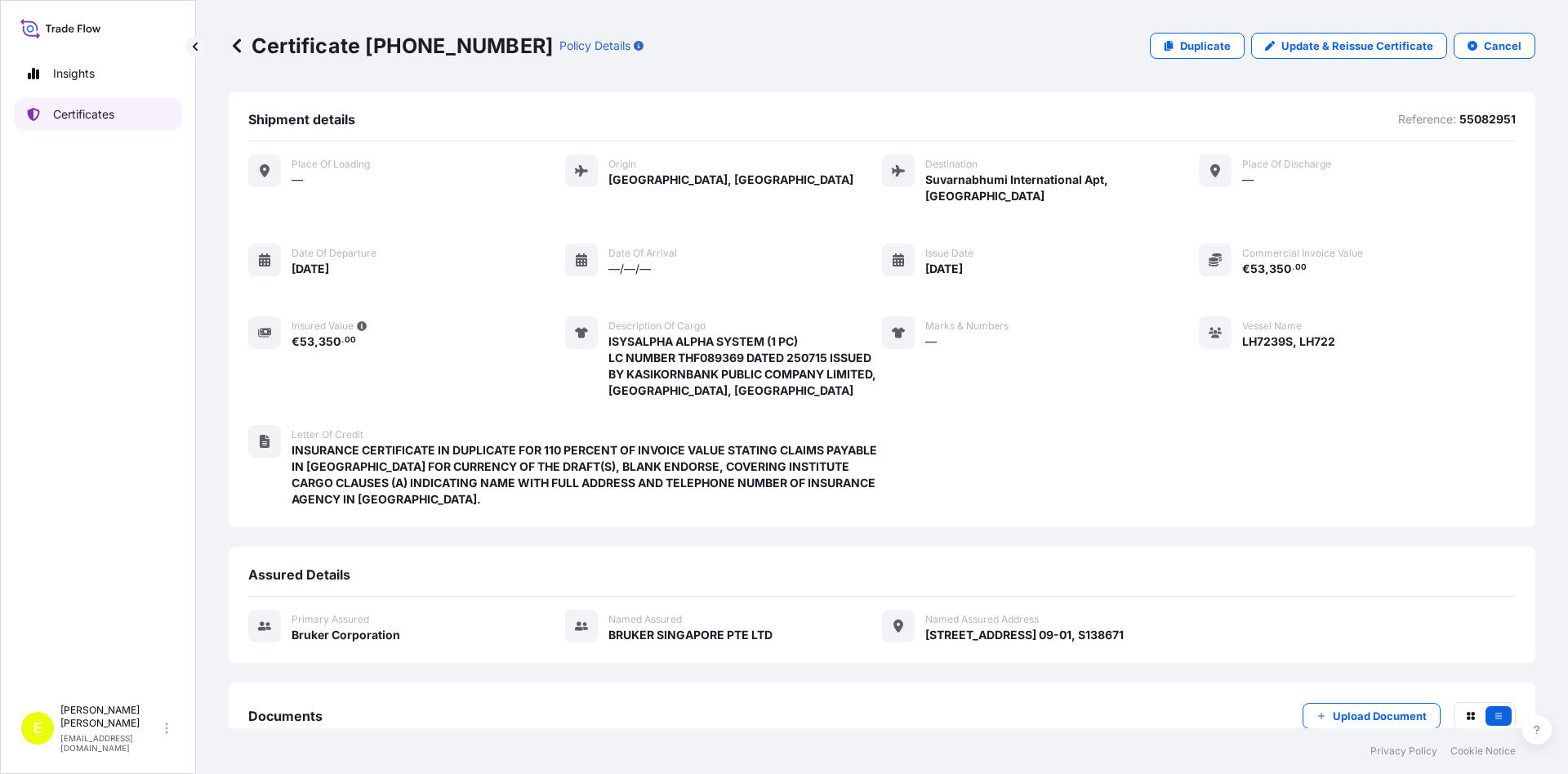
click at [73, 118] on p "Certificates" at bounding box center [83, 114] width 61 height 16
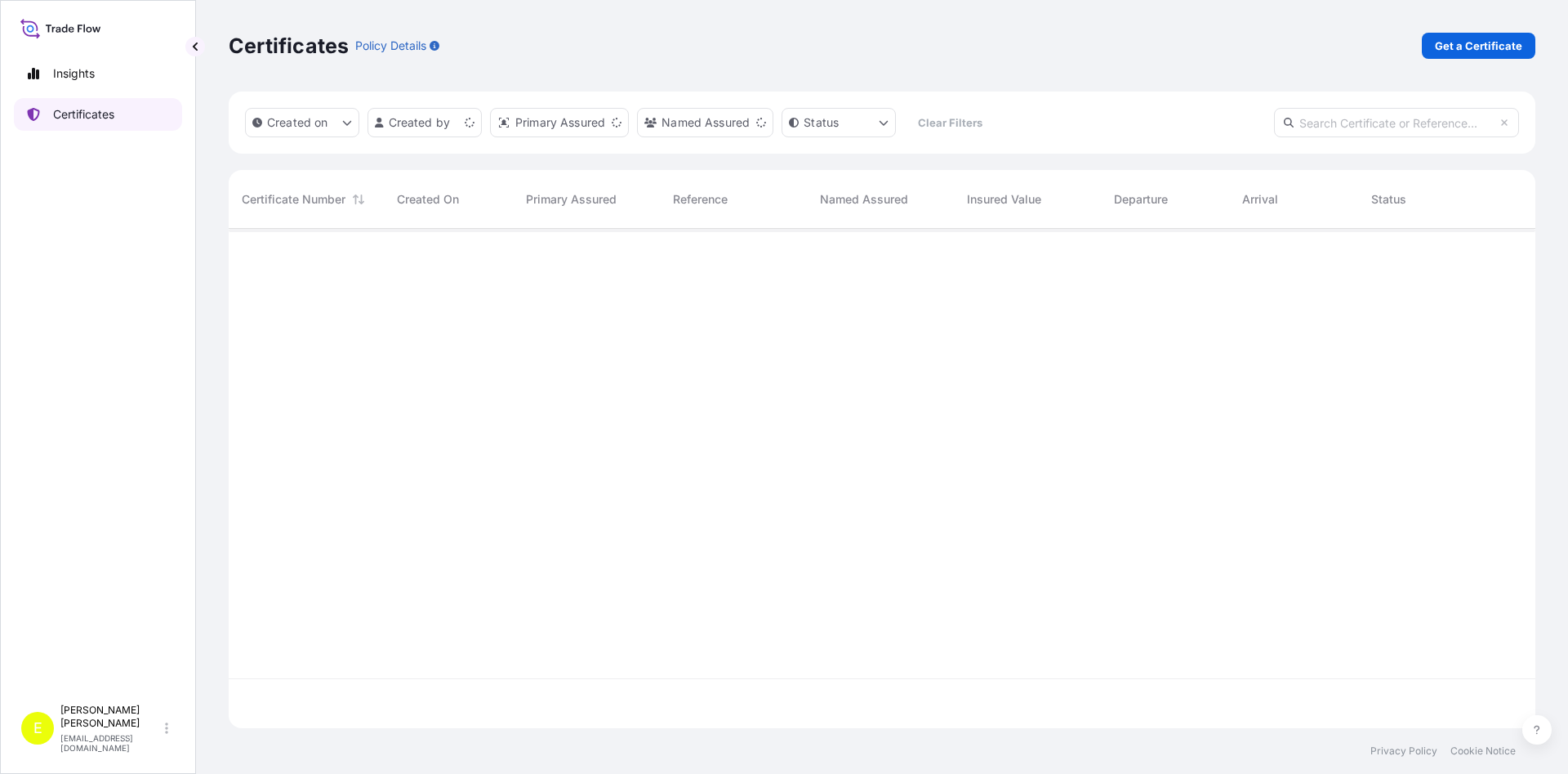
scroll to position [508, 1306]
click at [1371, 123] on input "text" at bounding box center [1396, 122] width 245 height 29
paste input "55080466"
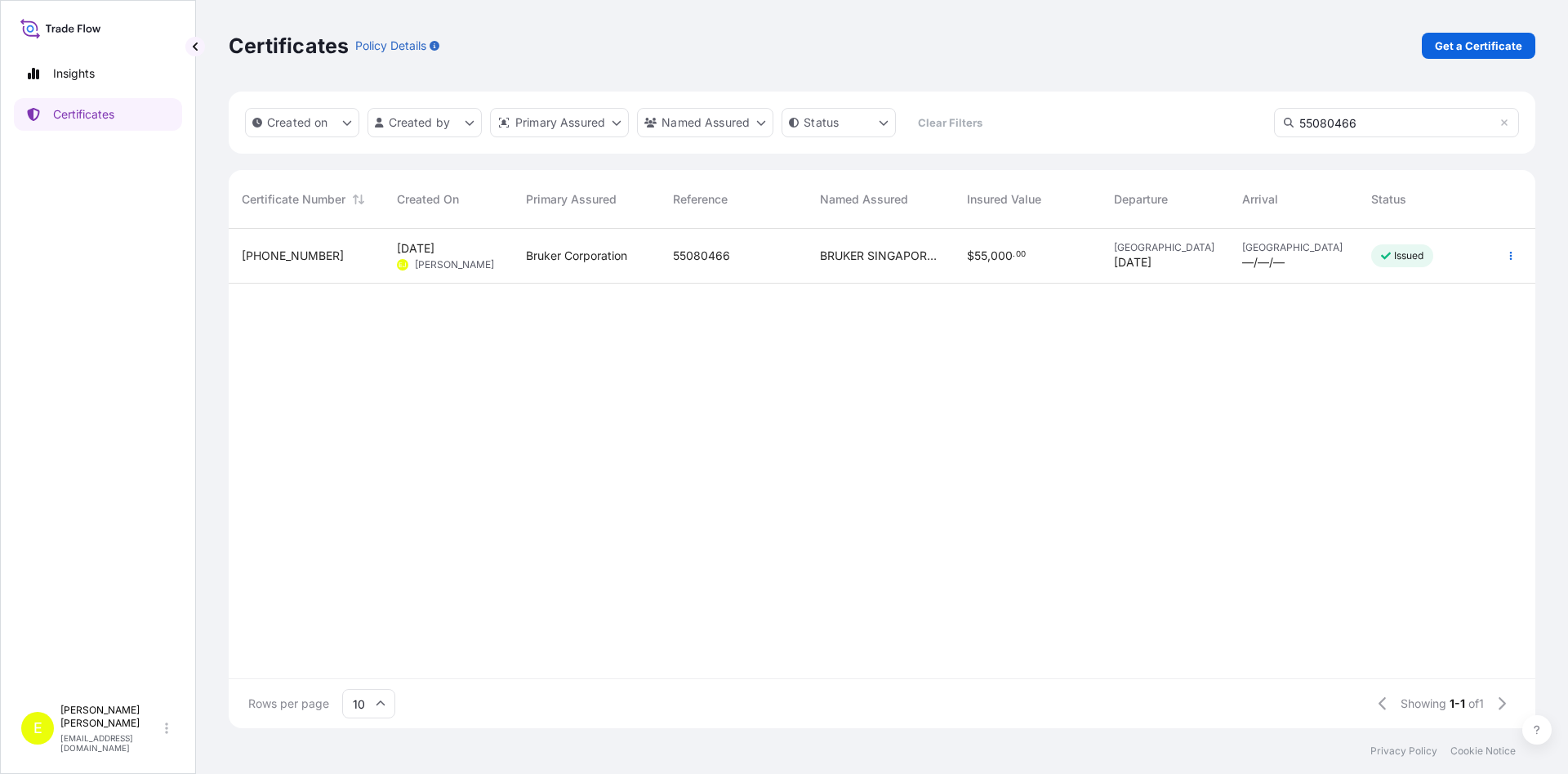
type input "55080466"
click at [555, 267] on div "Bruker Corporation" at bounding box center [586, 256] width 147 height 55
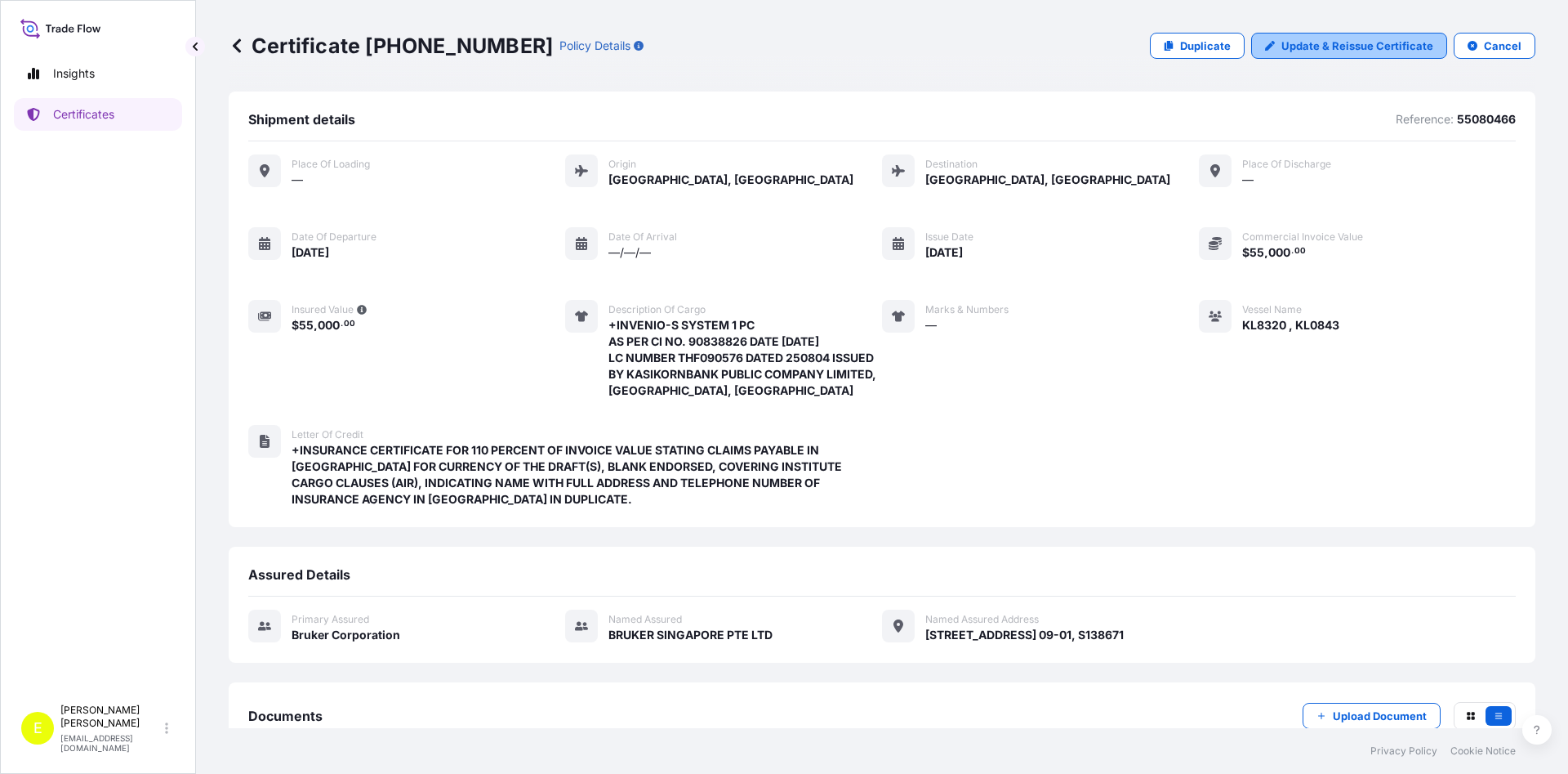
click at [1355, 44] on p "Update & Reissue Certificate" at bounding box center [1357, 45] width 152 height 16
select select "Air"
select select "31474"
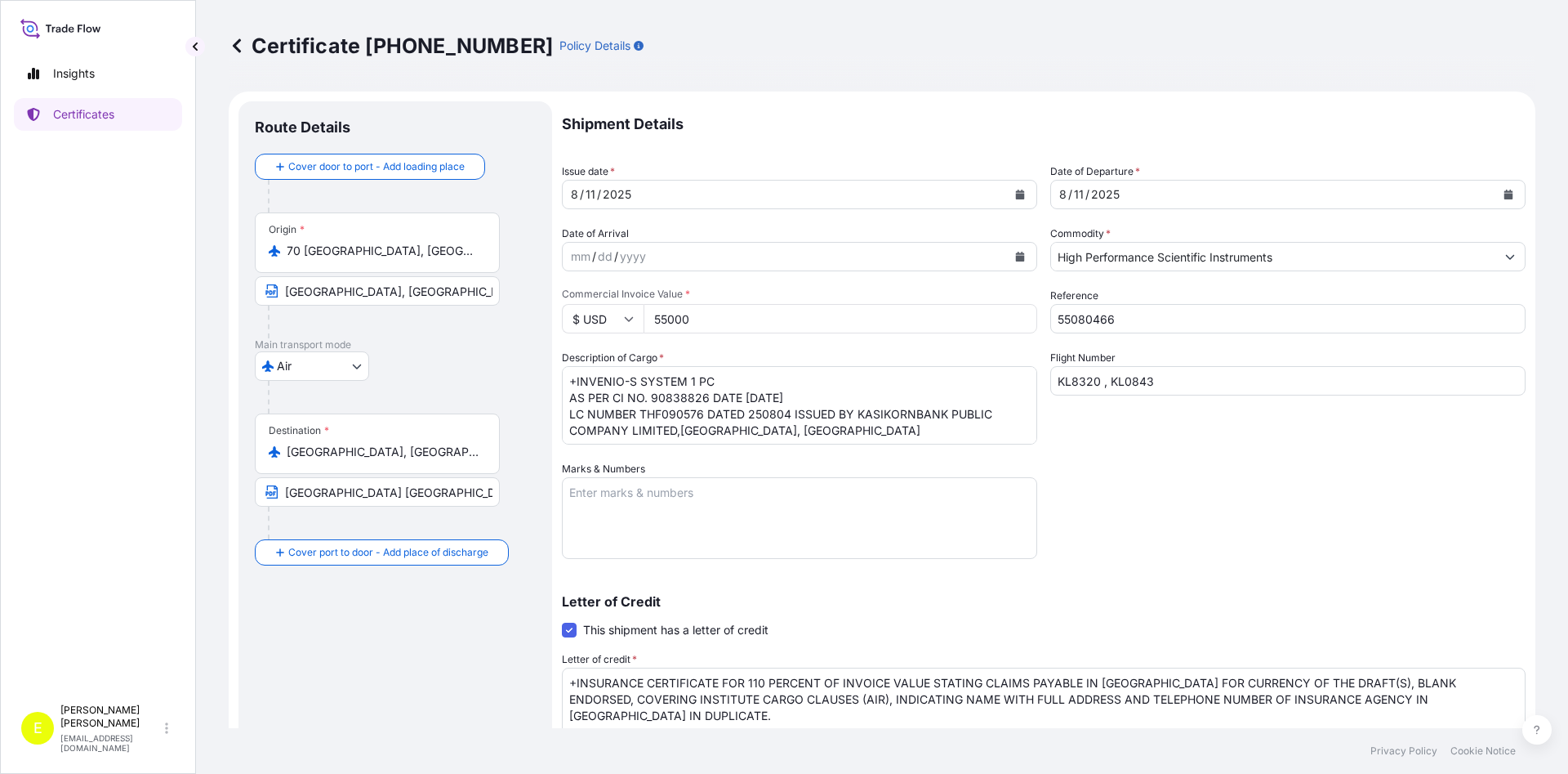
click at [628, 323] on input "$ USD" at bounding box center [602, 318] width 81 height 29
click at [597, 362] on div "€ EUR" at bounding box center [602, 363] width 69 height 31
type input "€ EUR"
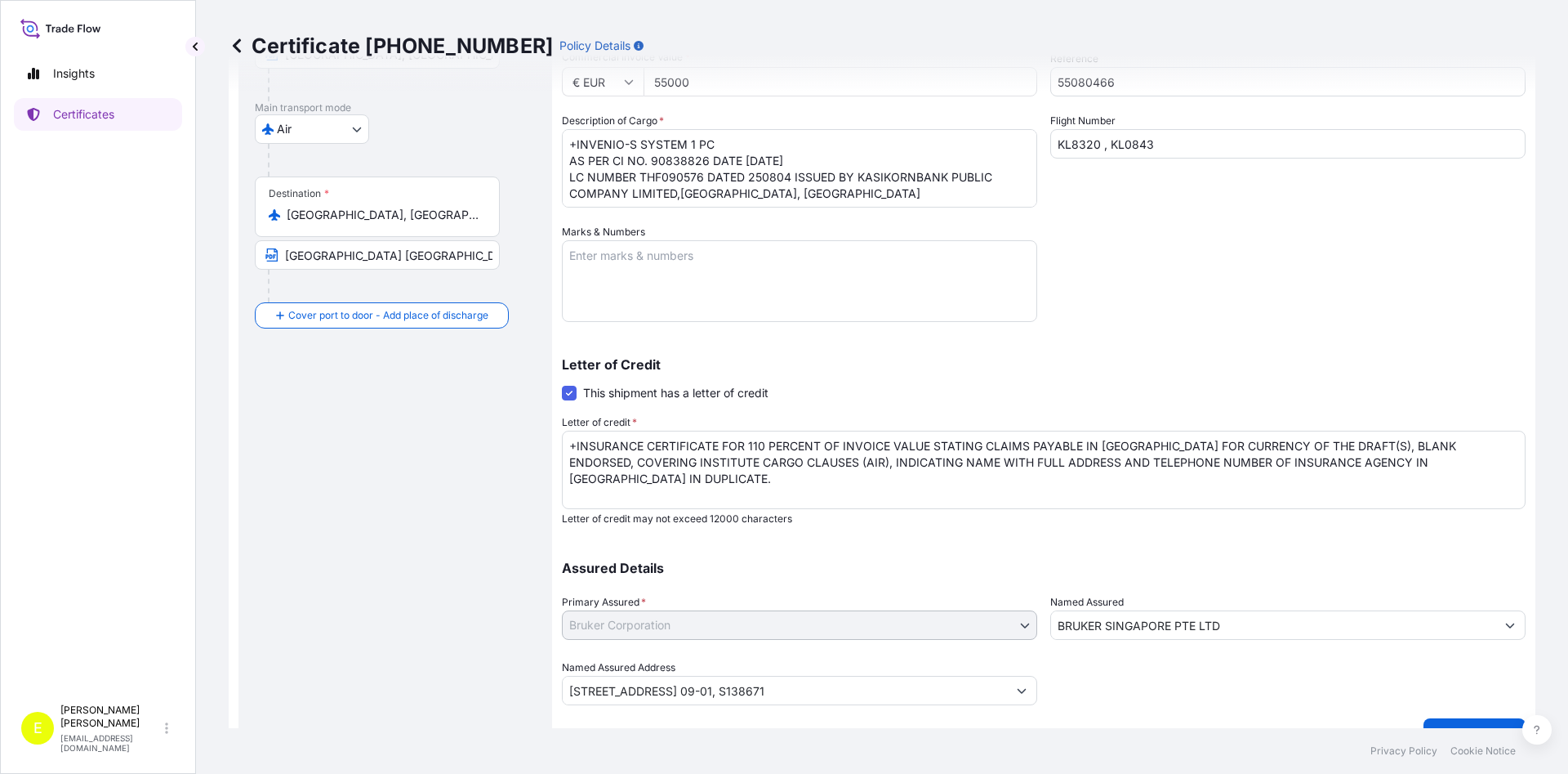
scroll to position [260, 0]
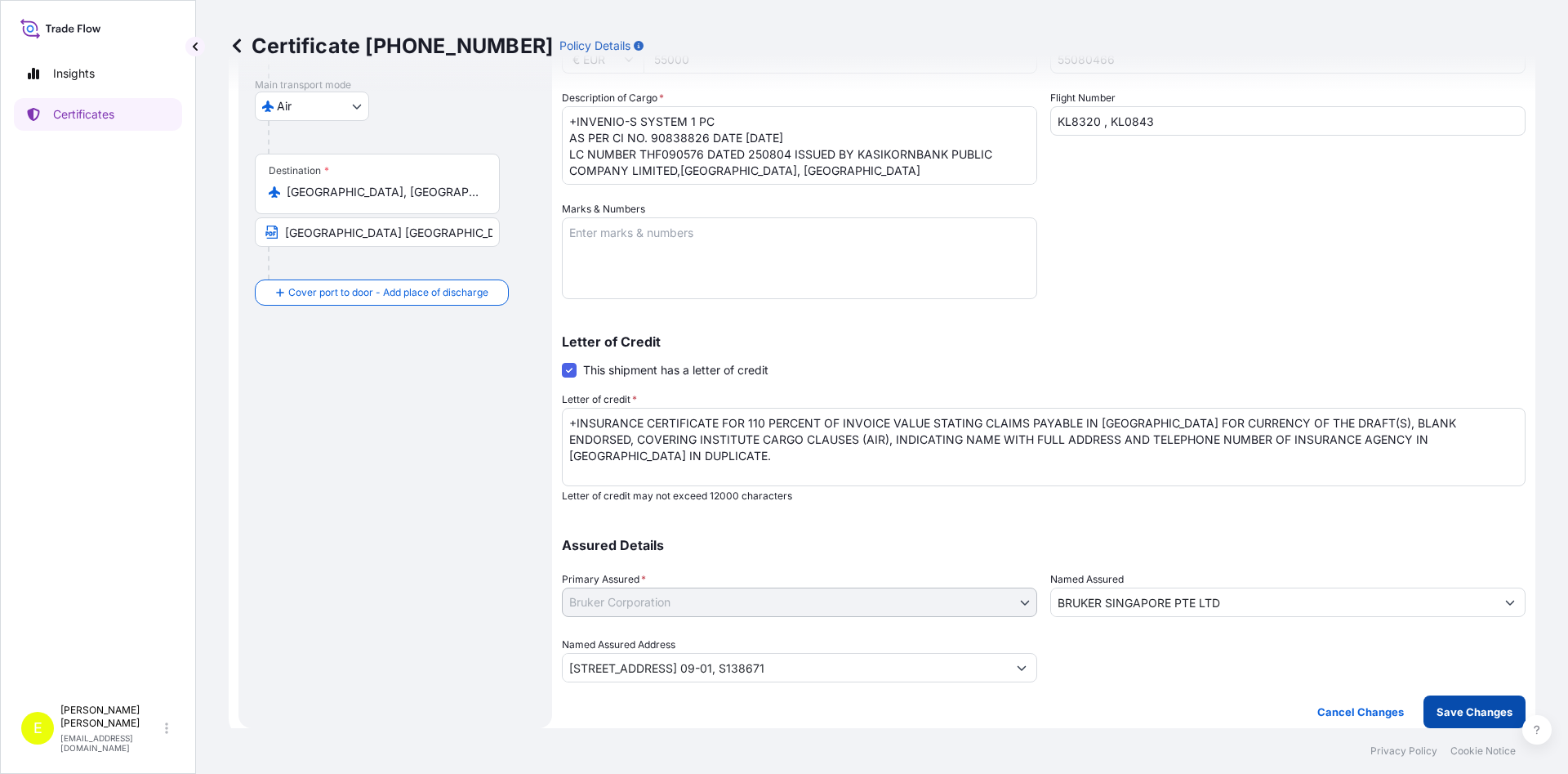
click at [1464, 707] on p "Save Changes" at bounding box center [1474, 711] width 76 height 16
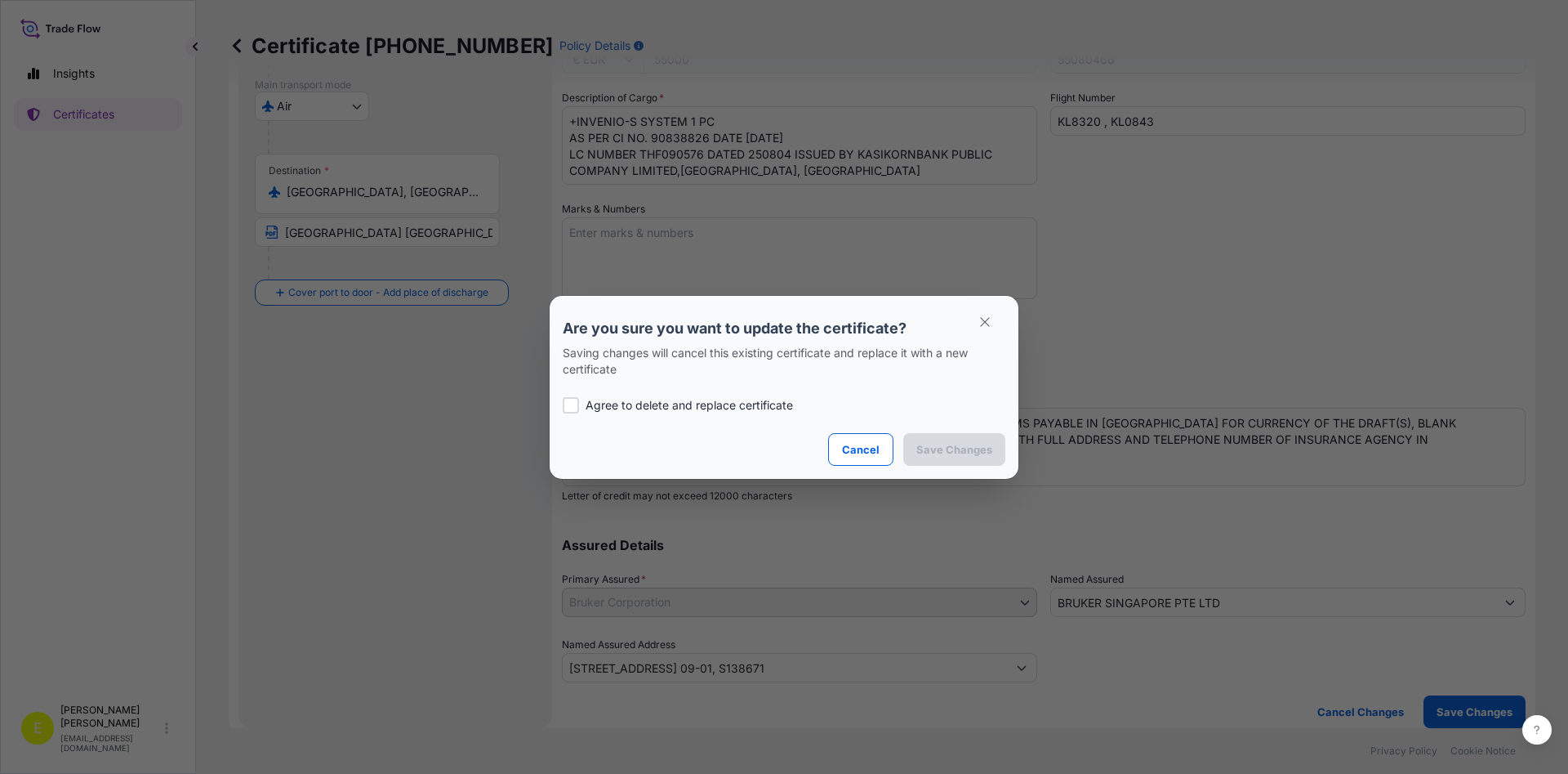
click at [609, 409] on p "Agree to delete and replace certificate" at bounding box center [689, 405] width 207 height 16
checkbox input "true"
click at [986, 453] on p "Save Changes" at bounding box center [954, 449] width 76 height 16
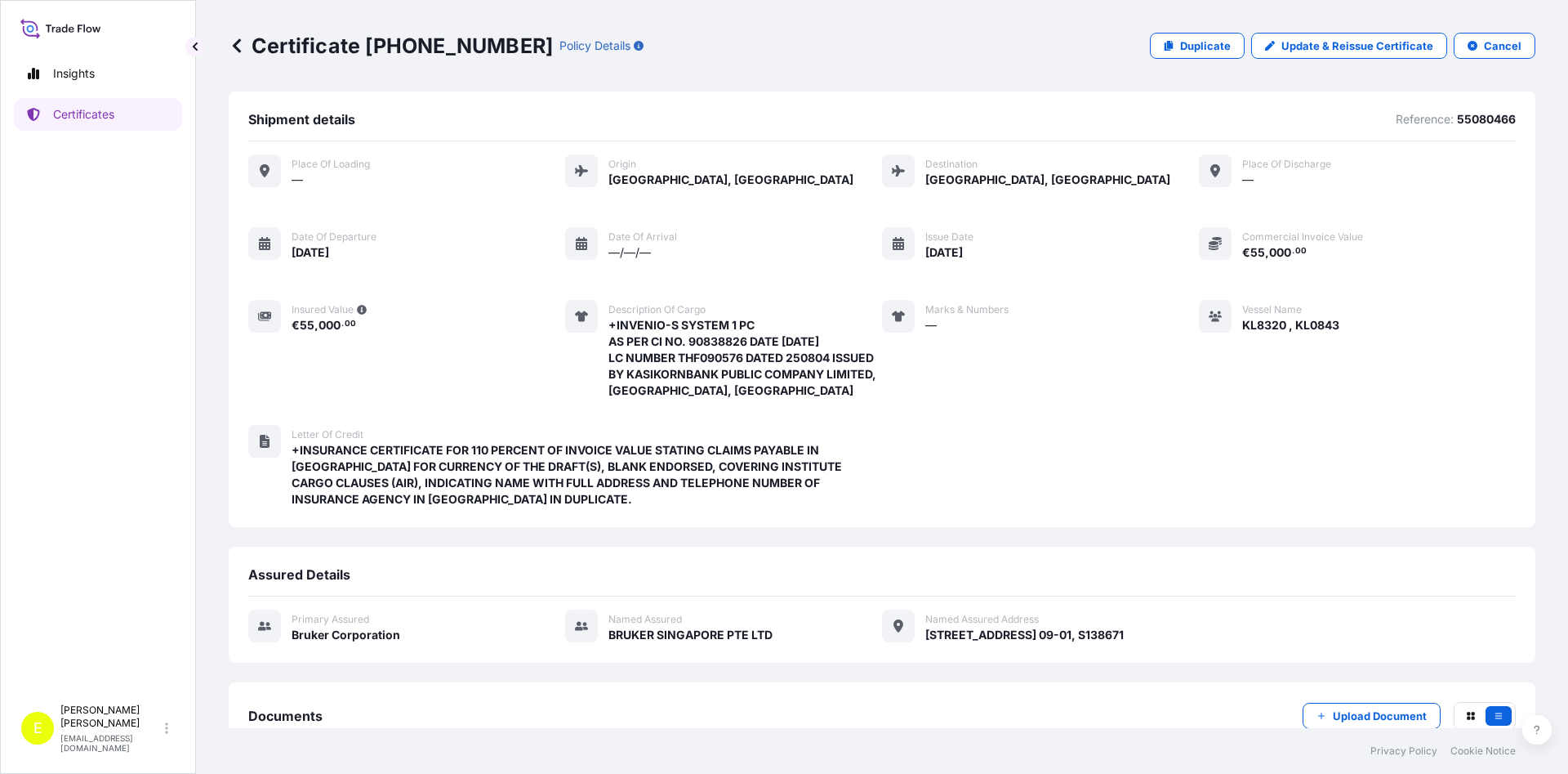
scroll to position [106, 0]
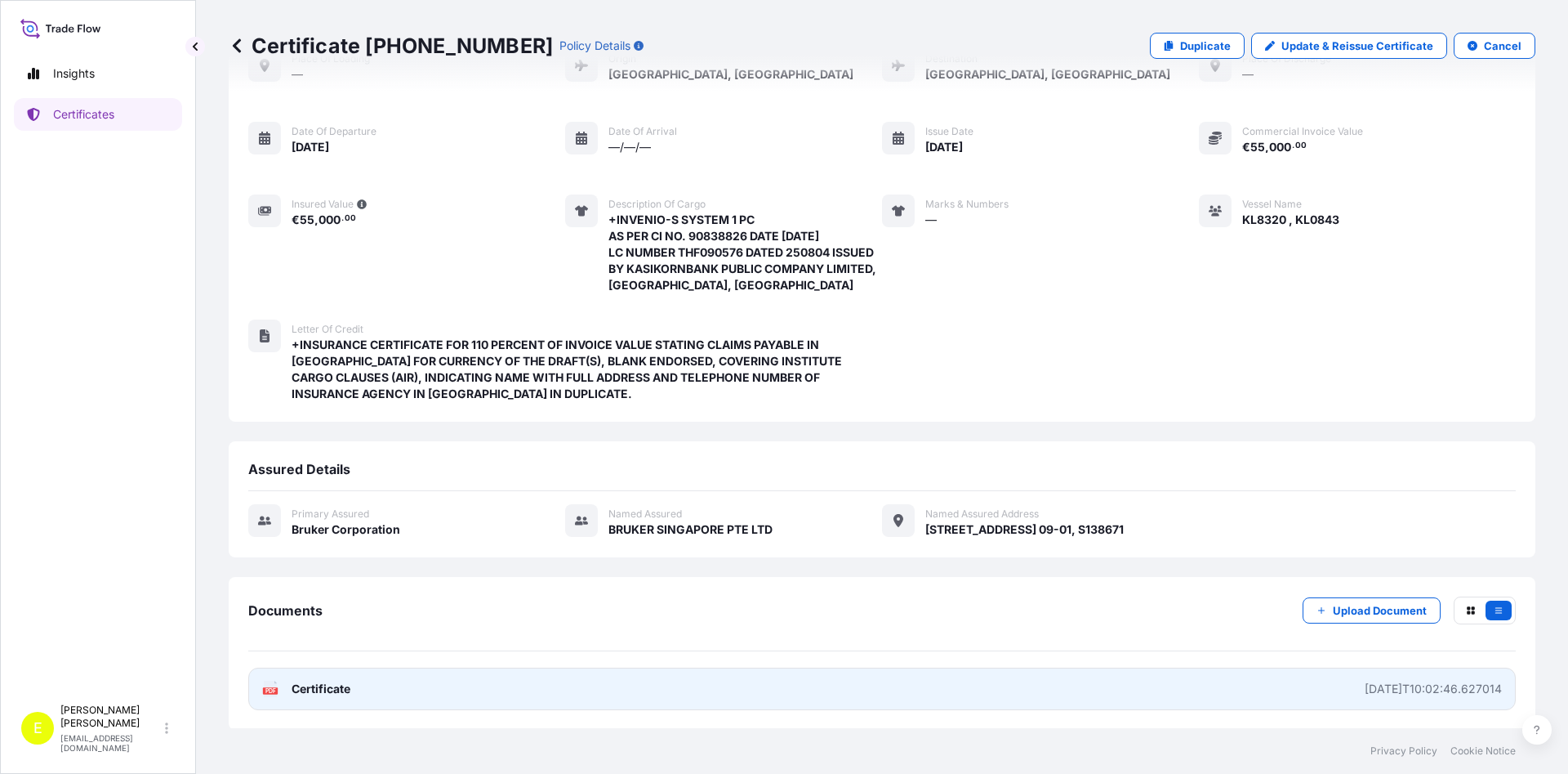
click at [333, 689] on span "Certificate" at bounding box center [320, 688] width 59 height 16
